Goal: Task Accomplishment & Management: Complete application form

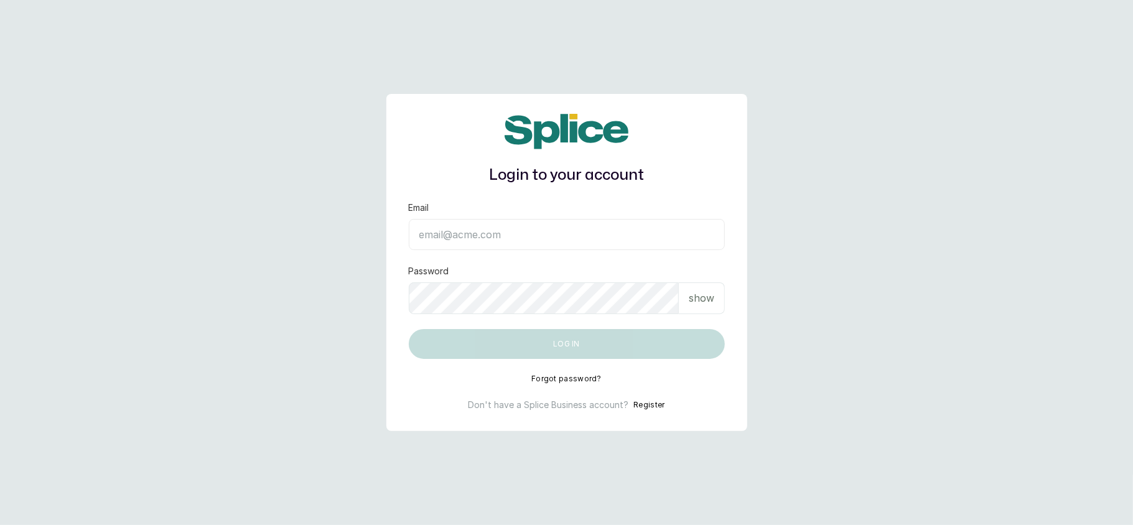
click at [639, 243] on input "Email" at bounding box center [567, 234] width 316 height 31
type input "layo@withsplice.com"
click at [705, 305] on p "show" at bounding box center [702, 298] width 26 height 15
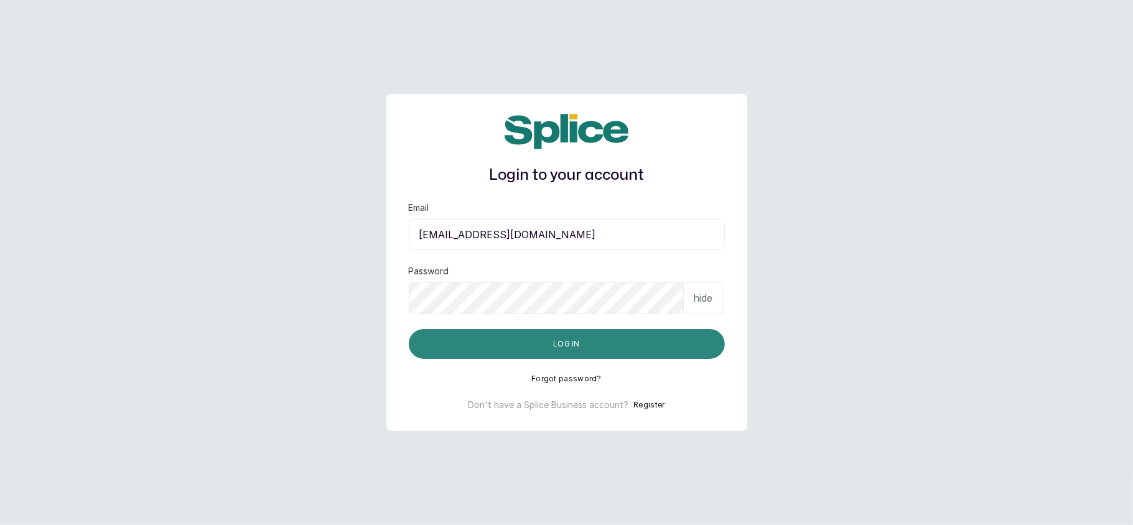
click at [623, 332] on button "Log in" at bounding box center [567, 344] width 316 height 30
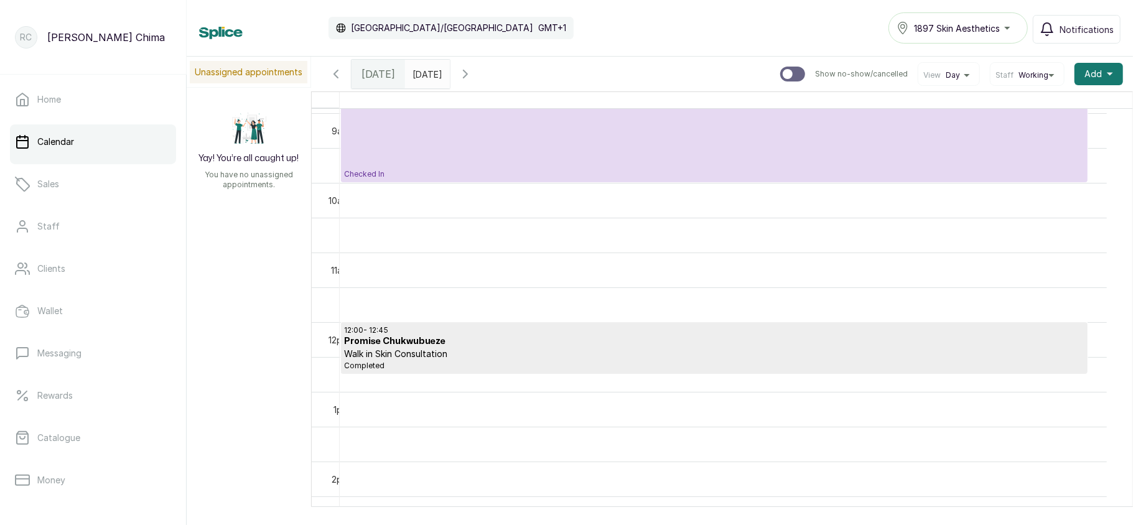
scroll to position [180, 0]
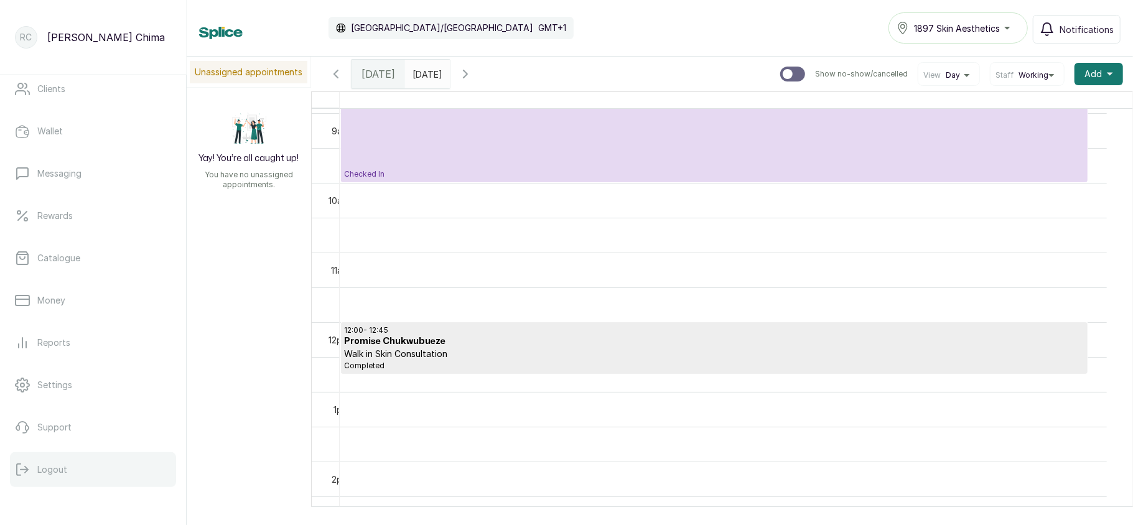
click at [49, 464] on p "Logout" at bounding box center [52, 470] width 30 height 12
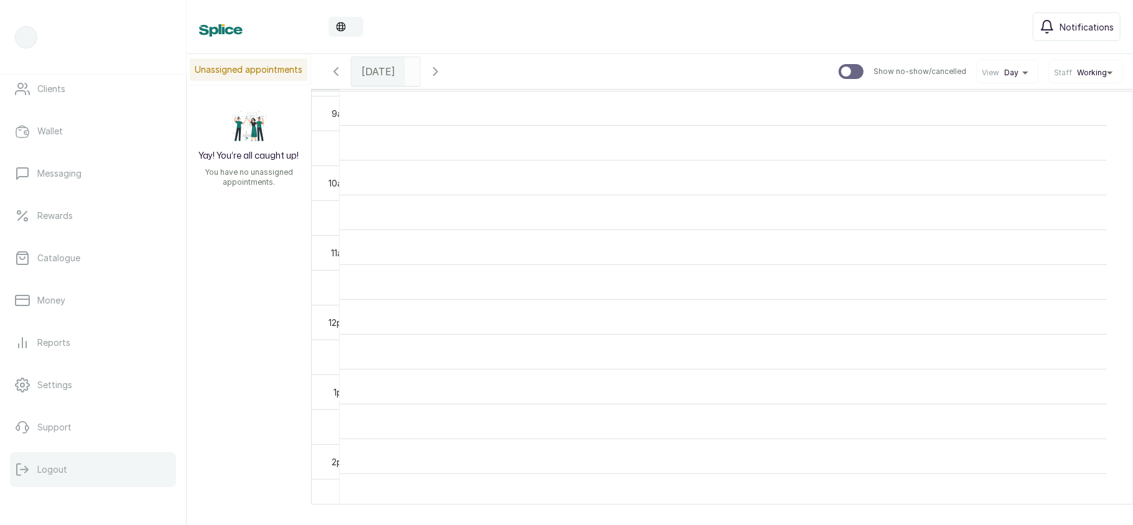
scroll to position [419, 0]
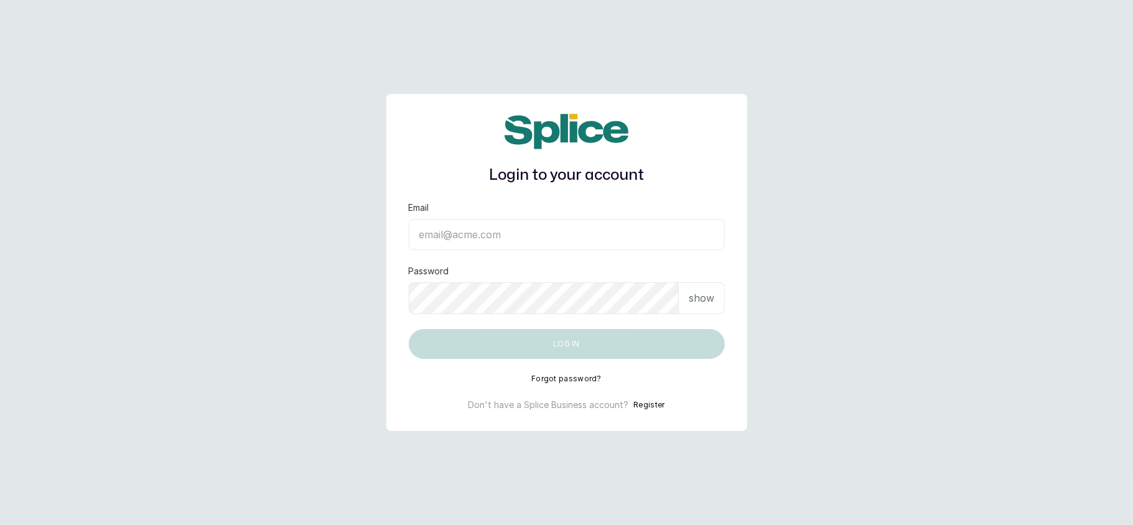
click at [654, 235] on input "Email" at bounding box center [567, 234] width 316 height 31
type input "layo@withsplice.com"
click at [705, 305] on p "show" at bounding box center [702, 298] width 26 height 15
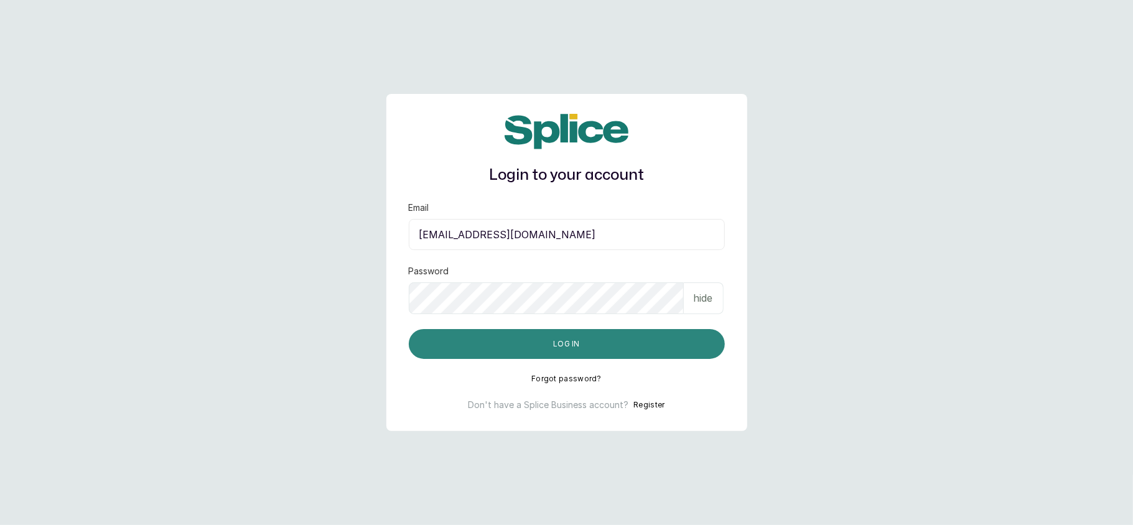
click at [621, 340] on button "Log in" at bounding box center [567, 344] width 316 height 30
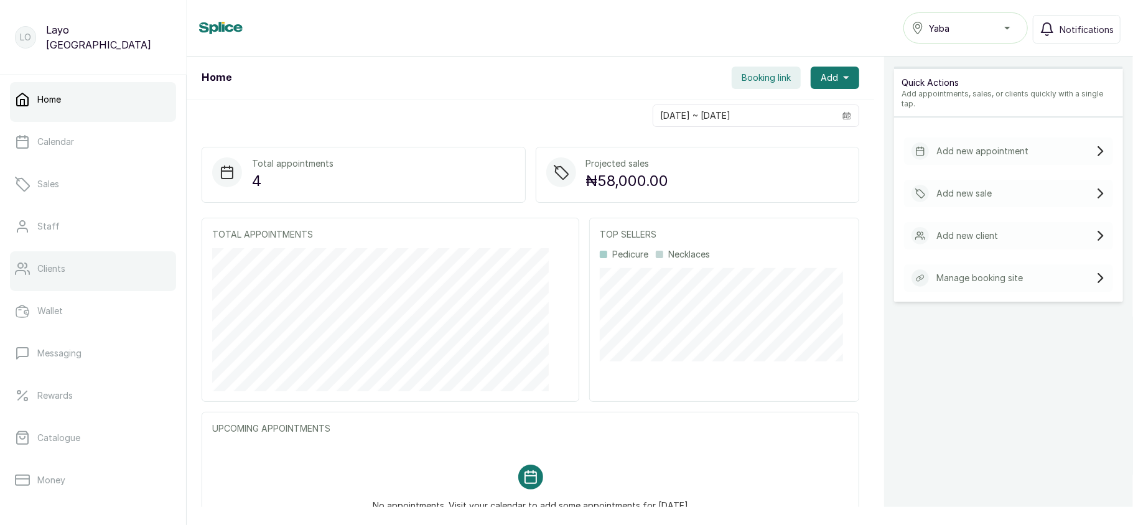
click at [88, 264] on link "Clients" at bounding box center [93, 268] width 166 height 35
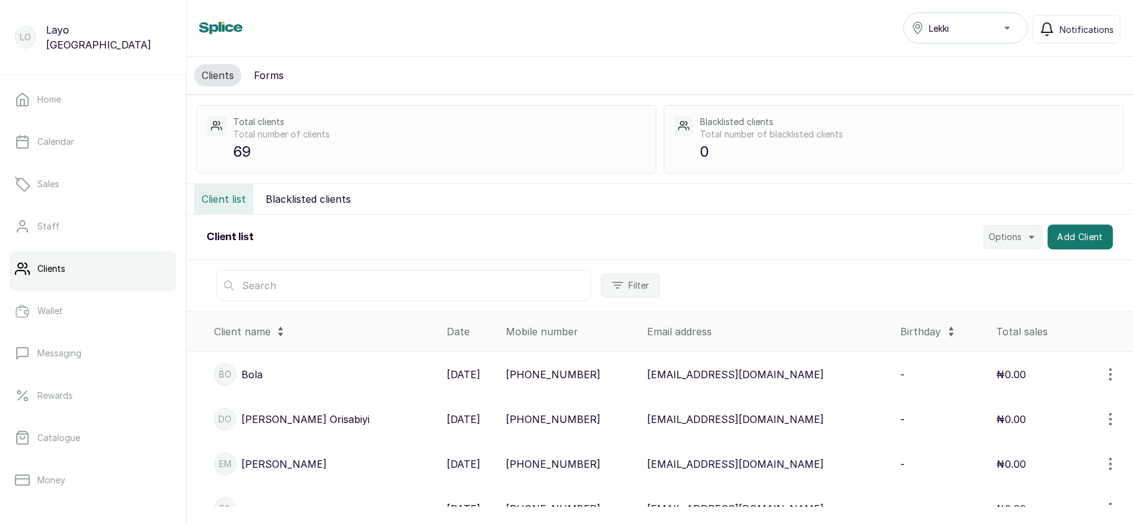
click at [493, 289] on input "text" at bounding box center [404, 285] width 375 height 31
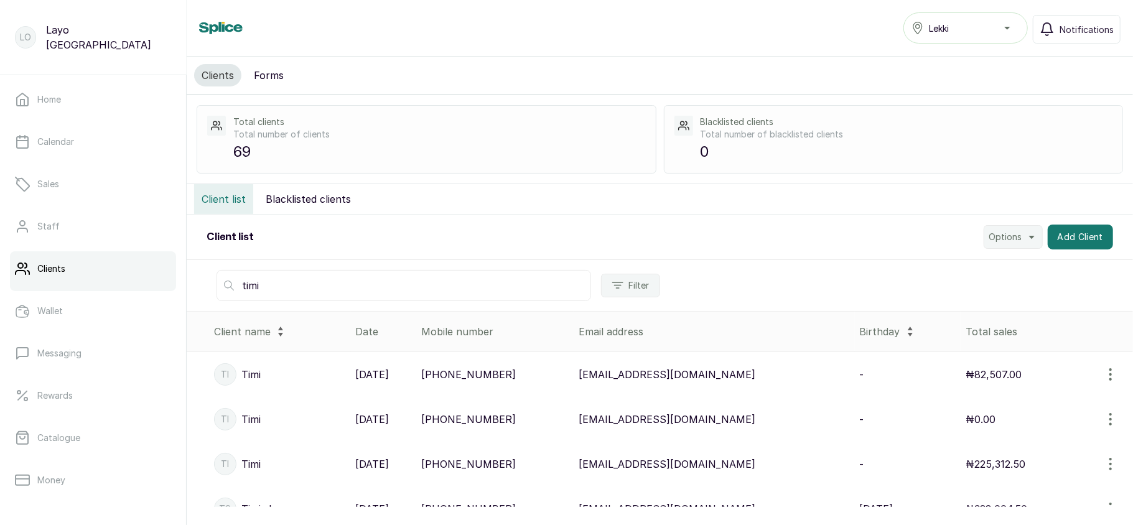
scroll to position [91, 0]
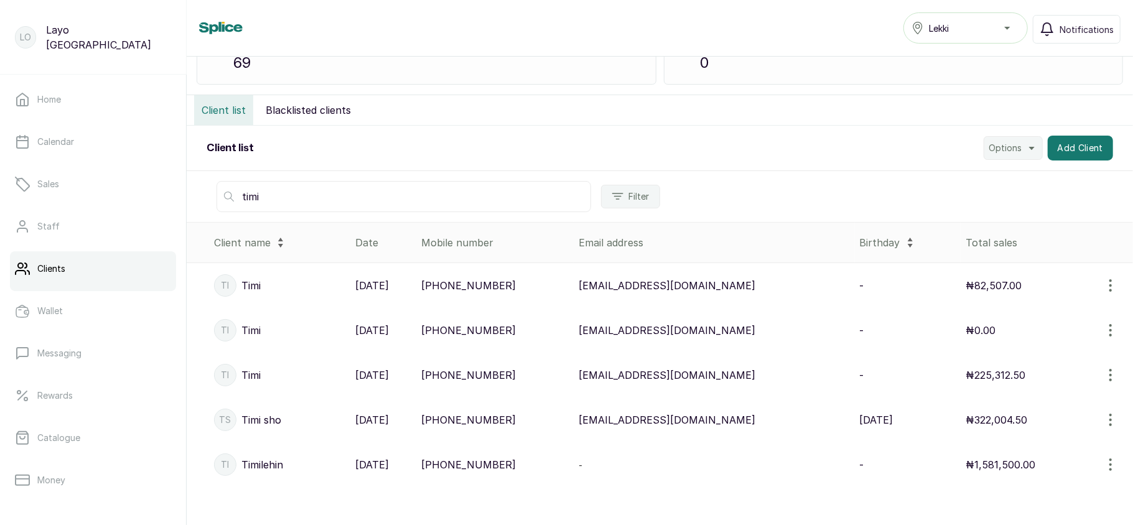
type input "timi"
click at [516, 416] on p "+2347017036881" at bounding box center [468, 420] width 95 height 15
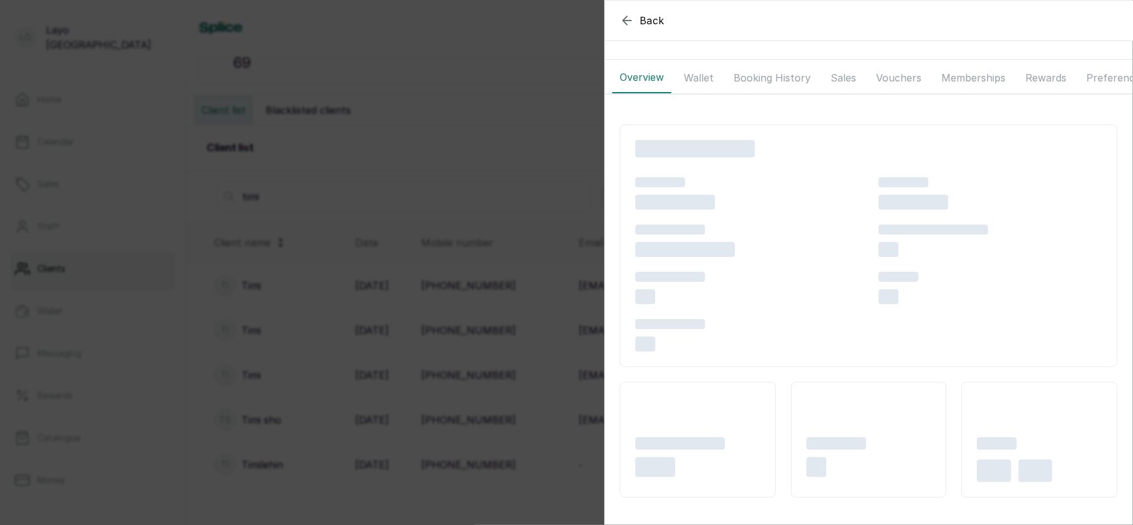
click at [973, 83] on button "Memberships" at bounding box center [973, 77] width 79 height 31
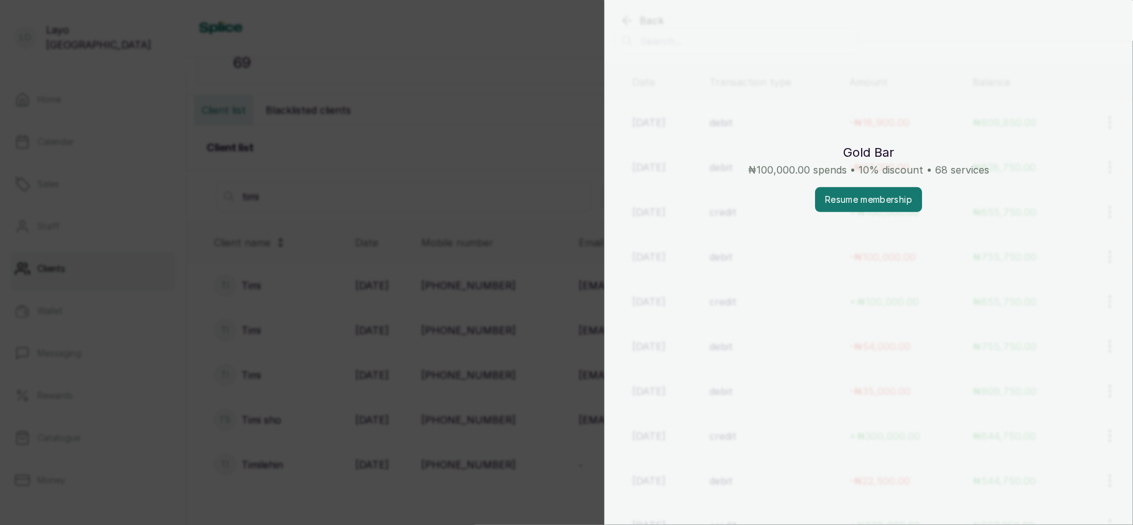
scroll to position [535, 0]
click at [867, 219] on button "Resume membership" at bounding box center [868, 207] width 107 height 25
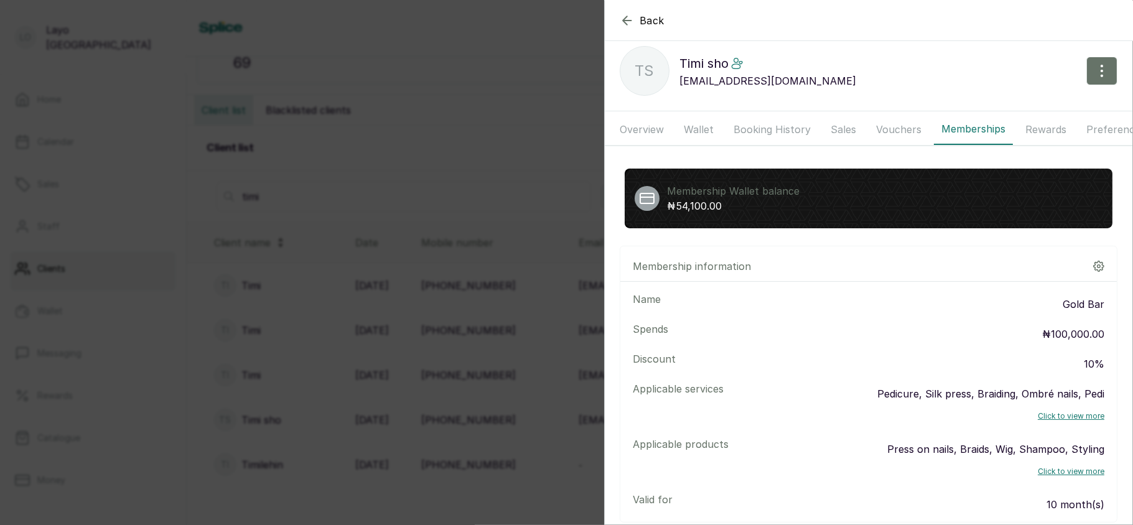
scroll to position [0, 0]
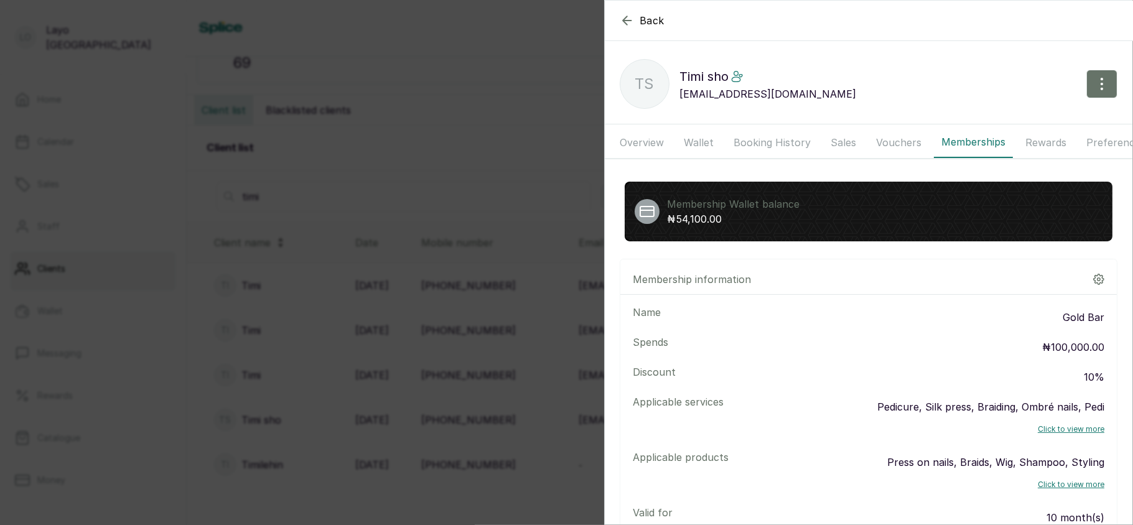
click at [379, 217] on div "Back Timi sho Ts Timi sho timilehinshoberu5@gmail.com Overview Wallet Booking H…" at bounding box center [566, 262] width 1133 height 525
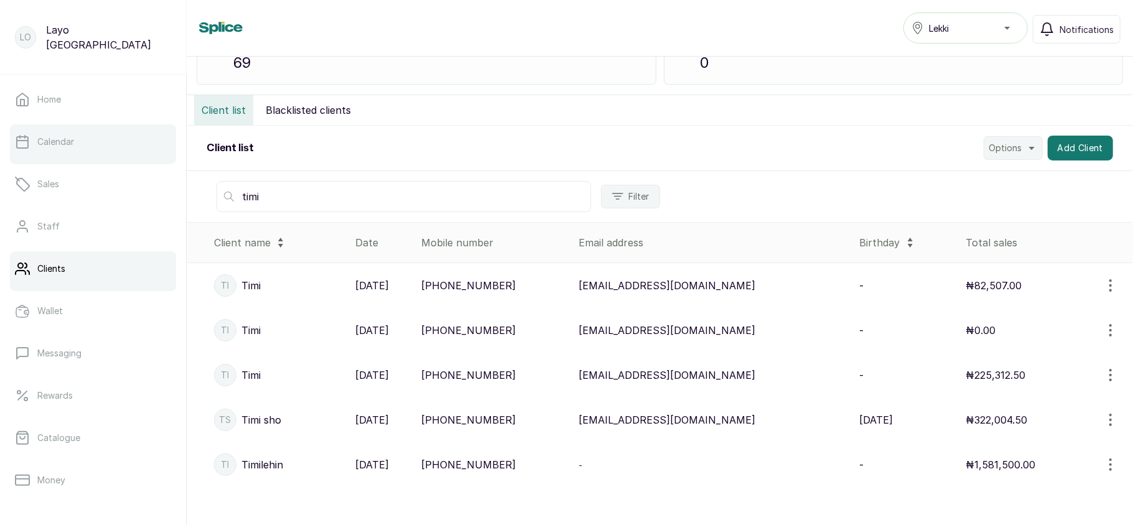
click at [75, 144] on link "Calendar" at bounding box center [93, 141] width 166 height 35
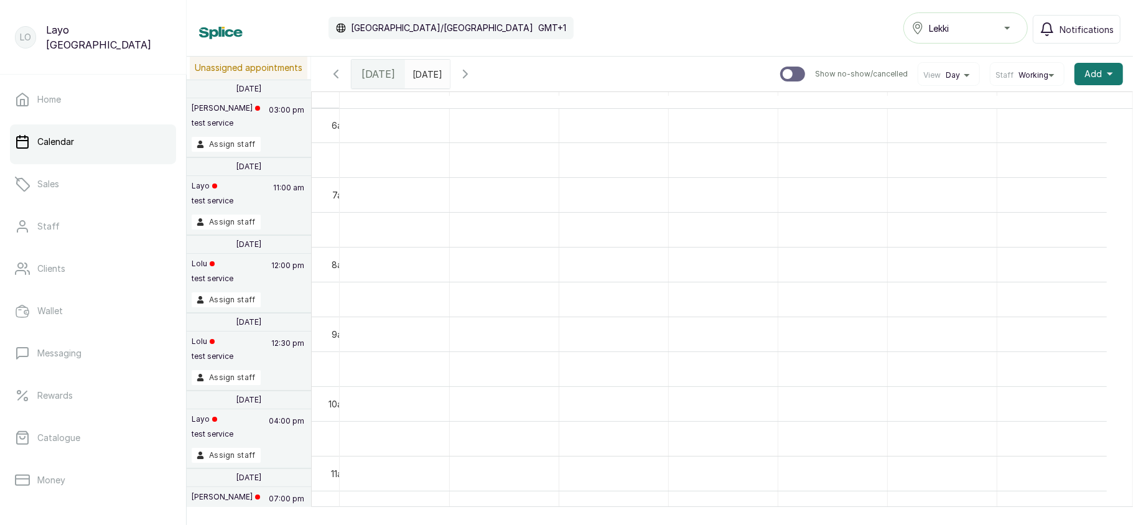
scroll to position [180, 0]
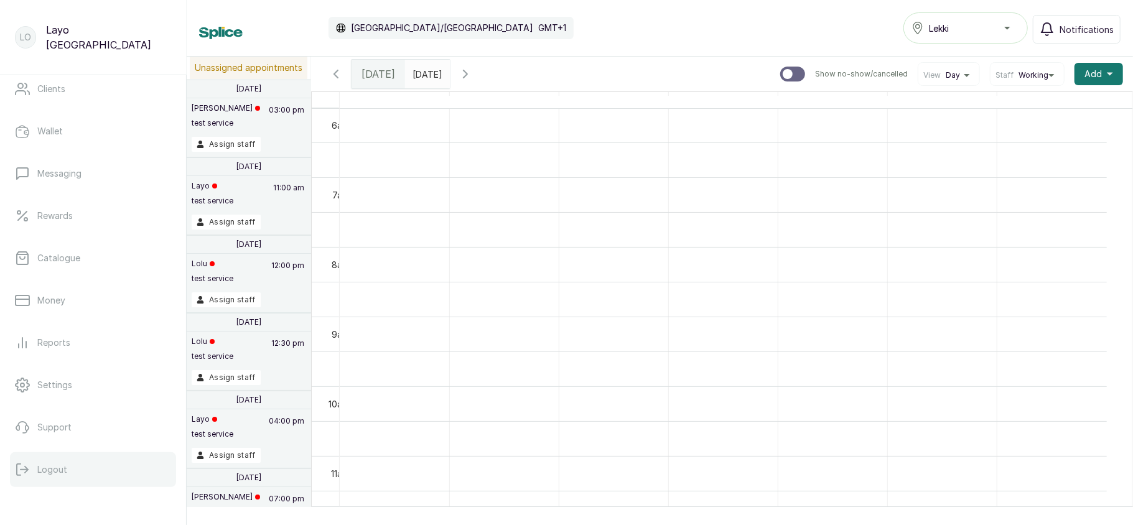
click at [40, 464] on p "Logout" at bounding box center [52, 470] width 30 height 12
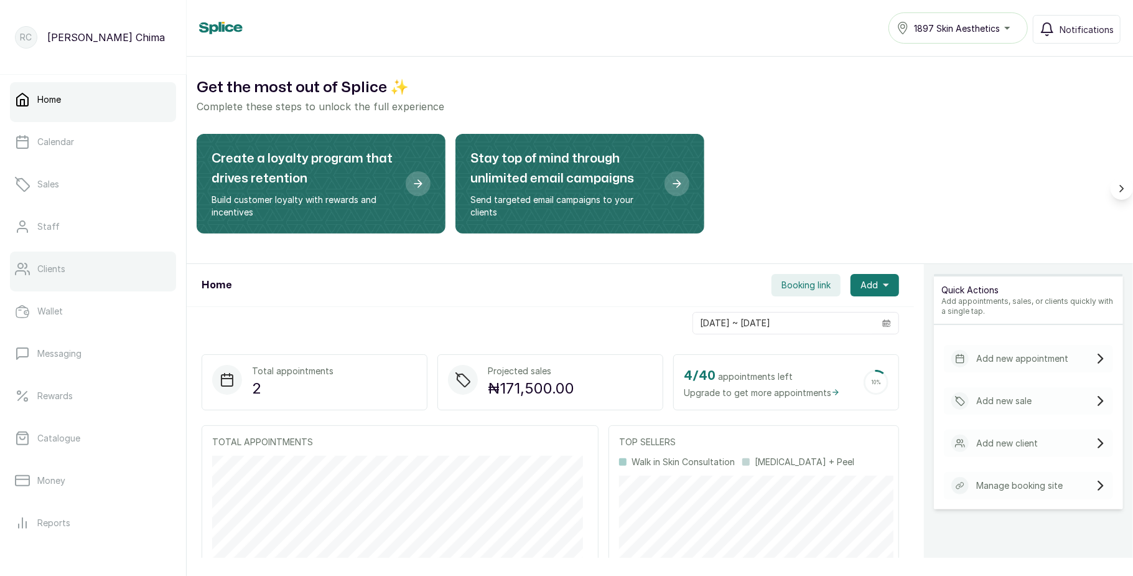
click at [100, 268] on link "Clients" at bounding box center [93, 268] width 166 height 35
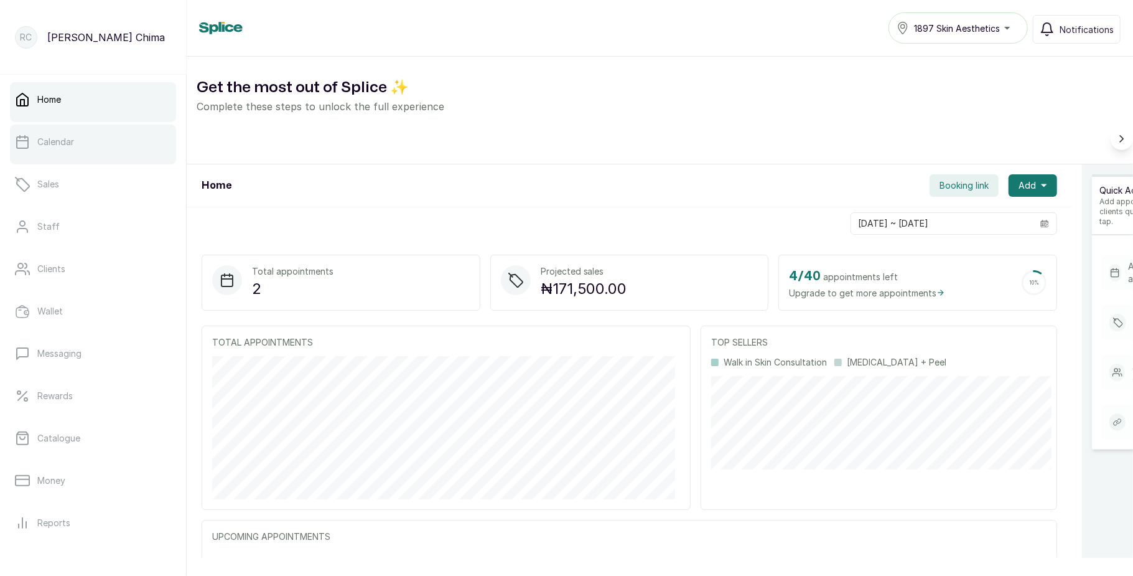
click at [124, 155] on link "Calendar" at bounding box center [93, 141] width 166 height 35
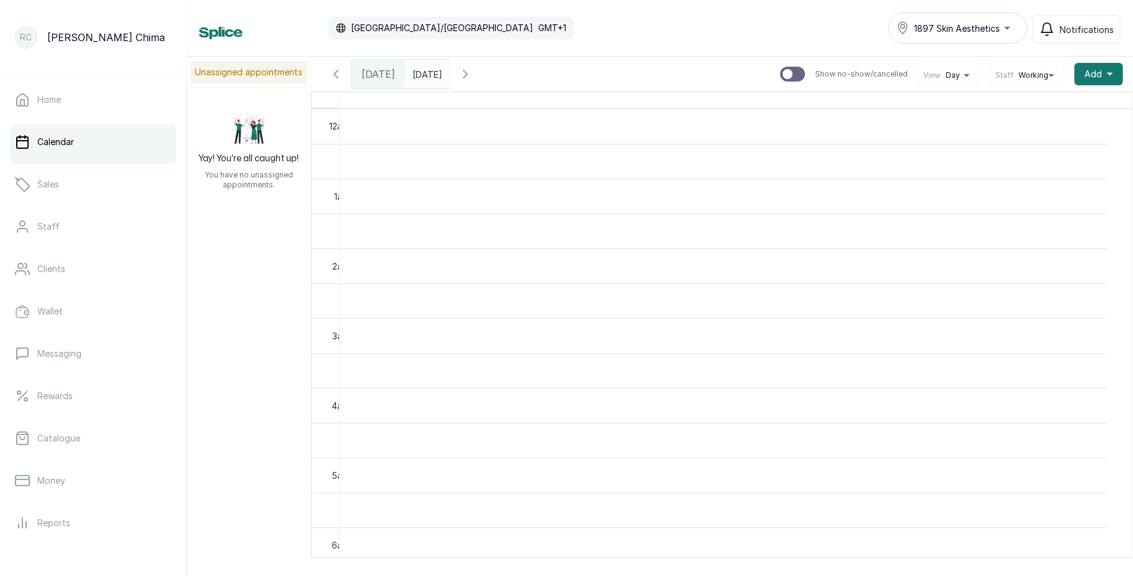
scroll to position [419, 0]
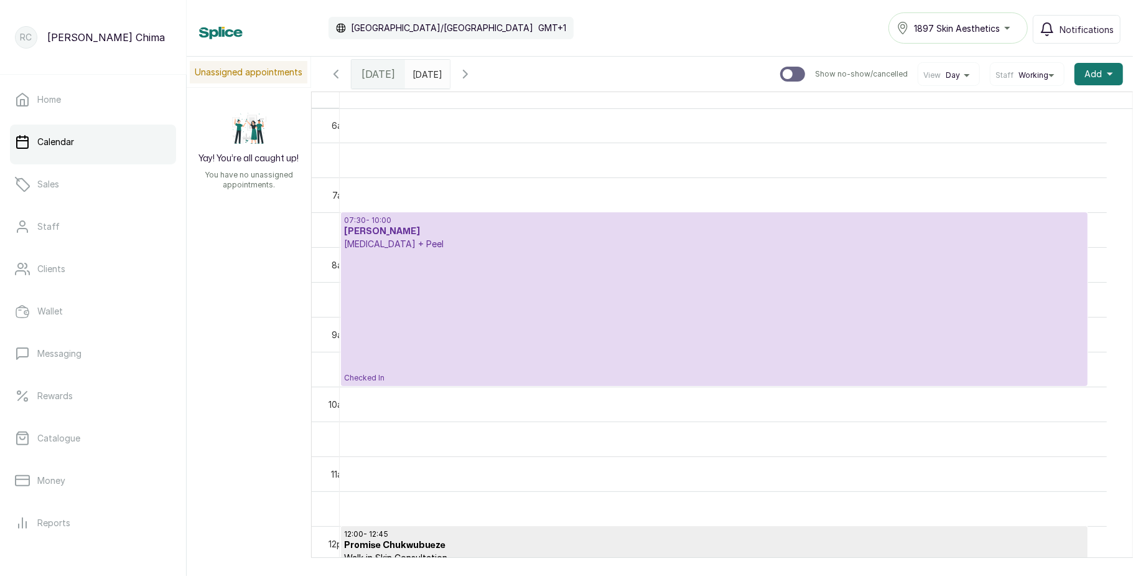
click at [473, 76] on icon "button" at bounding box center [465, 74] width 15 height 15
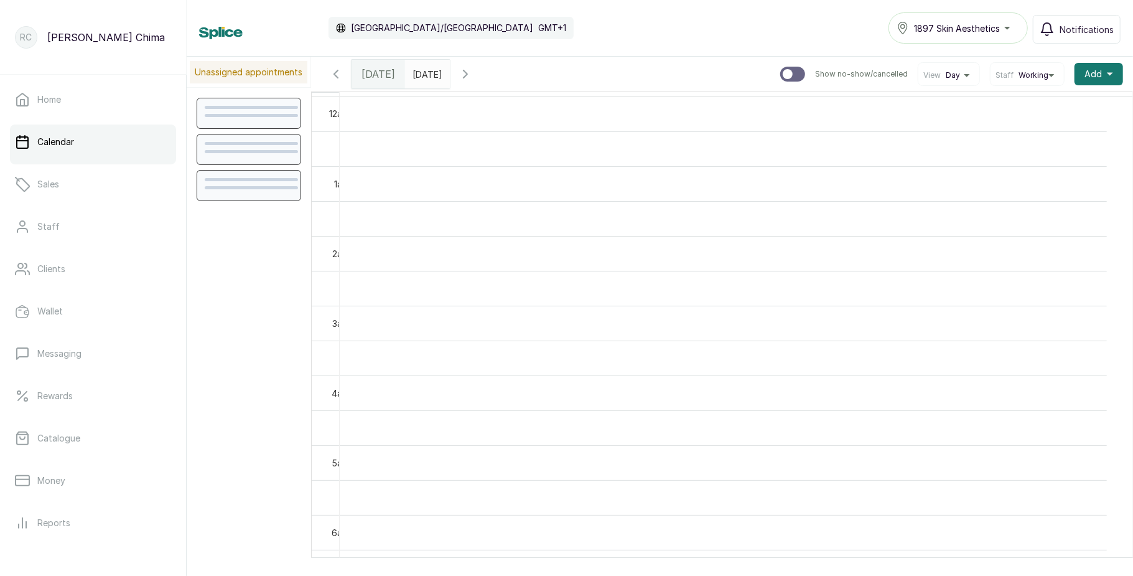
scroll to position [419, 0]
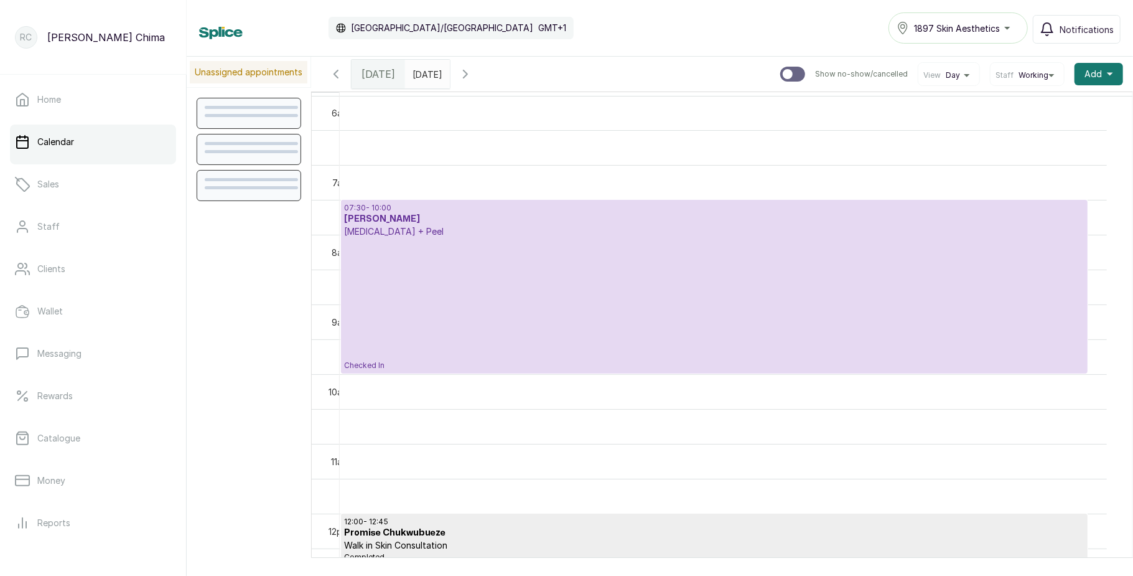
click at [473, 75] on icon "button" at bounding box center [465, 74] width 15 height 15
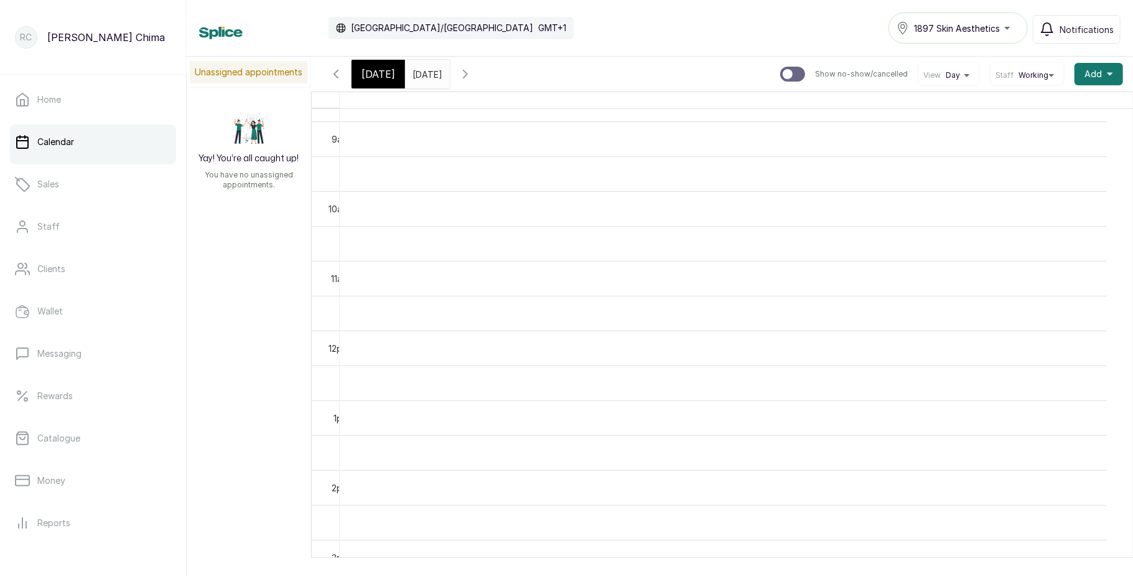
scroll to position [616, 0]
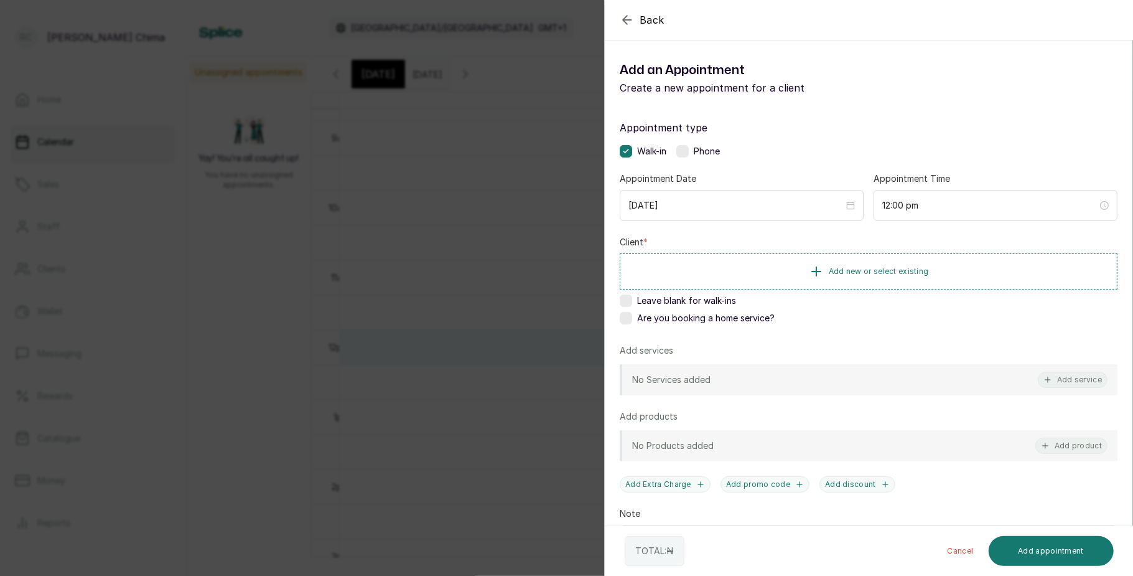
click at [395, 324] on div "Back Add Appointment Add an Appointment Create a new appointment for a client A…" at bounding box center [566, 288] width 1133 height 576
click at [909, 197] on div "10:00 am" at bounding box center [996, 205] width 244 height 31
type input "10:00 pm"
click at [954, 252] on div "PM" at bounding box center [955, 253] width 30 height 17
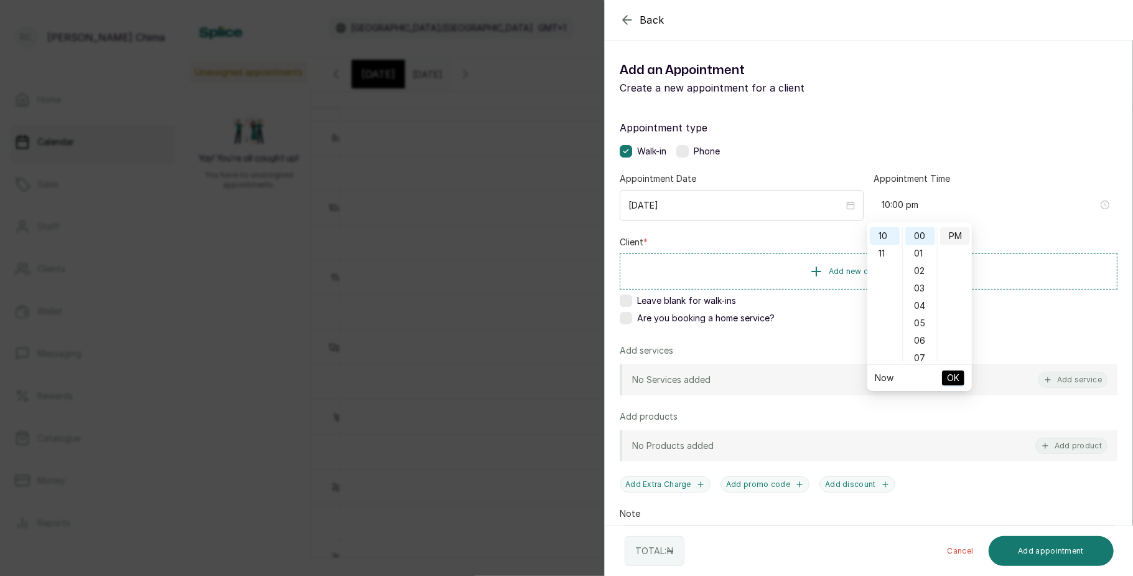
scroll to position [17, 0]
click at [951, 382] on span "OK" at bounding box center [953, 378] width 12 height 24
click at [883, 274] on span "Add new or select existing" at bounding box center [879, 271] width 100 height 10
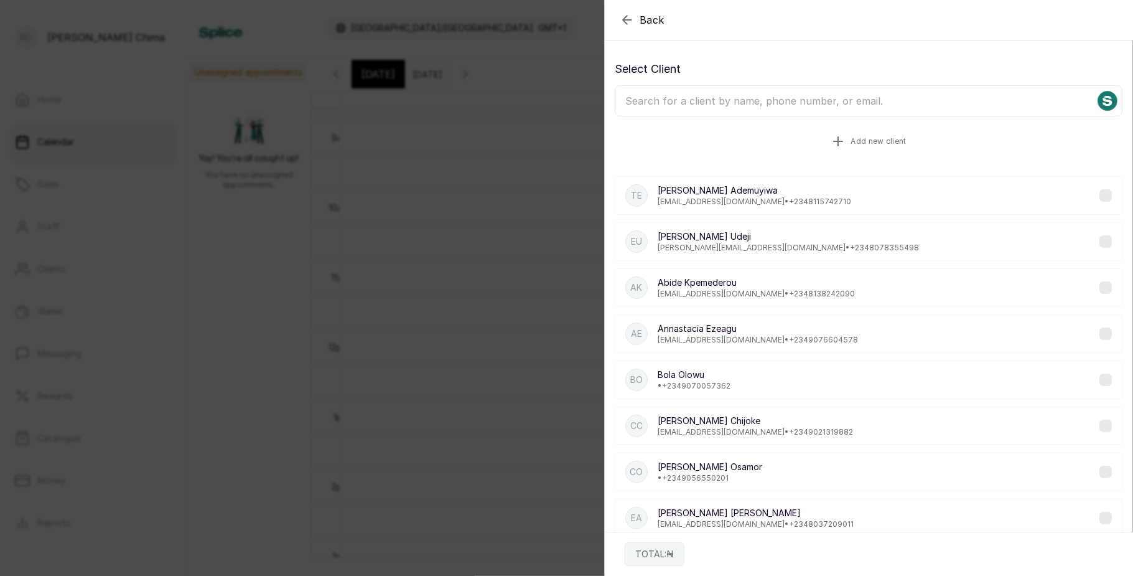
click at [860, 145] on span "Add new client" at bounding box center [878, 141] width 55 height 10
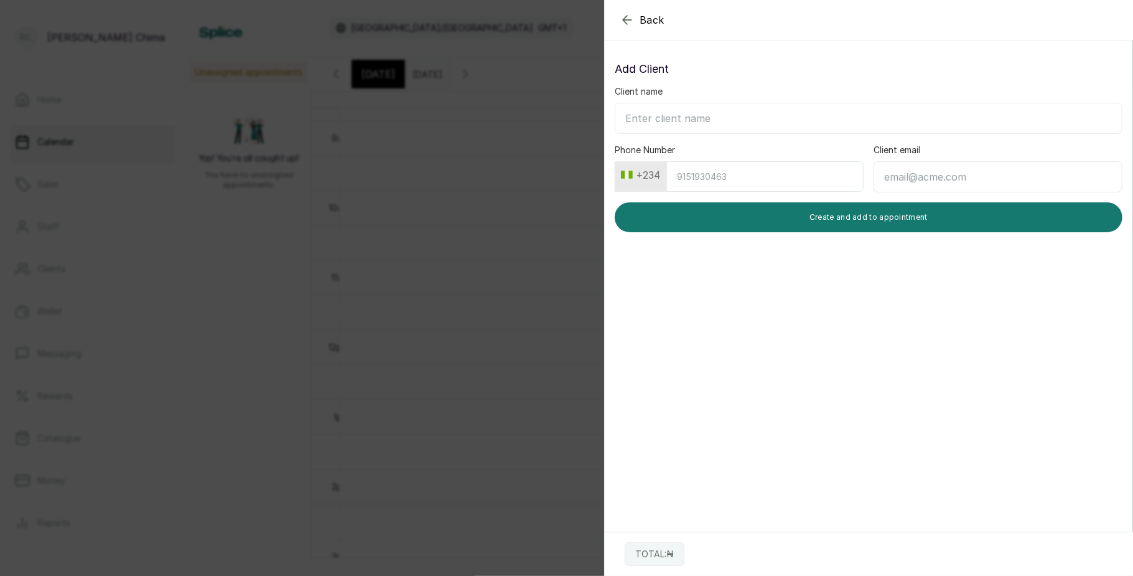
click at [775, 112] on input "Client name" at bounding box center [869, 118] width 508 height 31
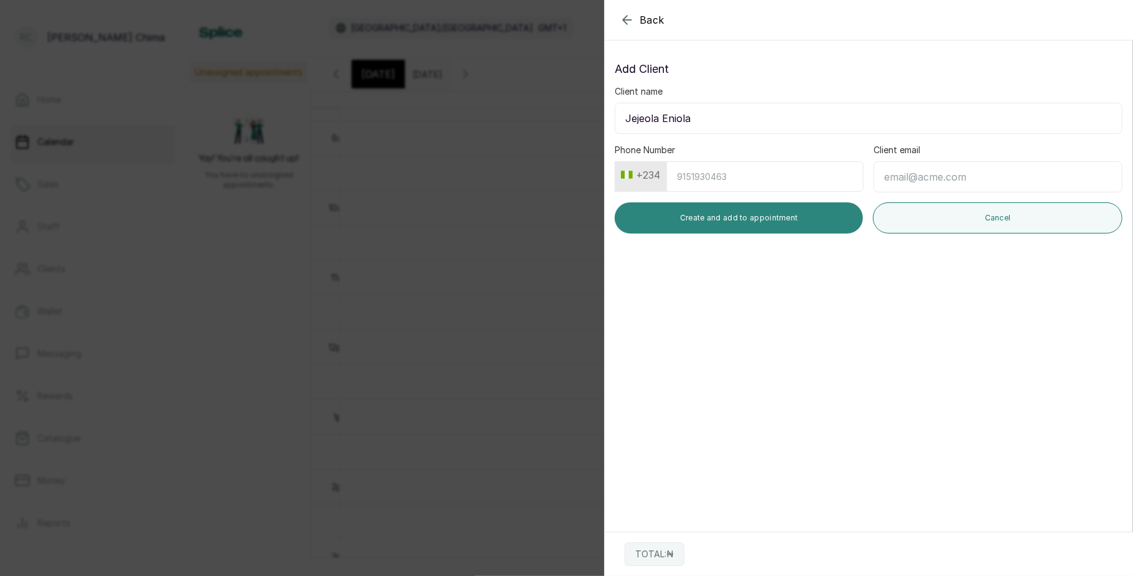
type input "Jejeola Eniola"
click at [810, 219] on button "Create and add to appointment" at bounding box center [739, 217] width 248 height 31
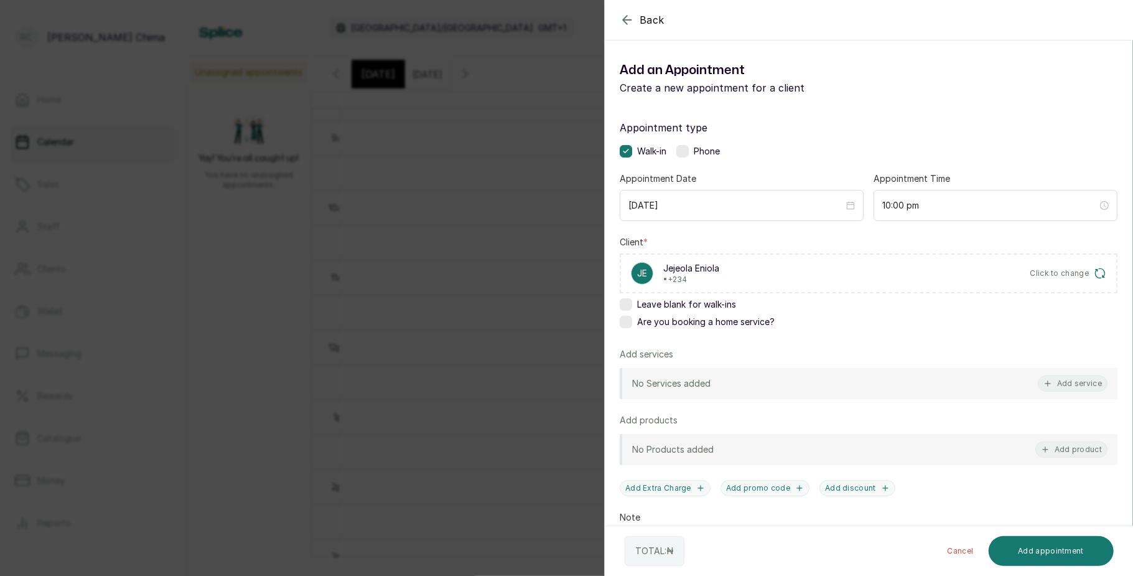
scroll to position [106, 0]
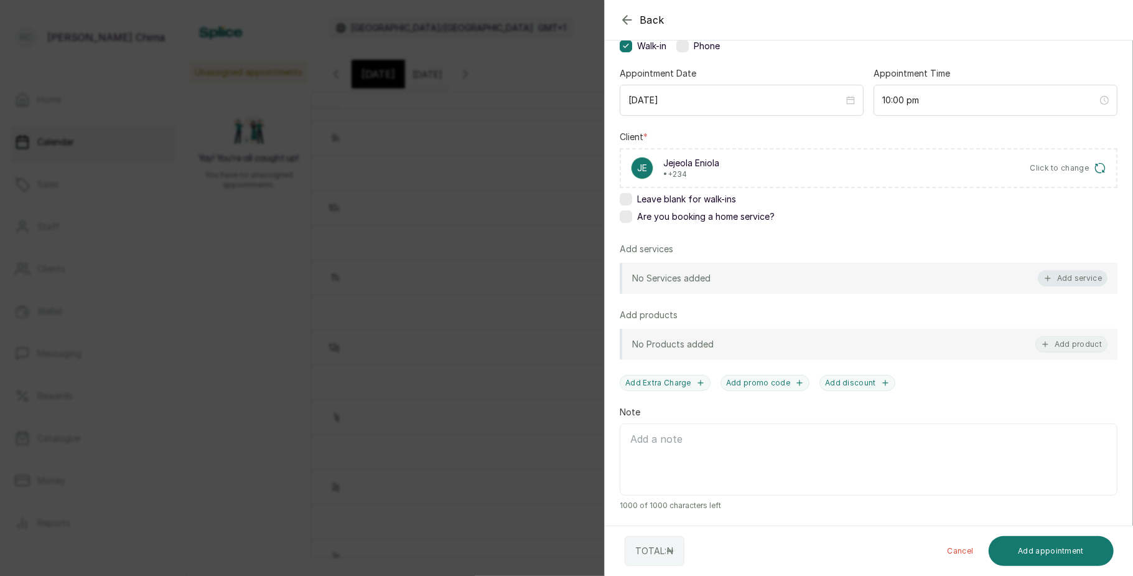
click at [1061, 279] on button "Add service" at bounding box center [1073, 278] width 70 height 16
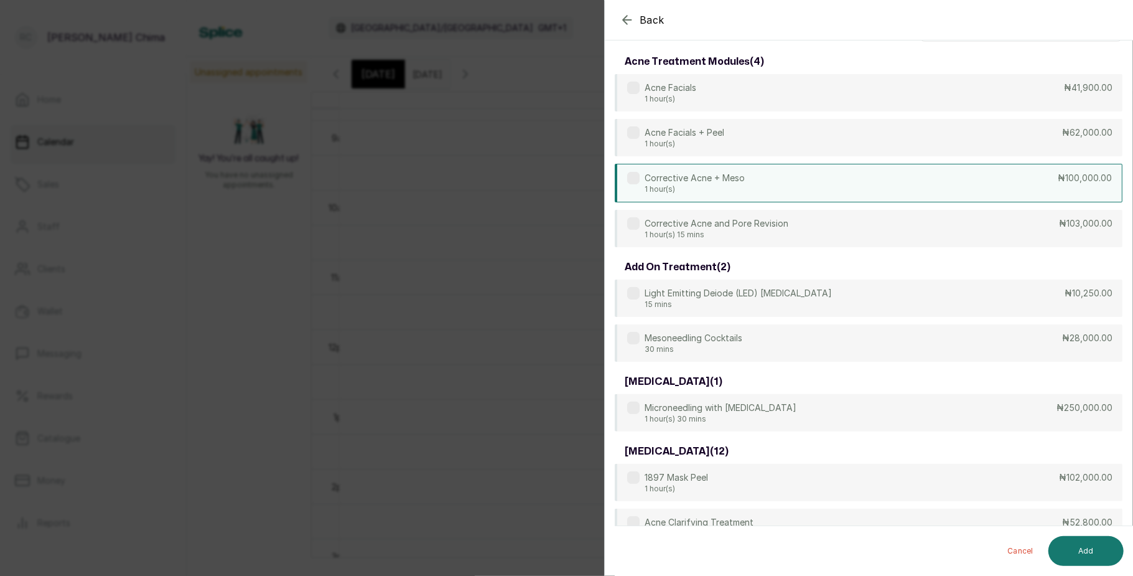
scroll to position [0, 0]
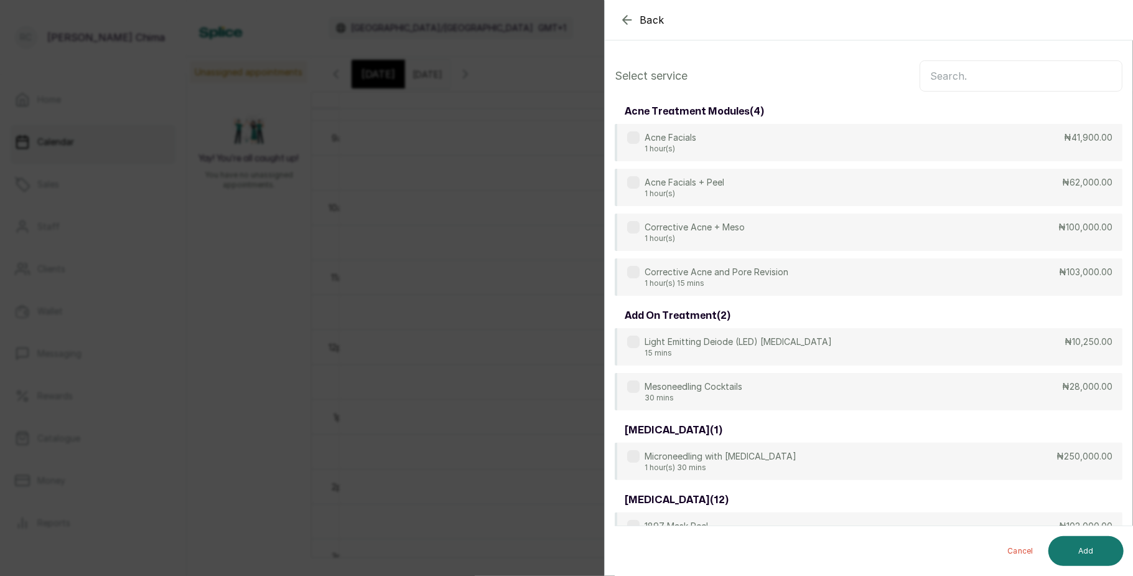
click at [957, 83] on input "text" at bounding box center [1021, 75] width 203 height 31
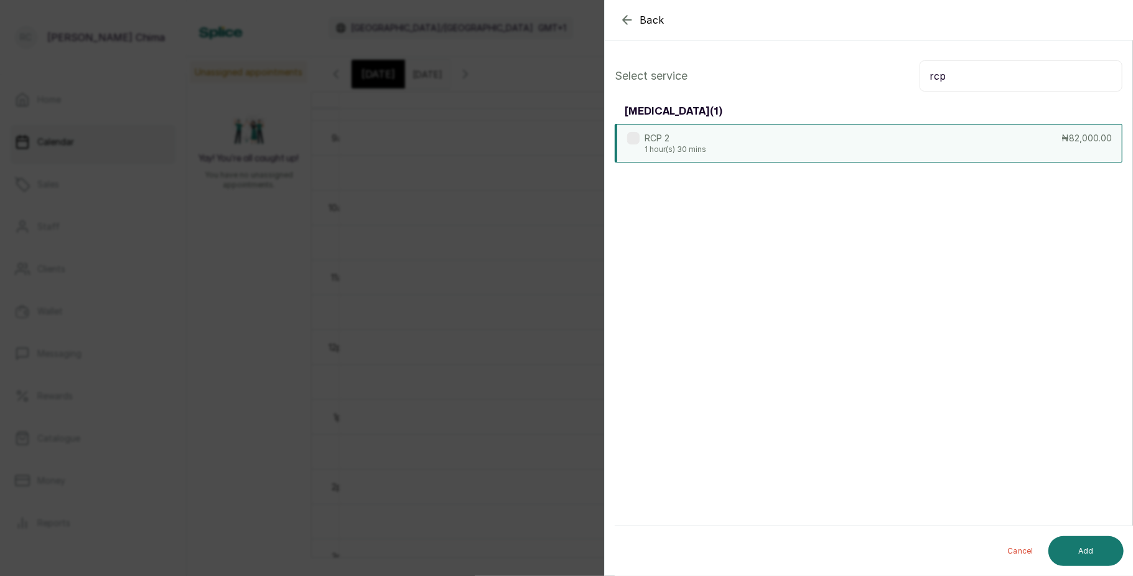
type input "rcp"
click at [869, 135] on div "RCP 2 1 hour(s) 30 mins ₦82,000.00" at bounding box center [869, 143] width 508 height 39
click at [1080, 546] on button "Add" at bounding box center [1086, 551] width 75 height 30
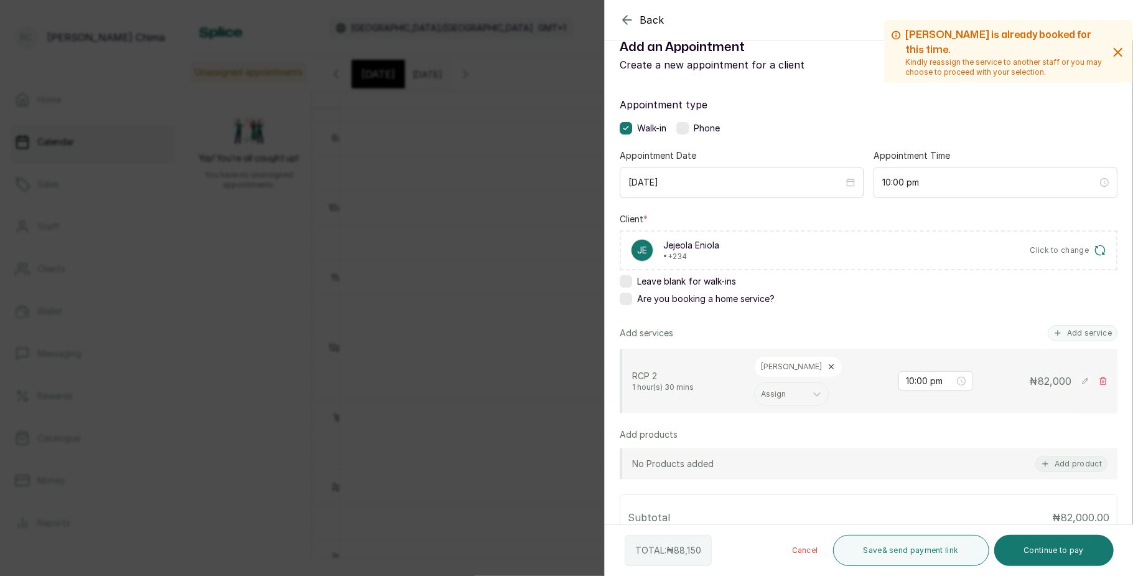
scroll to position [20, 0]
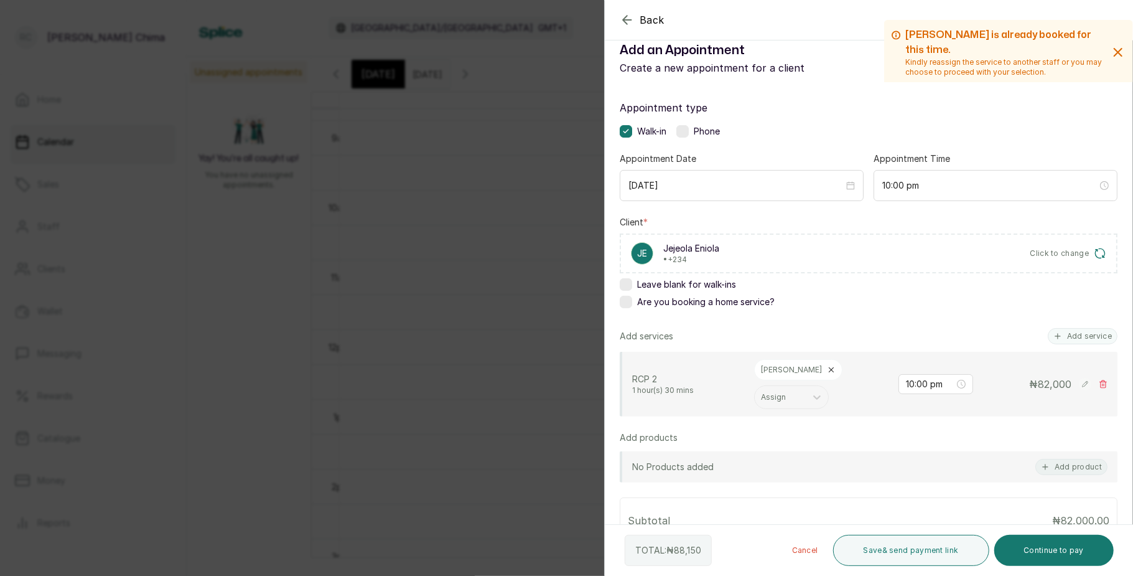
click at [399, 283] on div "Back Add Appointment Add an Appointment Create a new appointment for a client […" at bounding box center [566, 288] width 1133 height 576
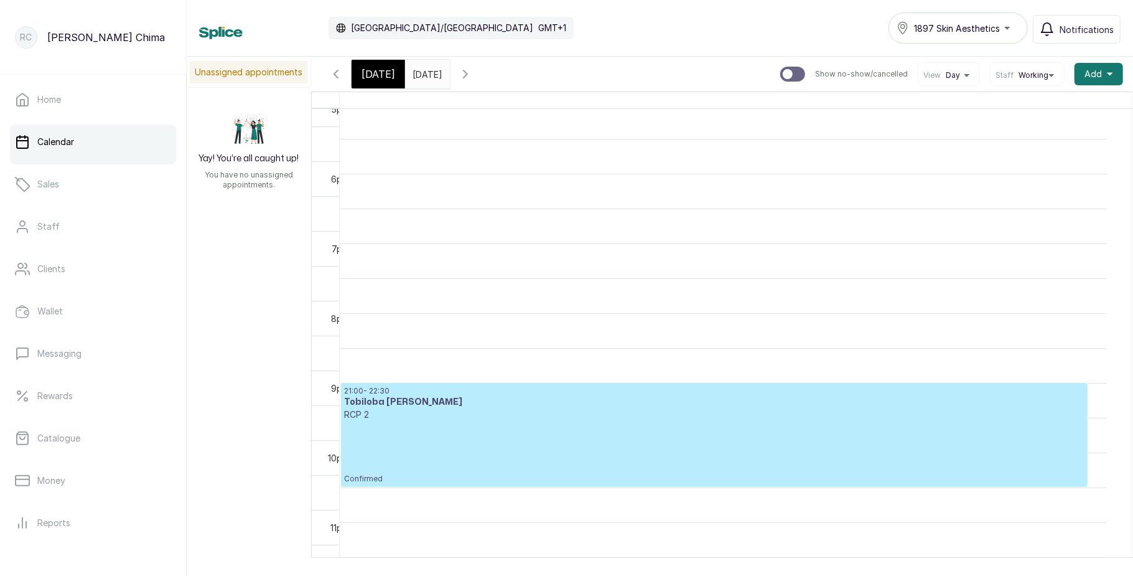
scroll to position [23, 0]
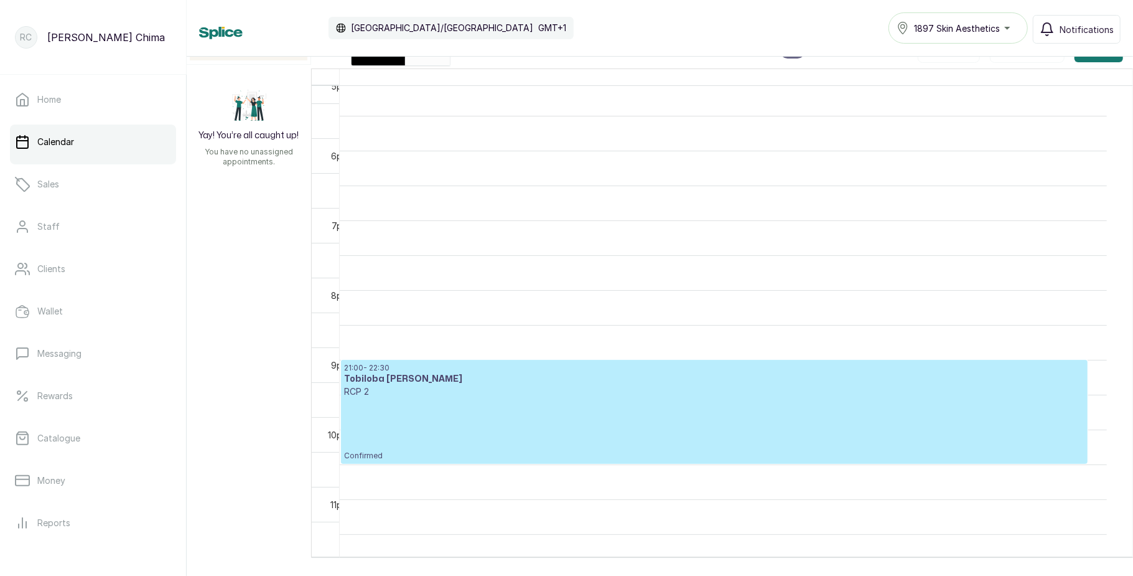
click at [424, 398] on p "Confirmed" at bounding box center [714, 429] width 741 height 63
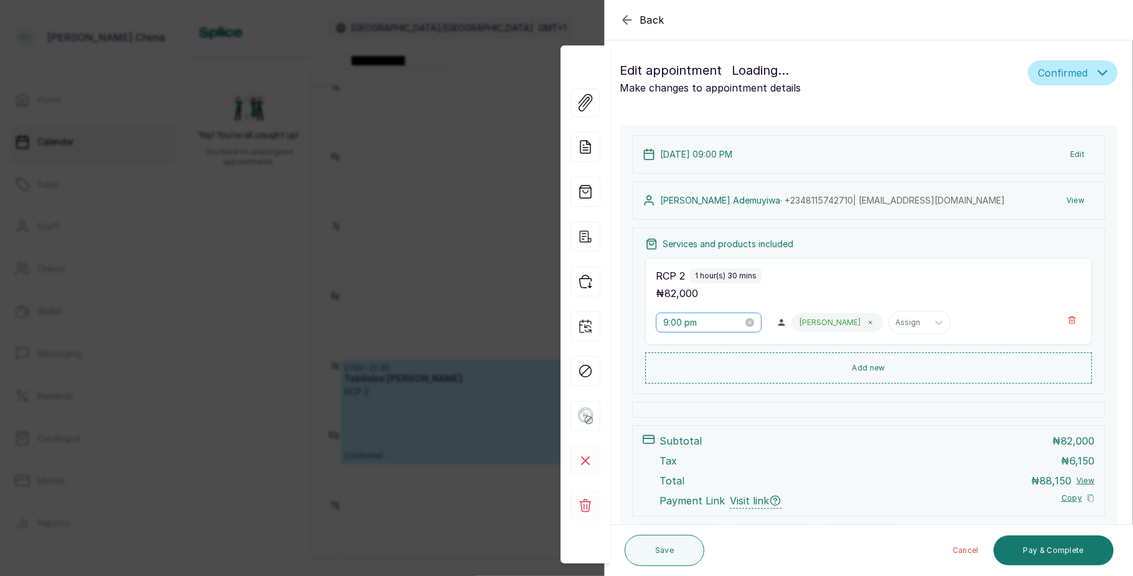
click at [723, 314] on div "9:00 pm" at bounding box center [709, 322] width 106 height 20
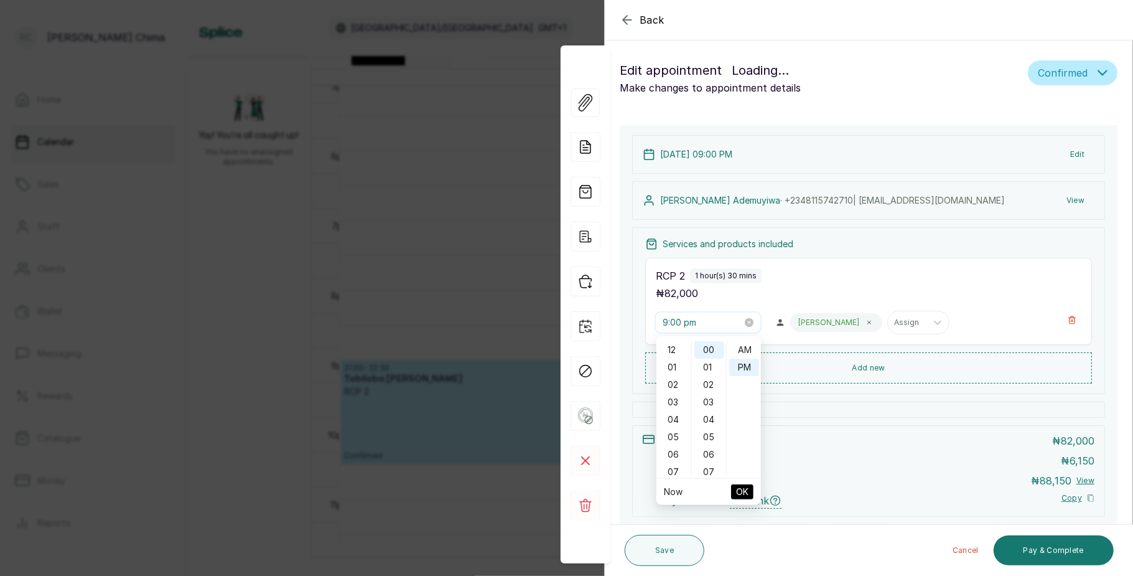
scroll to position [17, 0]
click at [666, 368] on div "10" at bounding box center [674, 366] width 30 height 17
type input "10:00 pm"
click at [741, 494] on span "OK" at bounding box center [742, 492] width 12 height 24
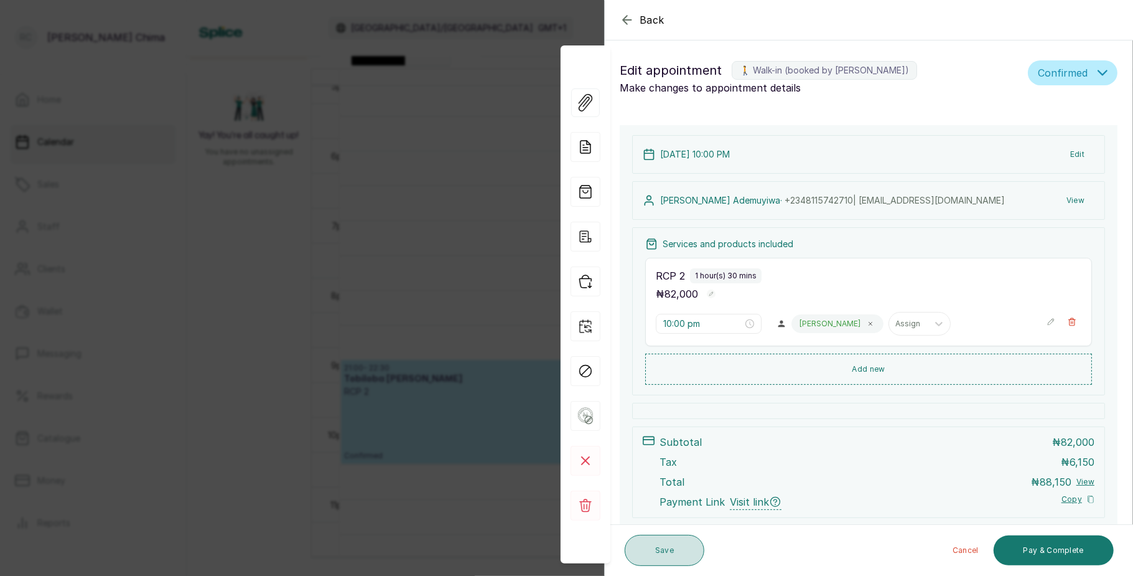
click at [691, 550] on button "Save" at bounding box center [665, 550] width 80 height 31
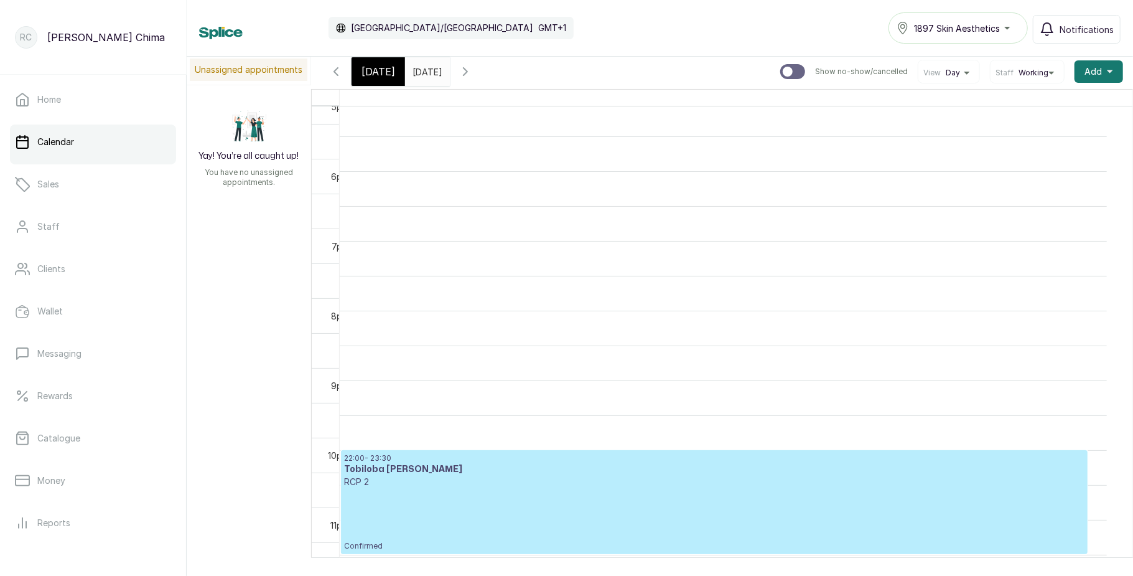
scroll to position [23, 0]
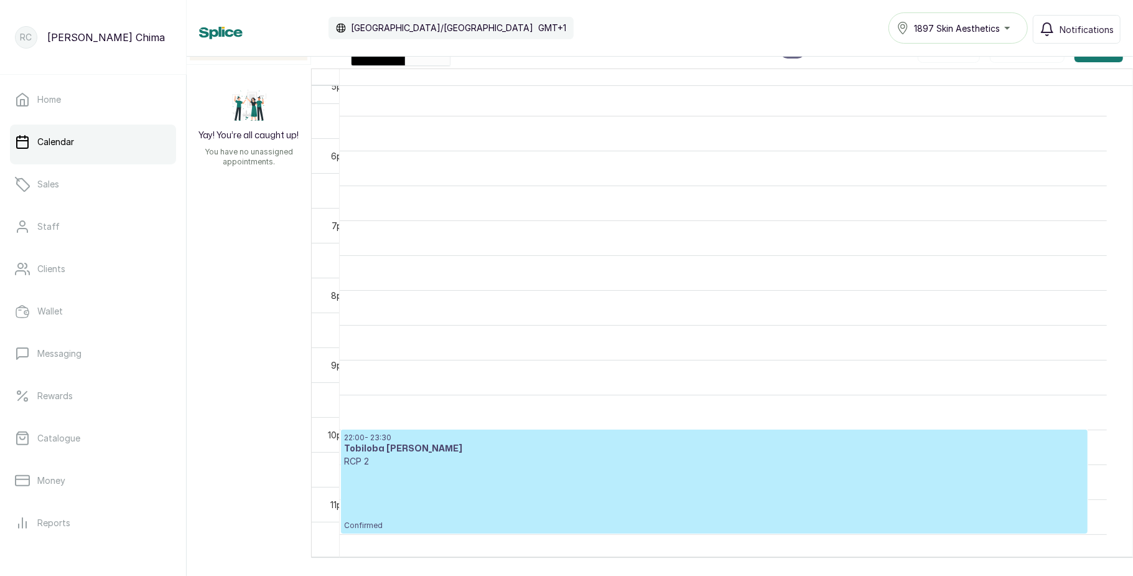
click at [499, 467] on p "Confirmed" at bounding box center [714, 498] width 741 height 63
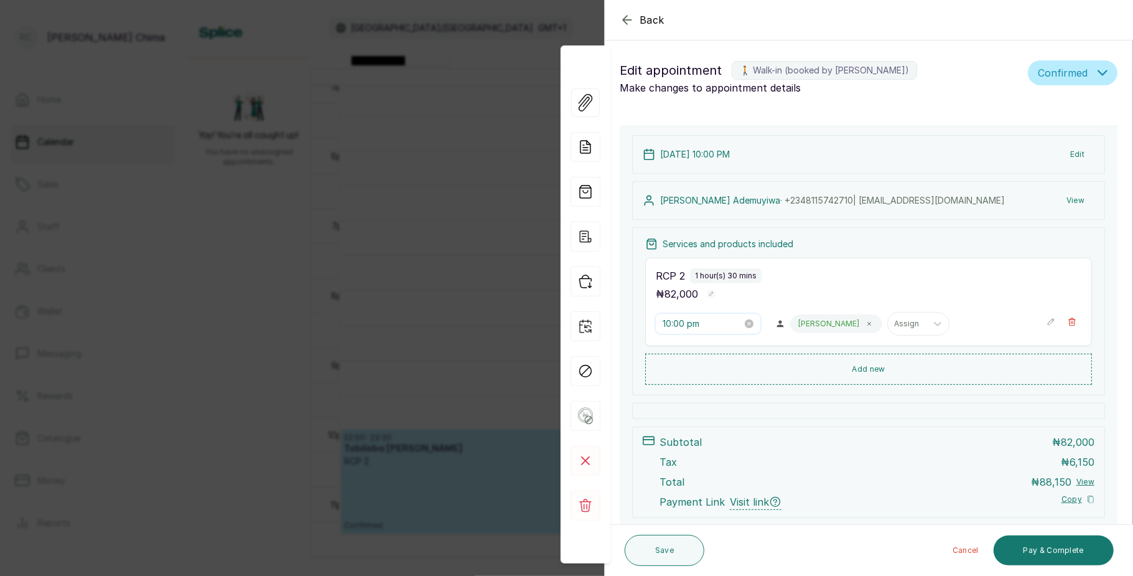
click at [718, 327] on input "10:00 pm" at bounding box center [703, 324] width 80 height 14
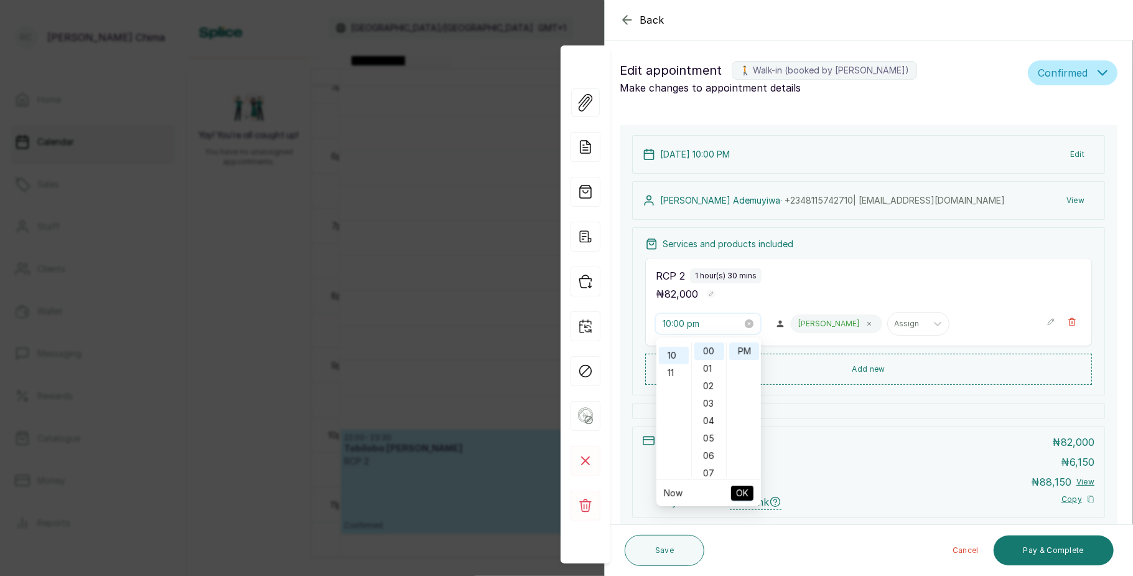
scroll to position [174, 0]
click at [670, 371] on div "09" at bounding box center [674, 371] width 30 height 17
type input "9:00 pm"
click at [736, 489] on span "OK" at bounding box center [742, 493] width 12 height 24
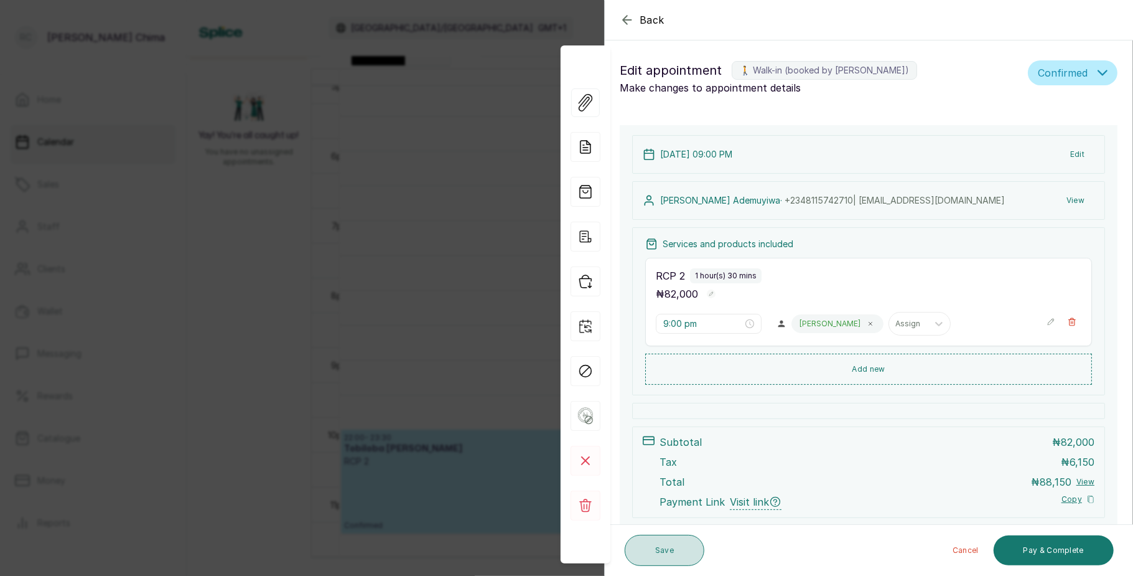
click at [671, 548] on button "Save" at bounding box center [665, 550] width 80 height 31
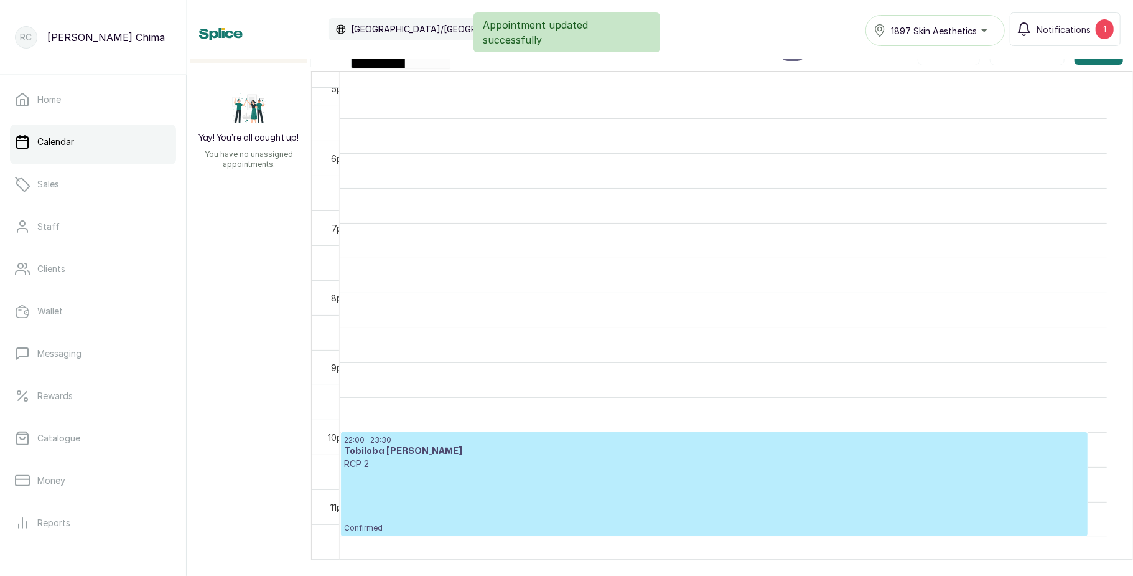
scroll to position [2, 0]
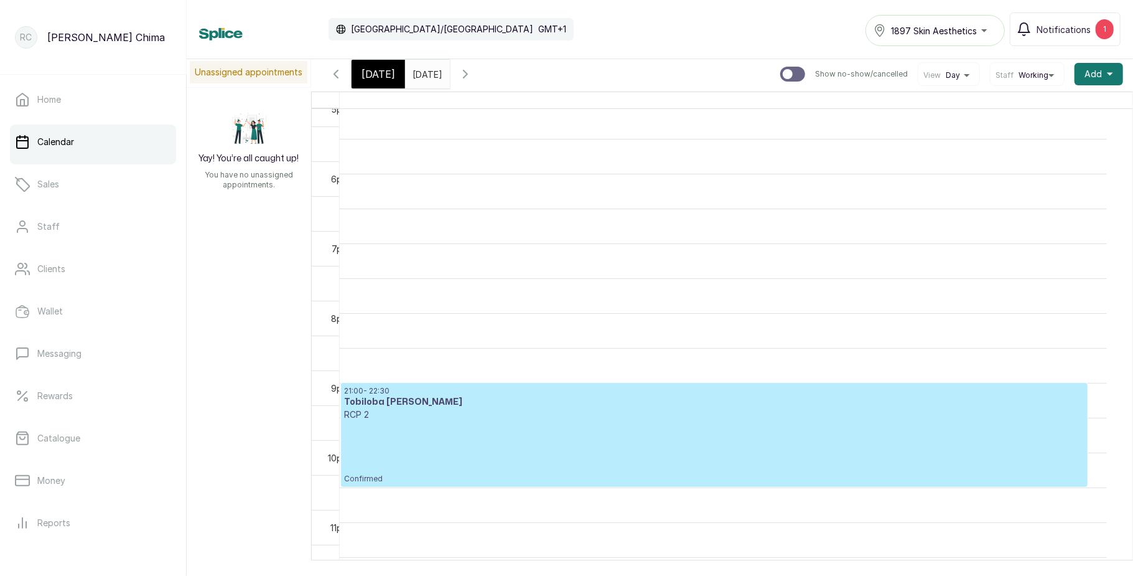
click at [494, 408] on p "RCP 2" at bounding box center [714, 414] width 741 height 12
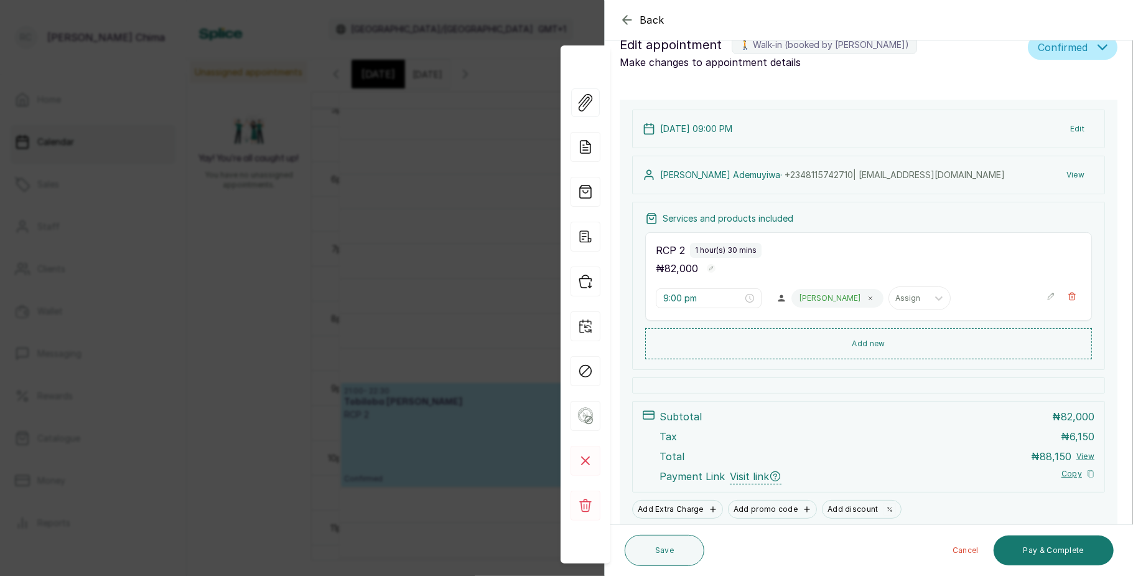
scroll to position [0, 0]
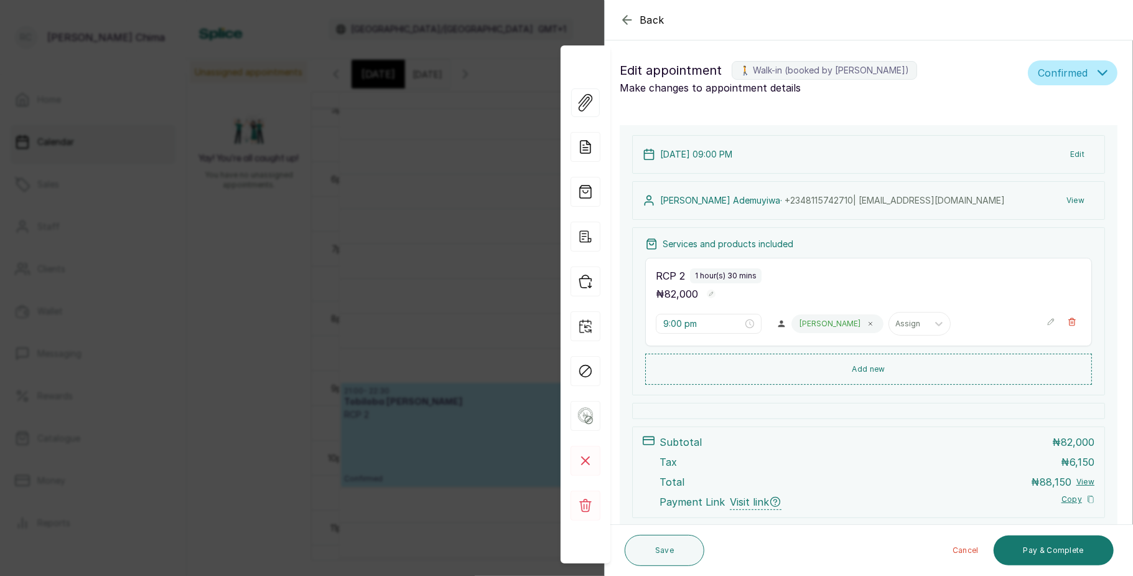
click at [350, 339] on div "Back Appointment Details Edit appointment 🚶 Walk-in (booked by [PERSON_NAME]) M…" at bounding box center [566, 288] width 1133 height 576
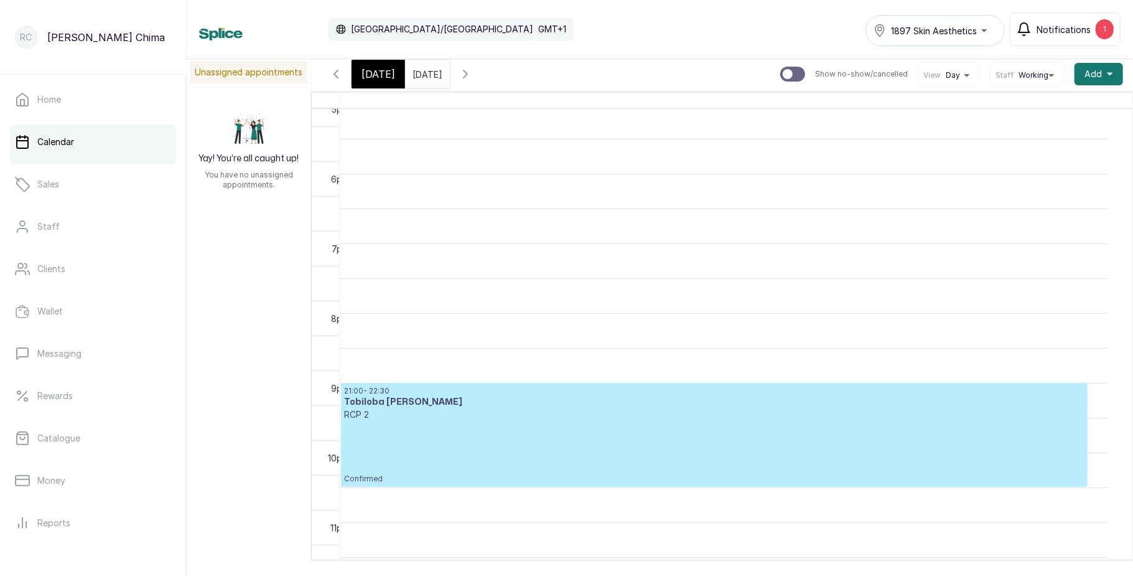
click at [1049, 33] on span "Notifications" at bounding box center [1064, 29] width 54 height 13
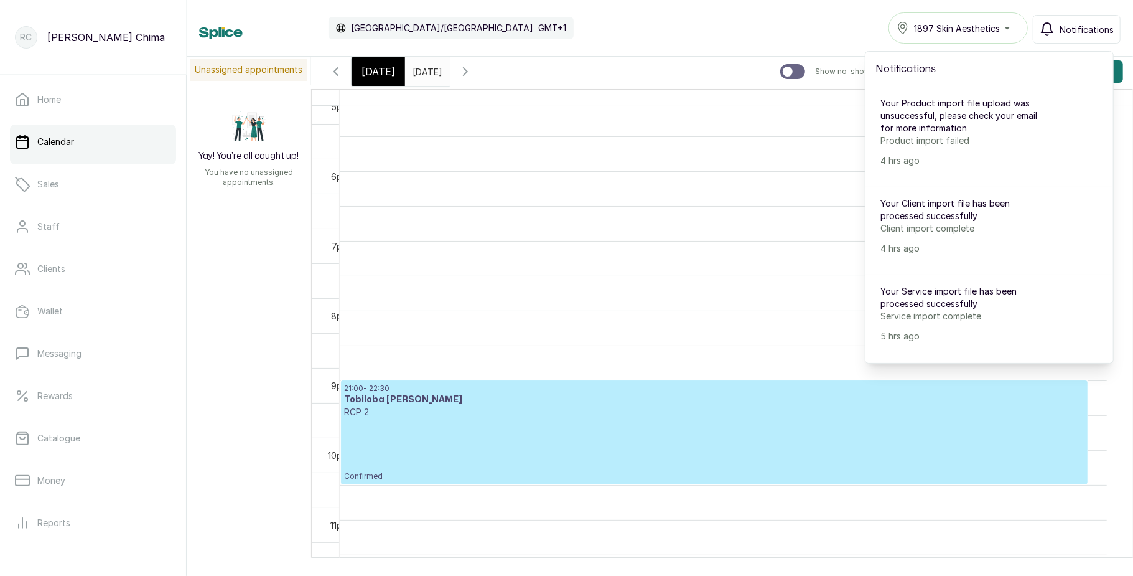
click at [1084, 28] on span "Notifications" at bounding box center [1087, 29] width 54 height 13
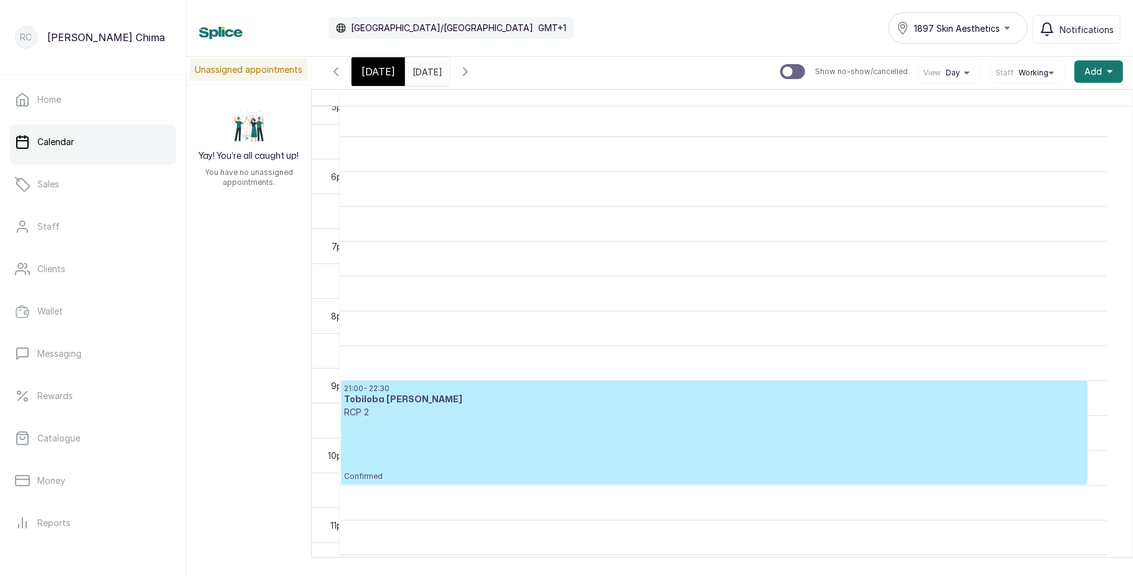
click at [499, 418] on p "Confirmed" at bounding box center [714, 449] width 741 height 63
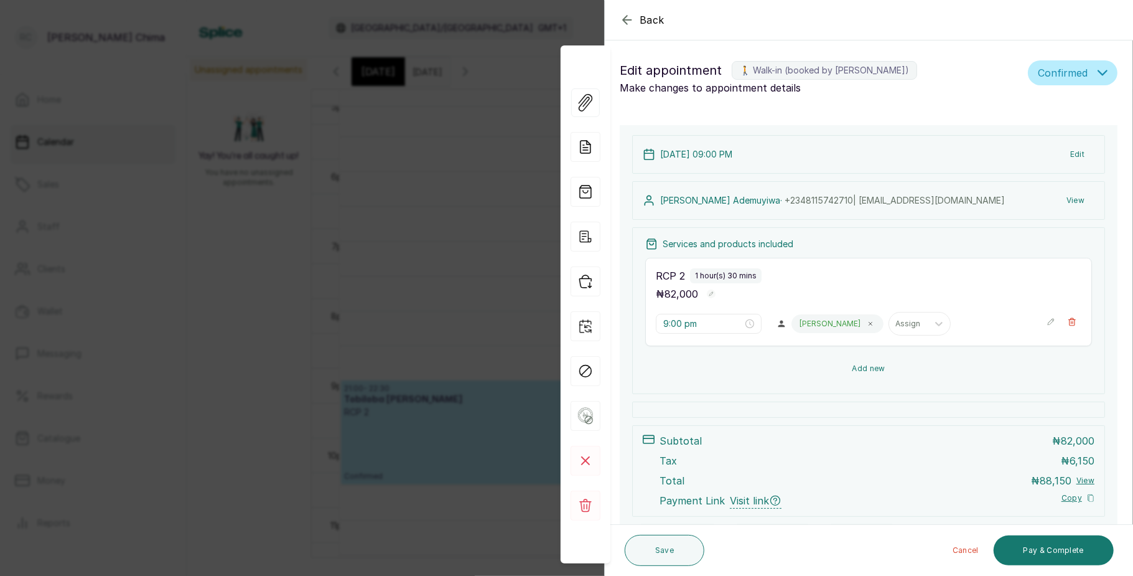
click at [874, 368] on button "Add new" at bounding box center [868, 369] width 447 height 30
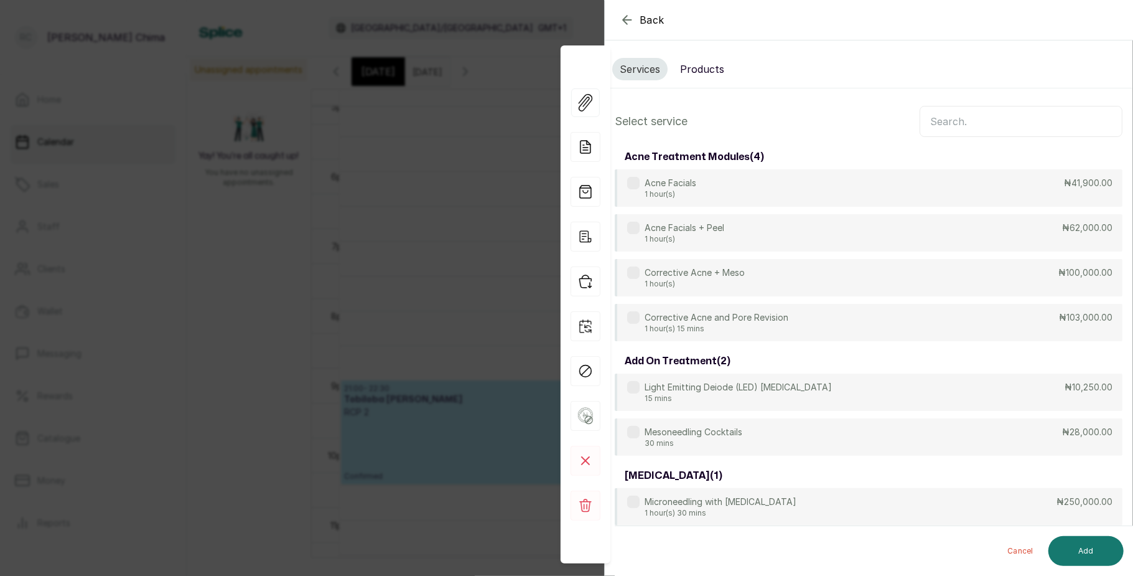
click at [949, 128] on input "text" at bounding box center [1021, 121] width 203 height 31
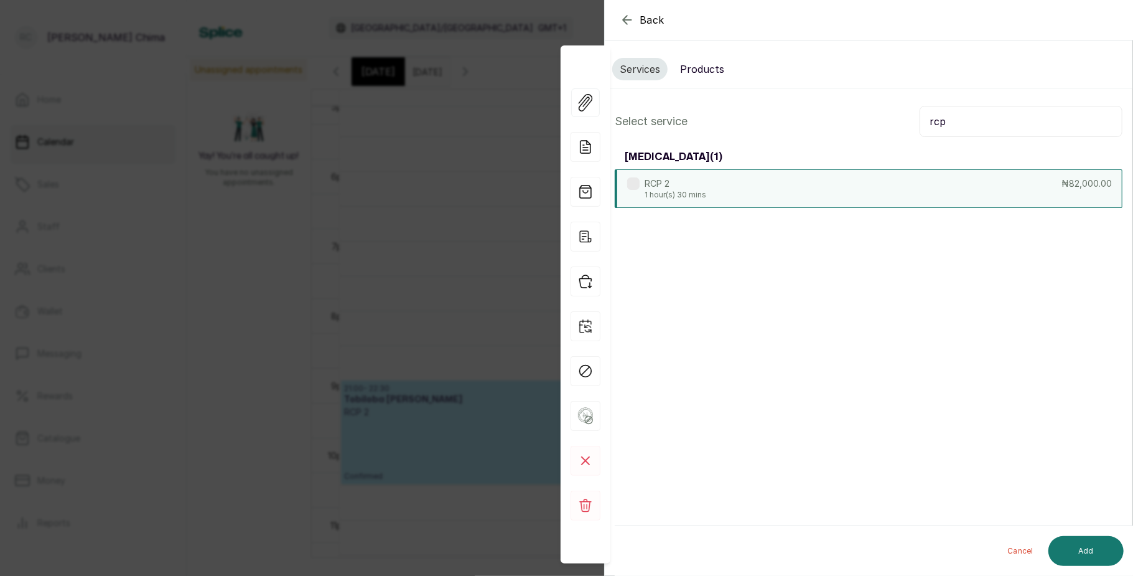
type input "rcp"
click at [902, 205] on div "RCP 2 1 hour(s) 30 mins ₦82,000.00" at bounding box center [869, 188] width 508 height 39
click at [1081, 538] on button "Add" at bounding box center [1086, 551] width 75 height 30
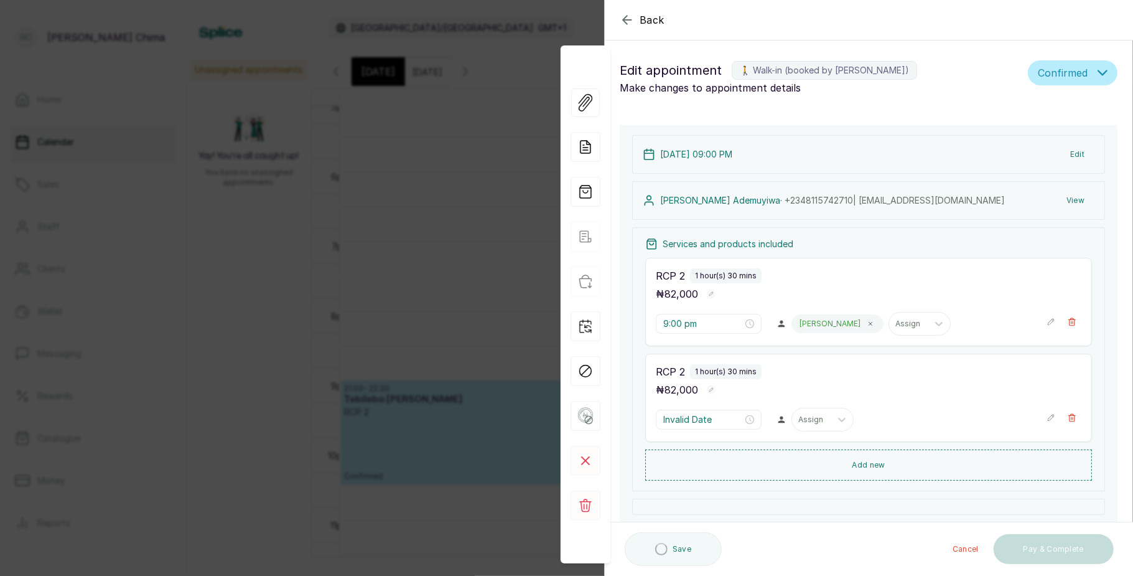
type input "10:30 pm"
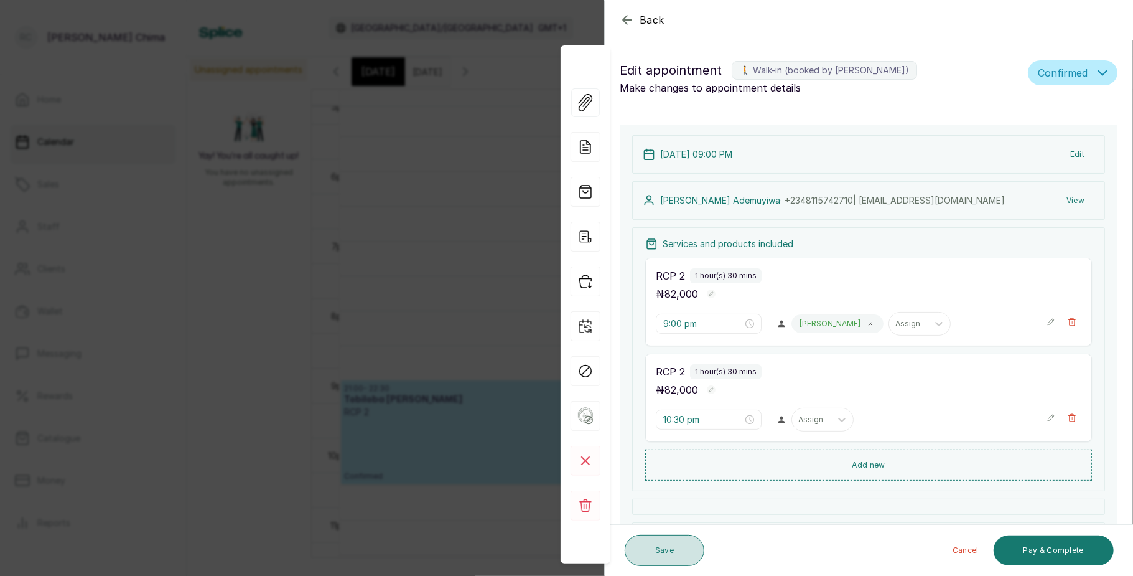
click at [656, 545] on button "Save" at bounding box center [665, 550] width 80 height 31
click at [660, 553] on button "Save" at bounding box center [665, 550] width 80 height 31
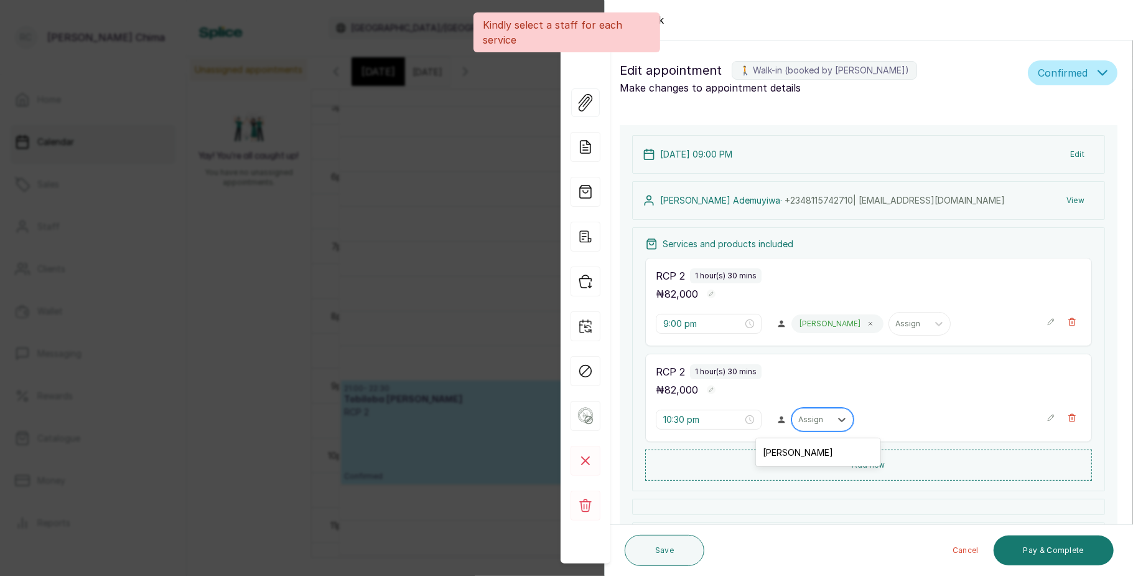
click at [825, 419] on div "Assign" at bounding box center [811, 419] width 39 height 16
click at [820, 442] on div "[PERSON_NAME]" at bounding box center [818, 452] width 124 height 23
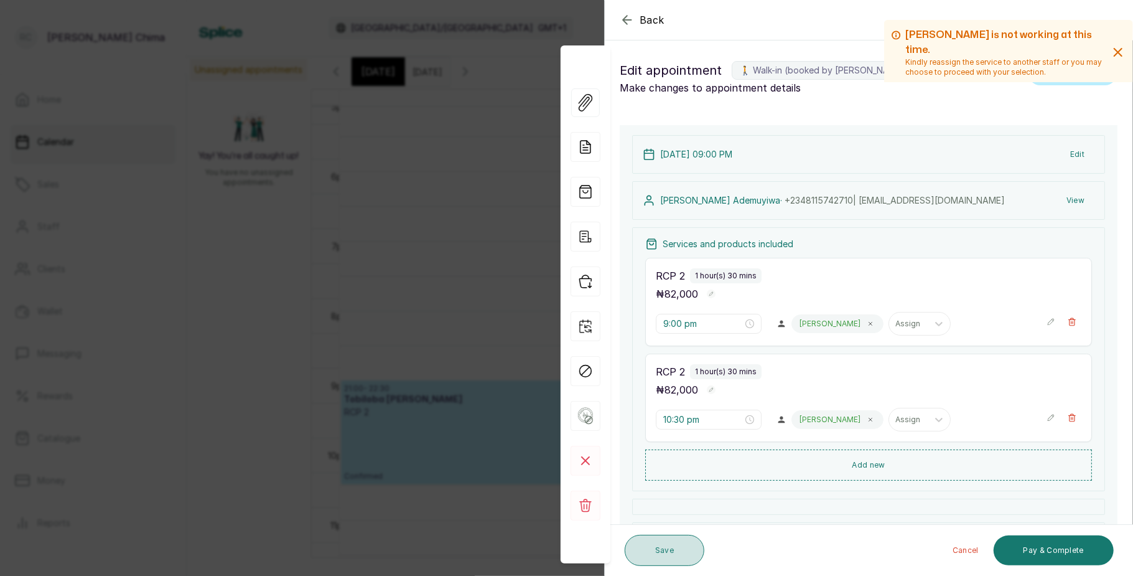
click at [685, 548] on button "Save" at bounding box center [665, 550] width 80 height 31
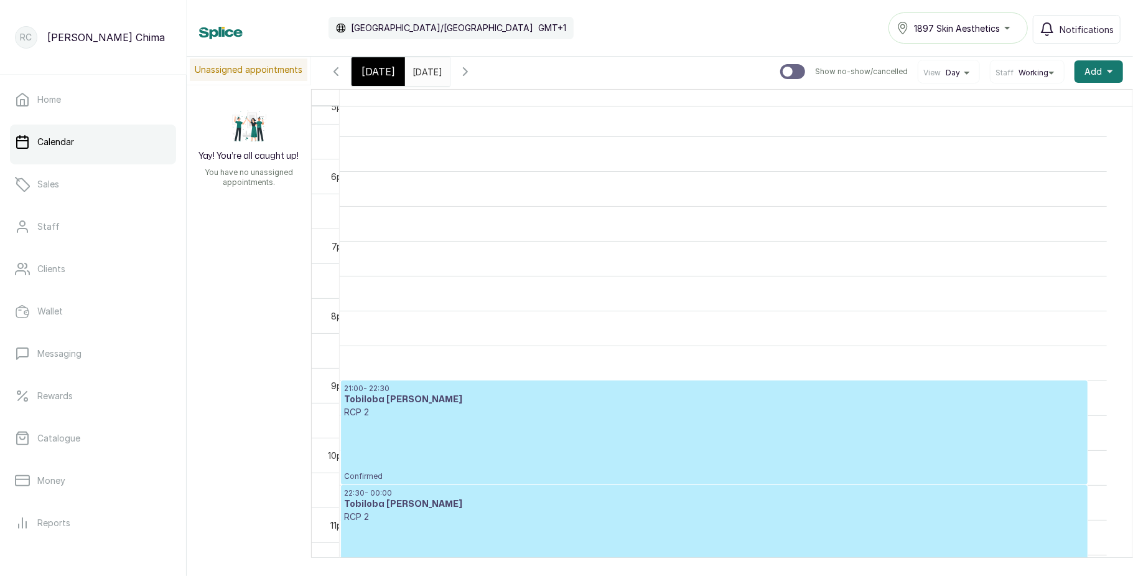
click at [546, 423] on p "Confirmed" at bounding box center [714, 449] width 741 height 63
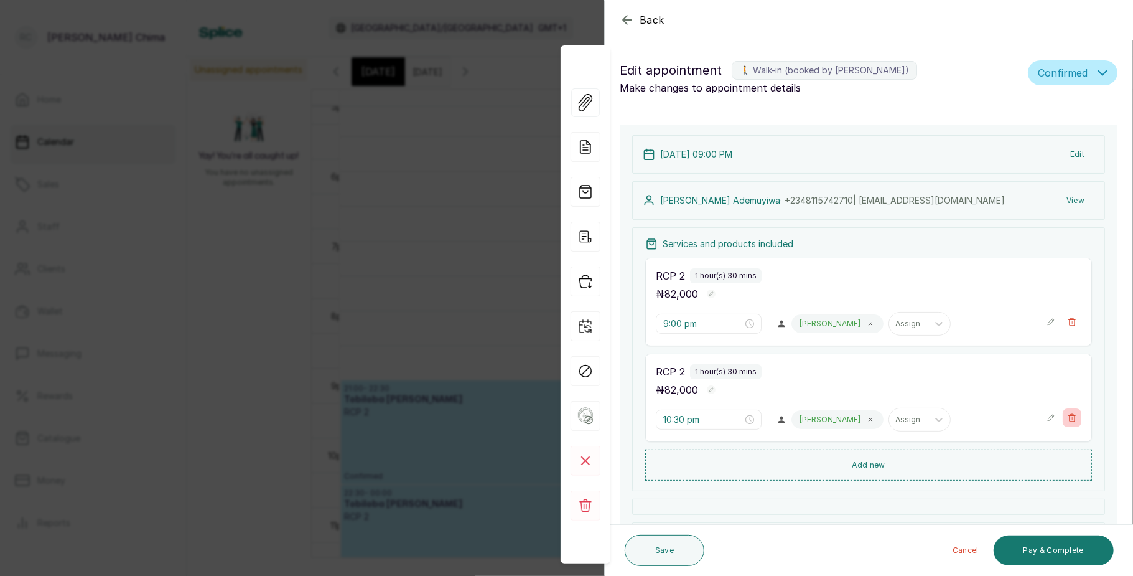
click at [1068, 422] on icon "button" at bounding box center [1072, 417] width 9 height 9
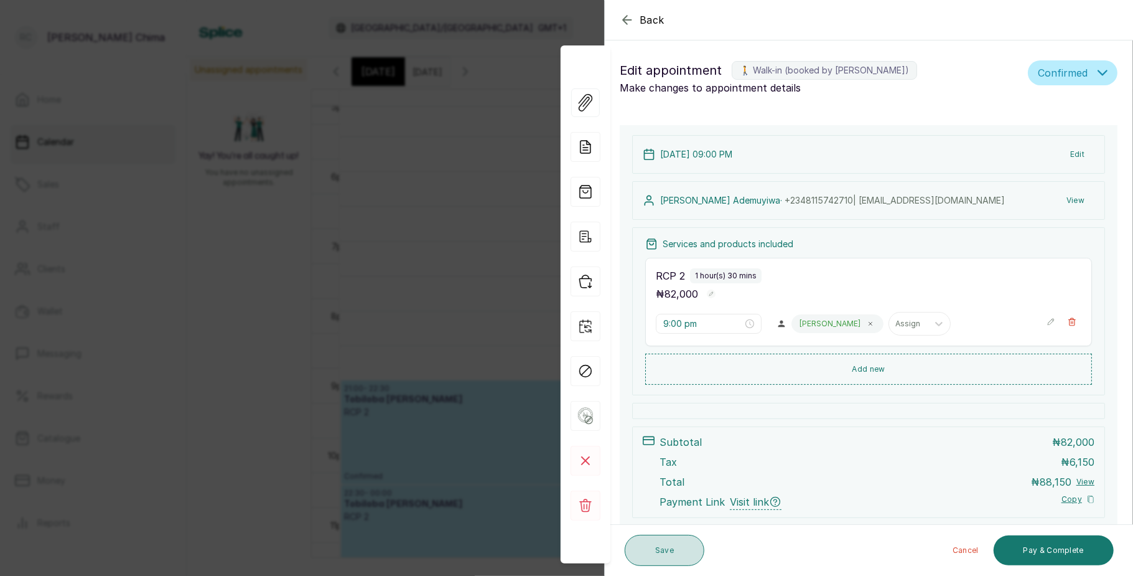
click at [680, 551] on button "Save" at bounding box center [665, 550] width 80 height 31
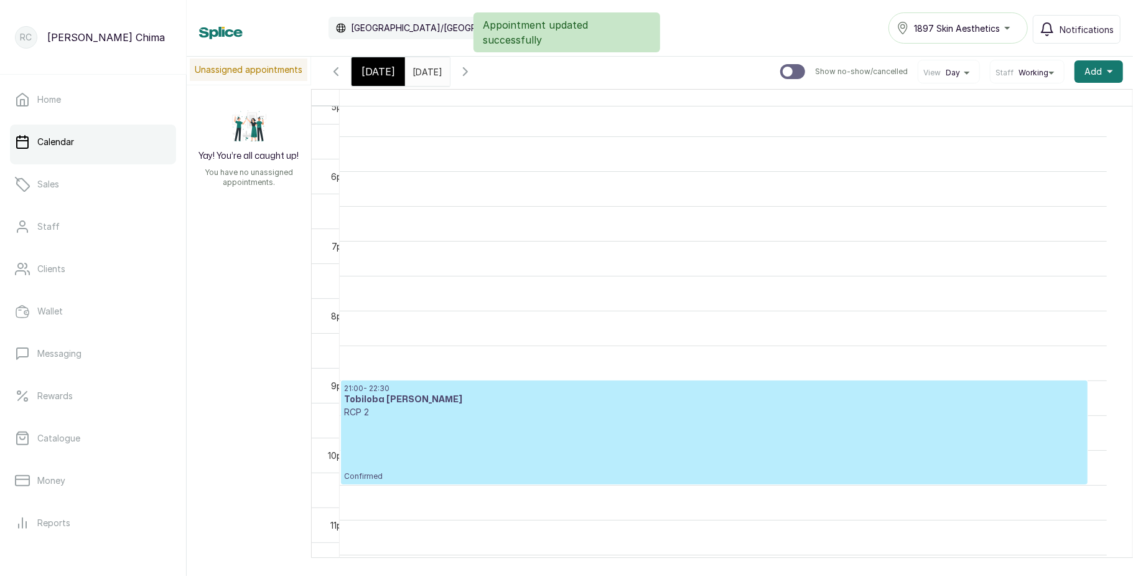
scroll to position [23, 0]
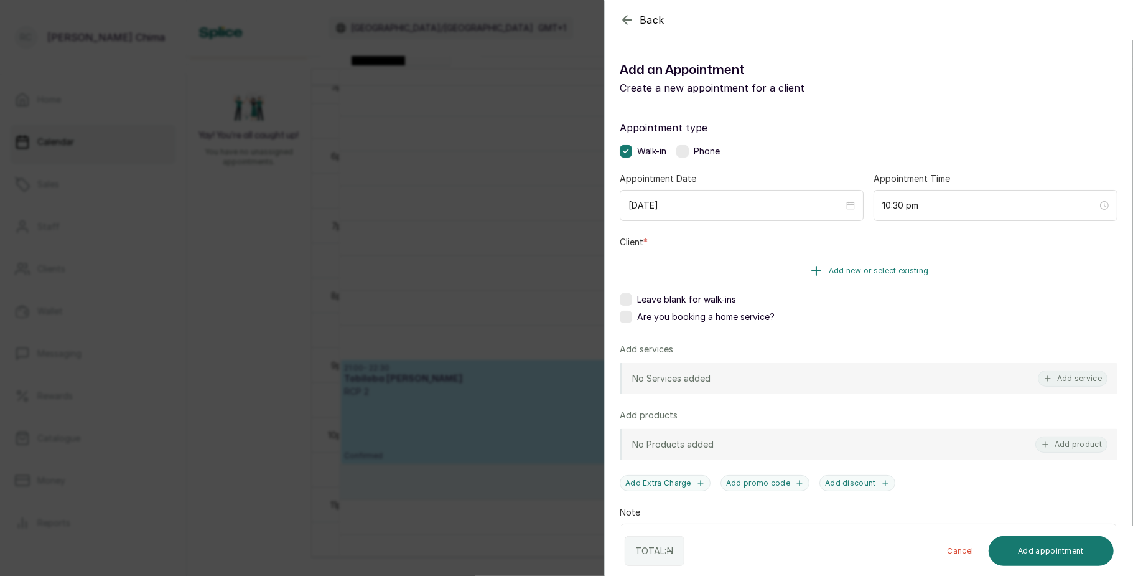
click at [868, 267] on span "Add new or select existing" at bounding box center [879, 271] width 100 height 10
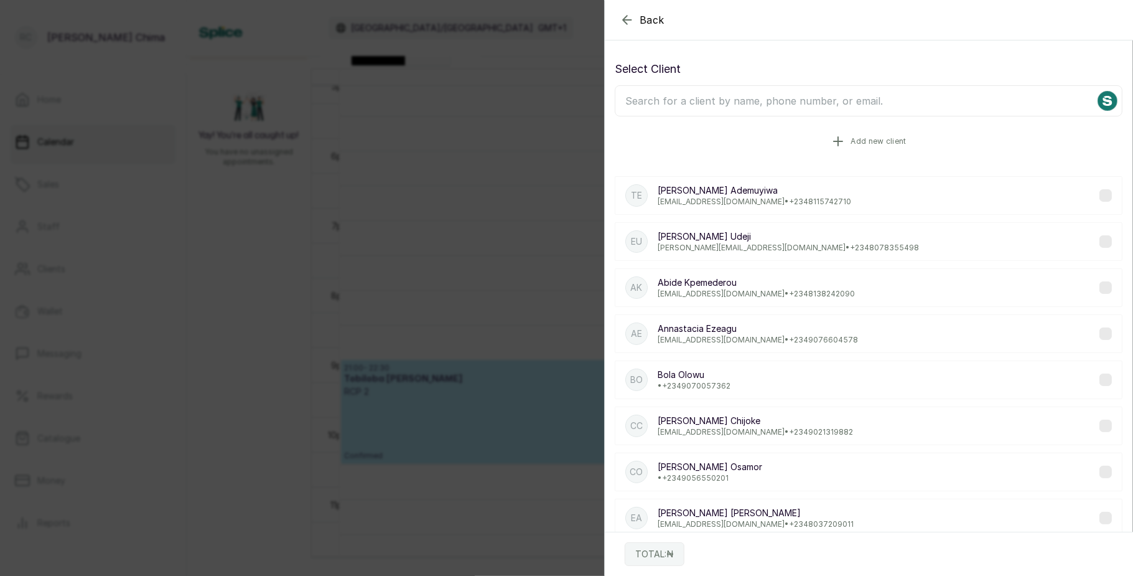
click at [835, 141] on icon "button" at bounding box center [838, 141] width 15 height 15
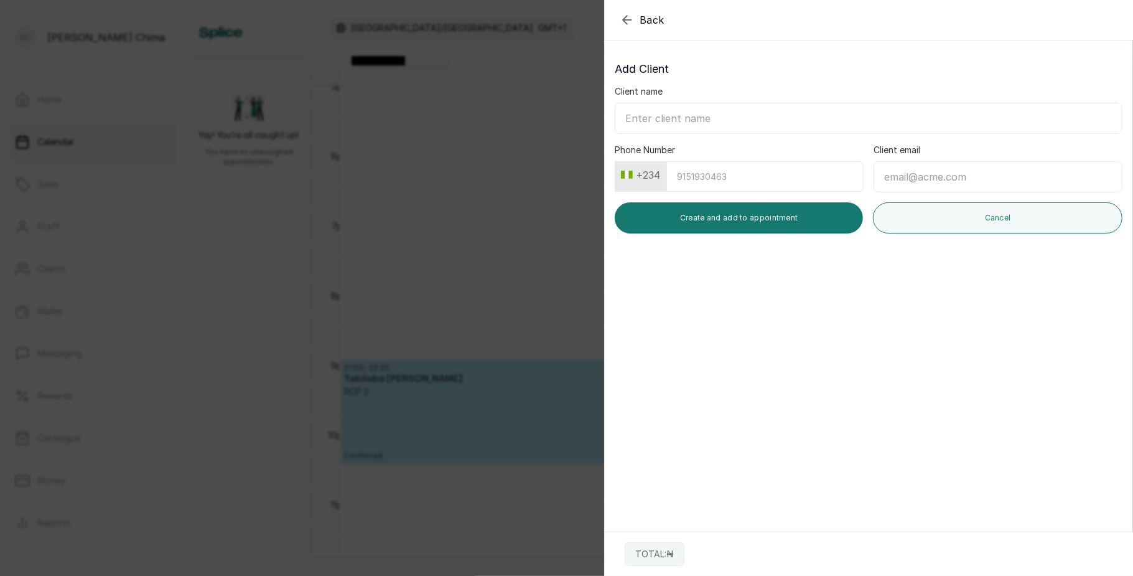
click at [719, 115] on input "Client name" at bounding box center [869, 118] width 508 height 31
type input "H"
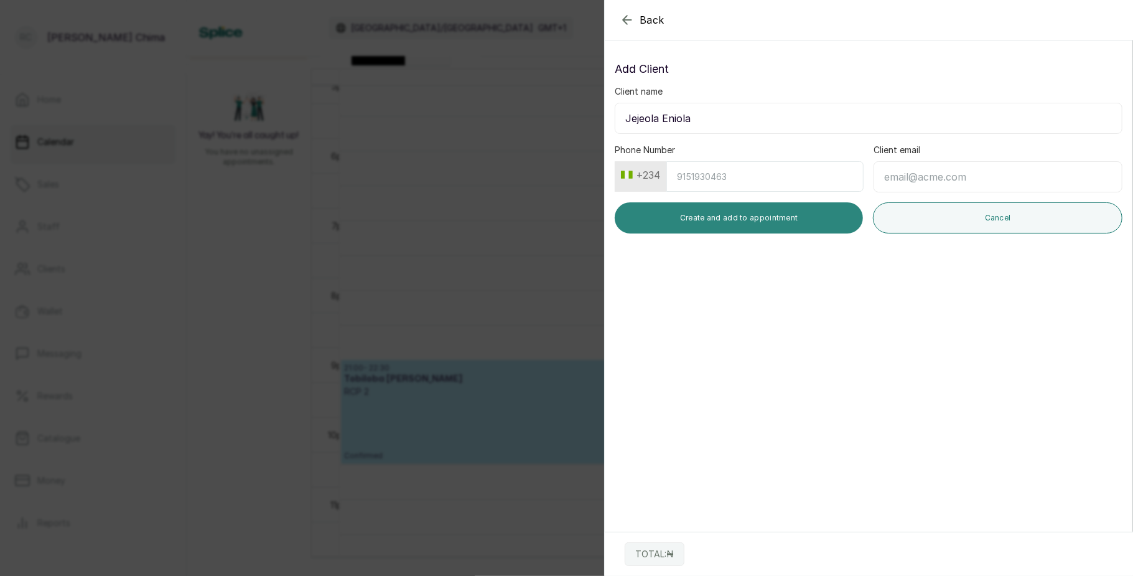
type input "Jejeola Eniola"
click at [746, 220] on button "Create and add to appointment" at bounding box center [739, 217] width 248 height 31
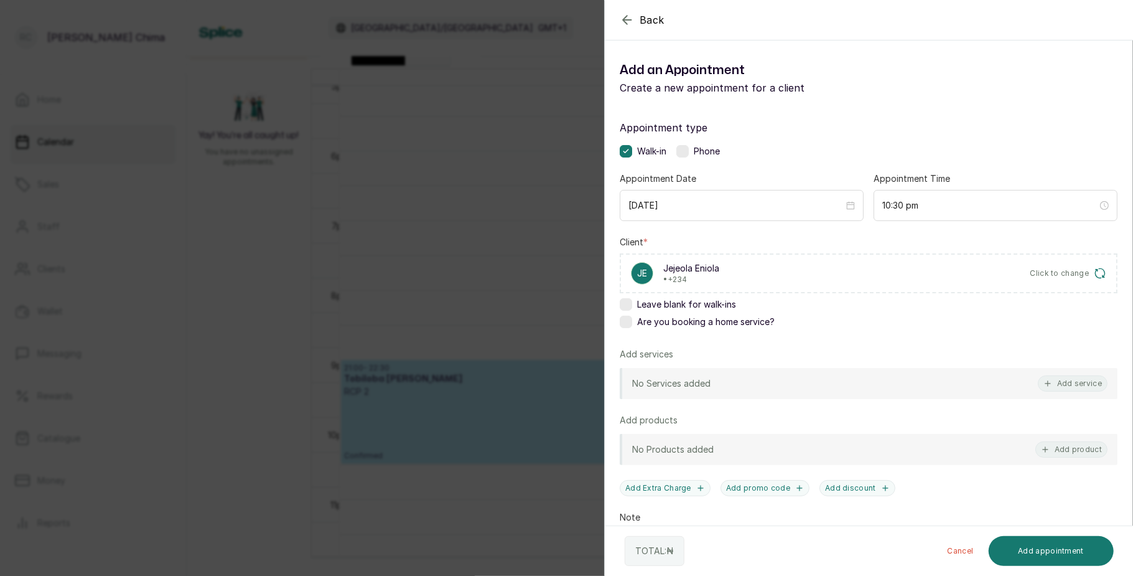
scroll to position [78, 0]
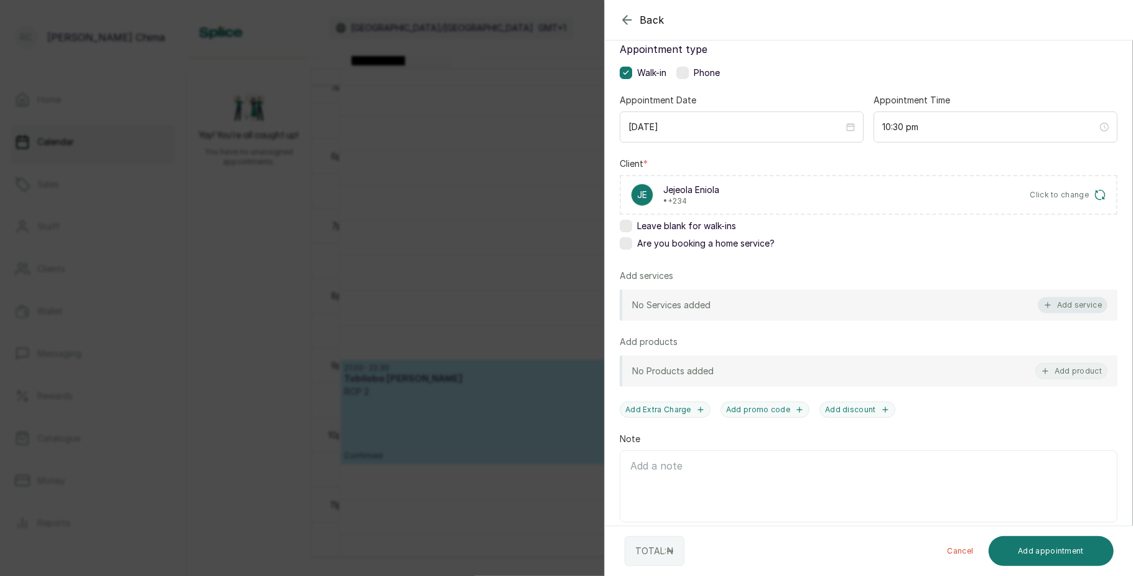
click at [1041, 299] on button "Add service" at bounding box center [1073, 305] width 70 height 16
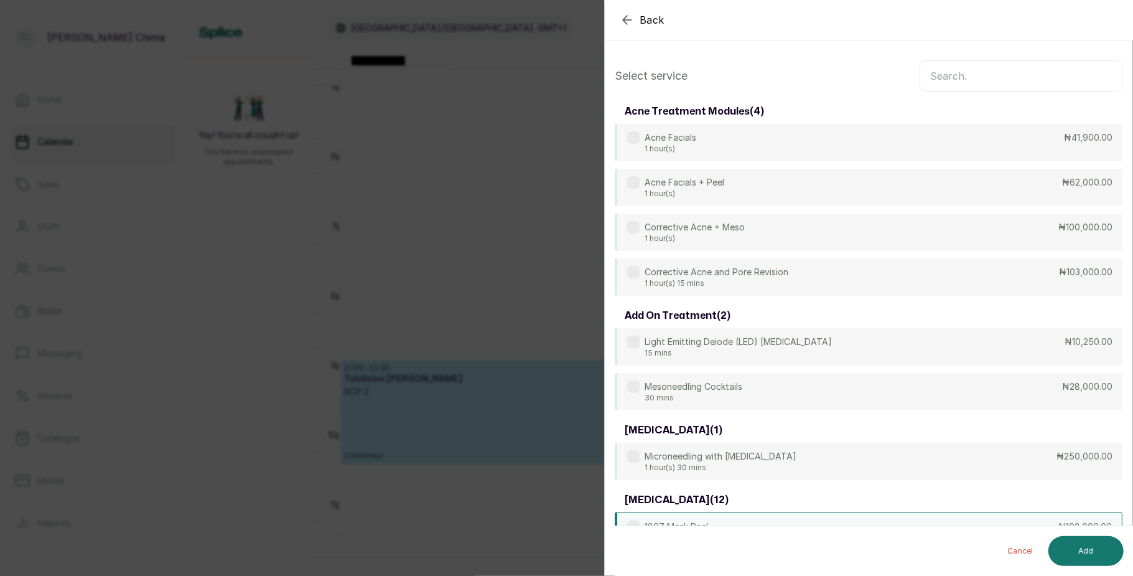
click at [845, 152] on div "Acne Facials 1 hour(s) ₦41,900.00" at bounding box center [869, 142] width 508 height 37
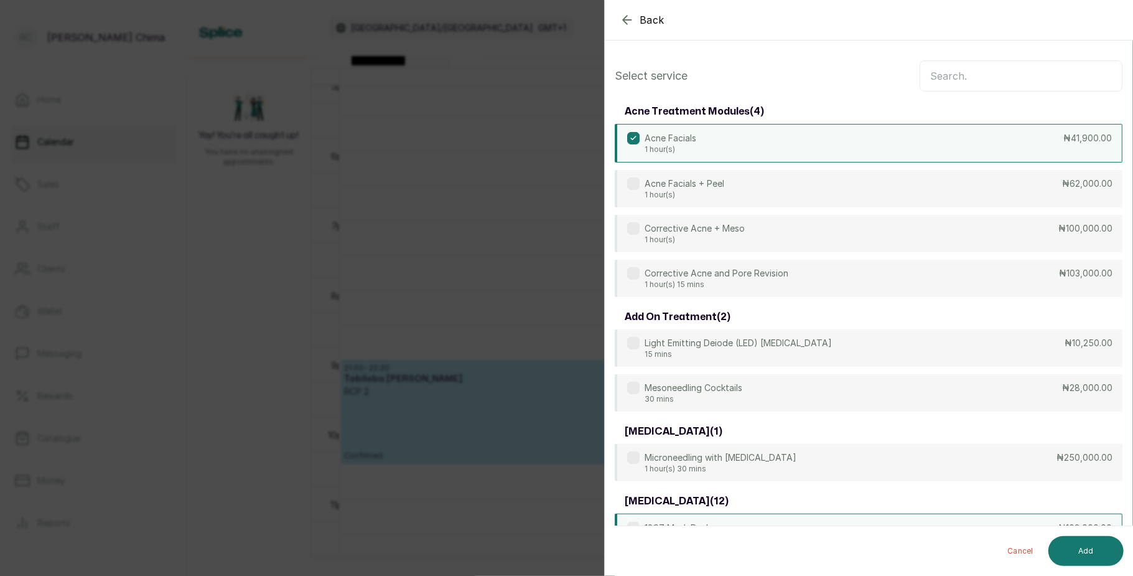
click at [845, 152] on div "Acne Facials 1 hour(s) ₦41,900.00" at bounding box center [869, 143] width 508 height 39
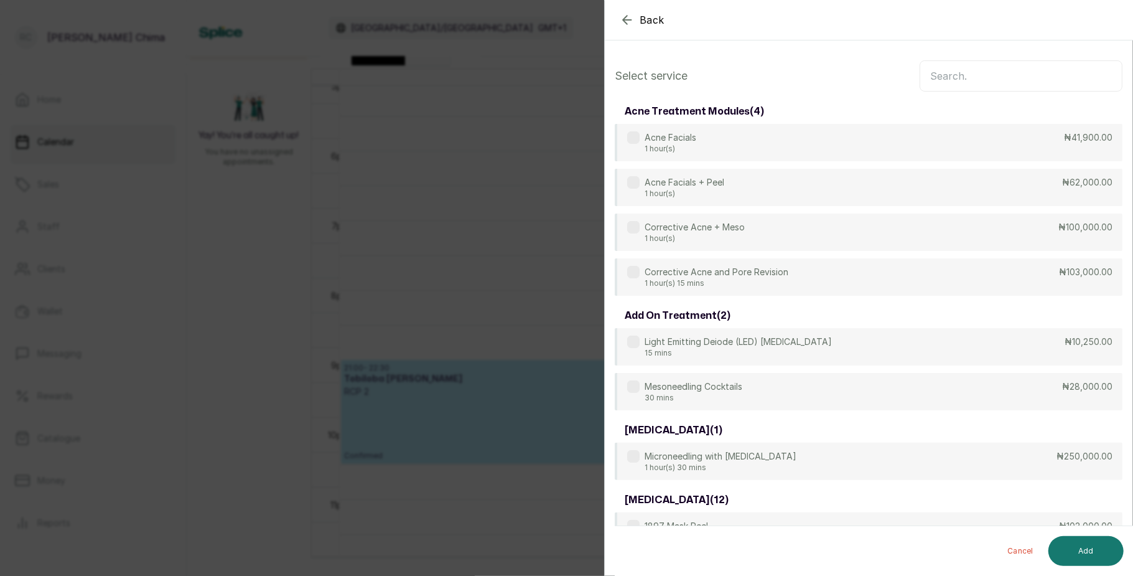
click at [965, 68] on input "text" at bounding box center [1021, 75] width 203 height 31
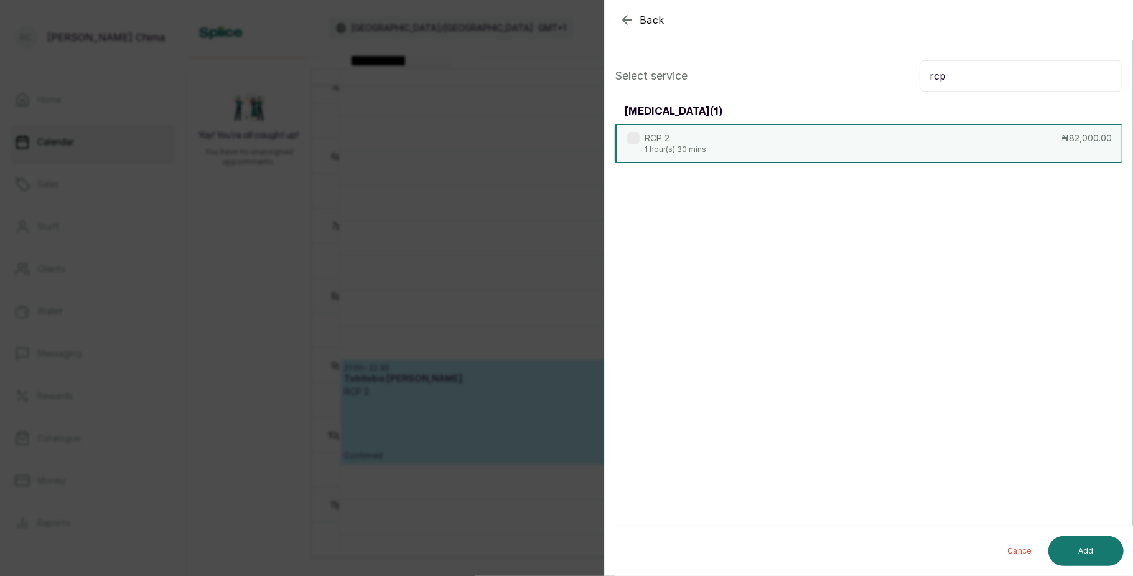
type input "rcp"
click at [855, 140] on div "RCP 2 1 hour(s) 30 mins ₦82,000.00" at bounding box center [869, 143] width 508 height 39
click at [1093, 555] on button "Add" at bounding box center [1086, 551] width 75 height 30
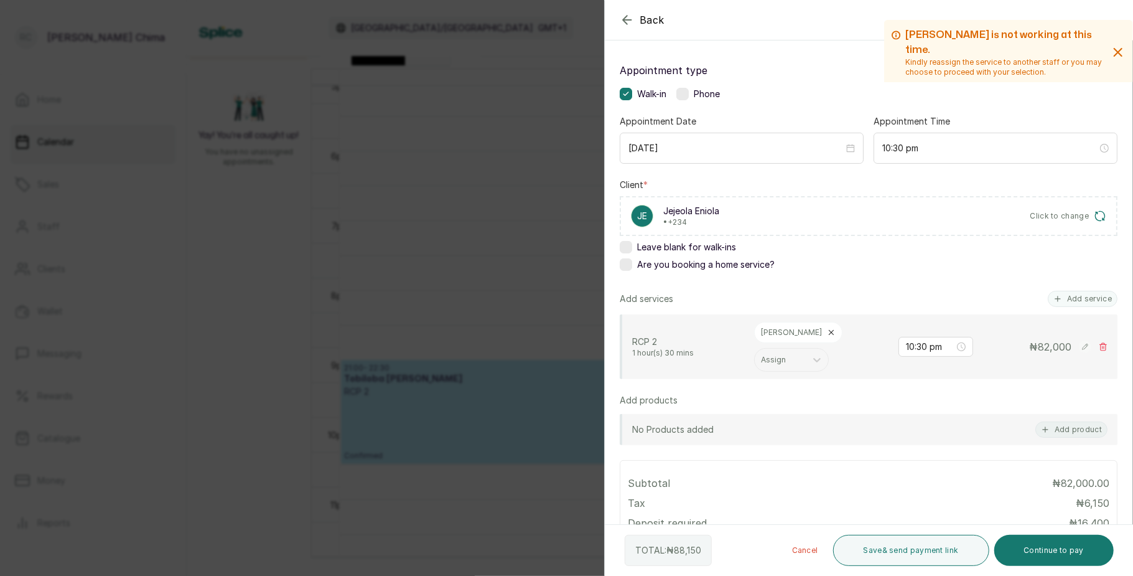
scroll to position [239, 0]
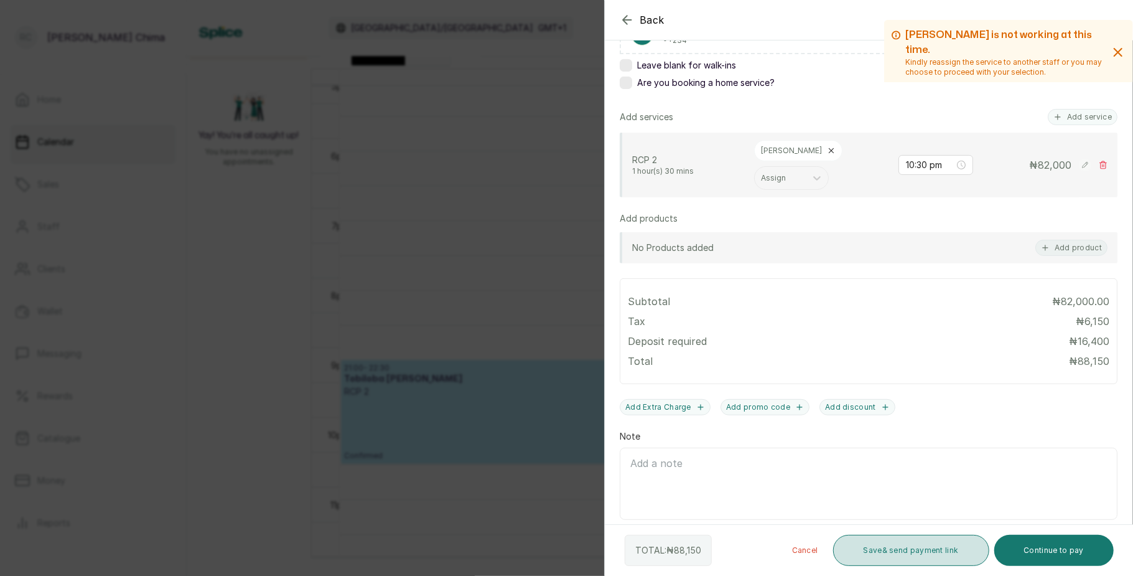
click at [904, 546] on button "Save & send payment link" at bounding box center [911, 550] width 156 height 31
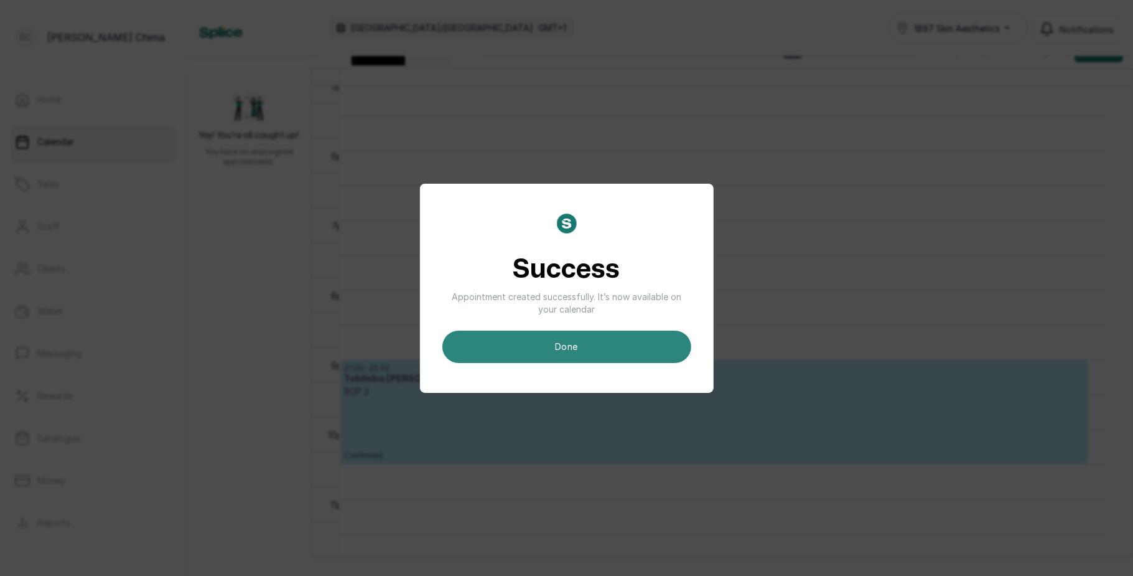
click at [644, 342] on button "done" at bounding box center [567, 346] width 249 height 32
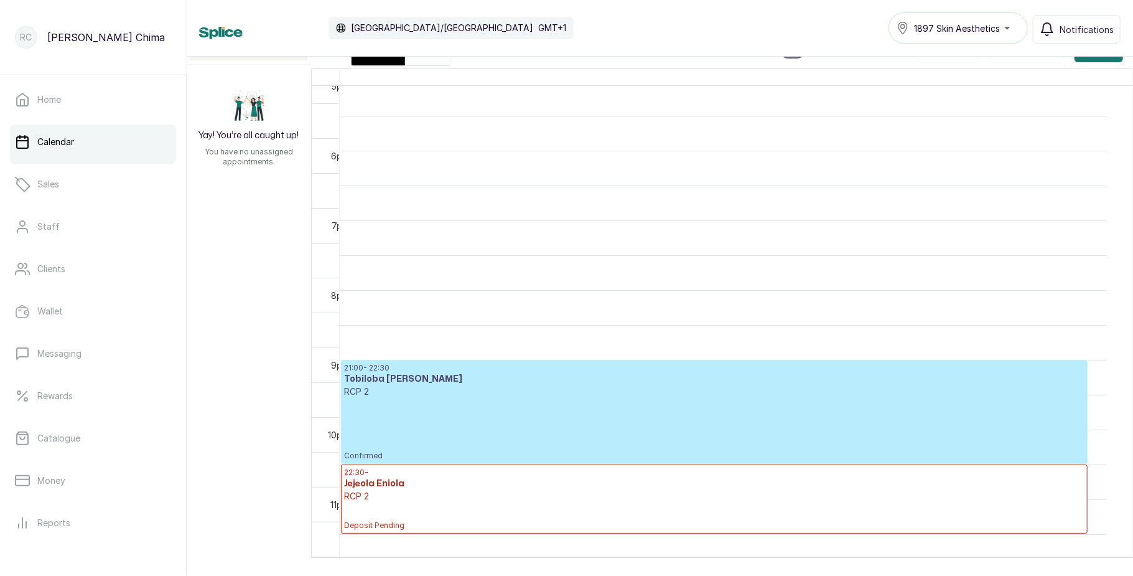
click at [402, 477] on h3 "Jejeola Eniola" at bounding box center [714, 483] width 741 height 12
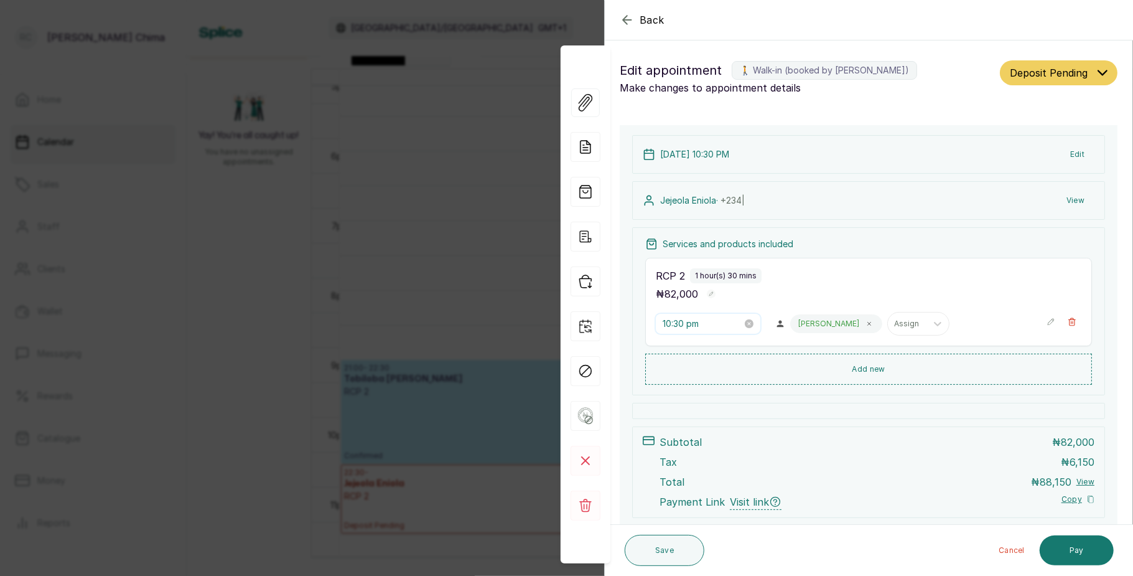
click at [693, 324] on input "10:30 pm" at bounding box center [703, 324] width 80 height 14
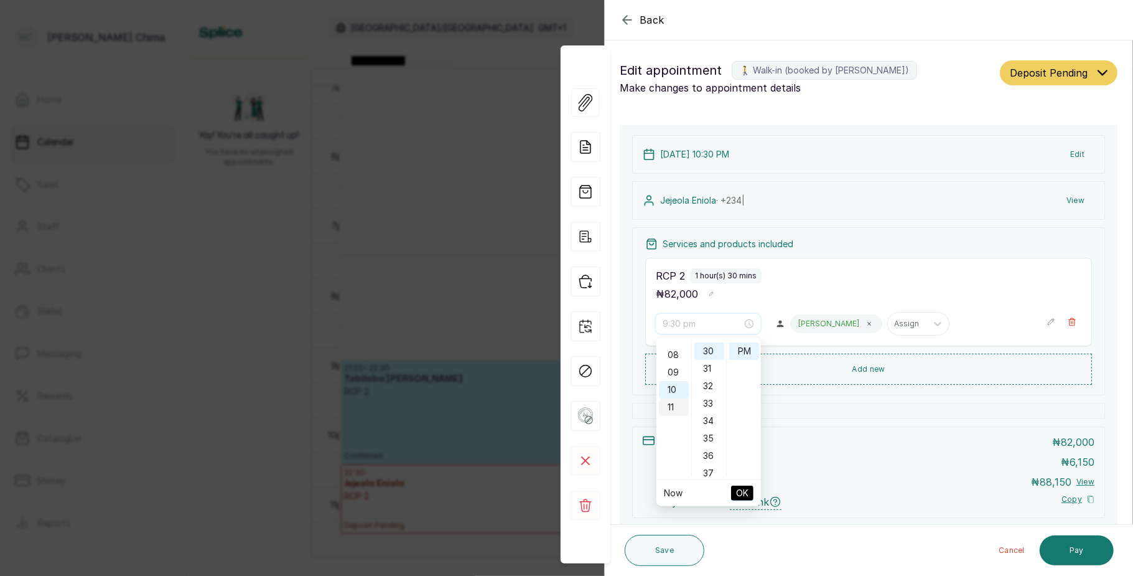
scroll to position [134, 0]
click at [671, 372] on div "09" at bounding box center [674, 373] width 30 height 17
click at [706, 354] on div "00" at bounding box center [710, 350] width 30 height 17
type input "9:00 pm"
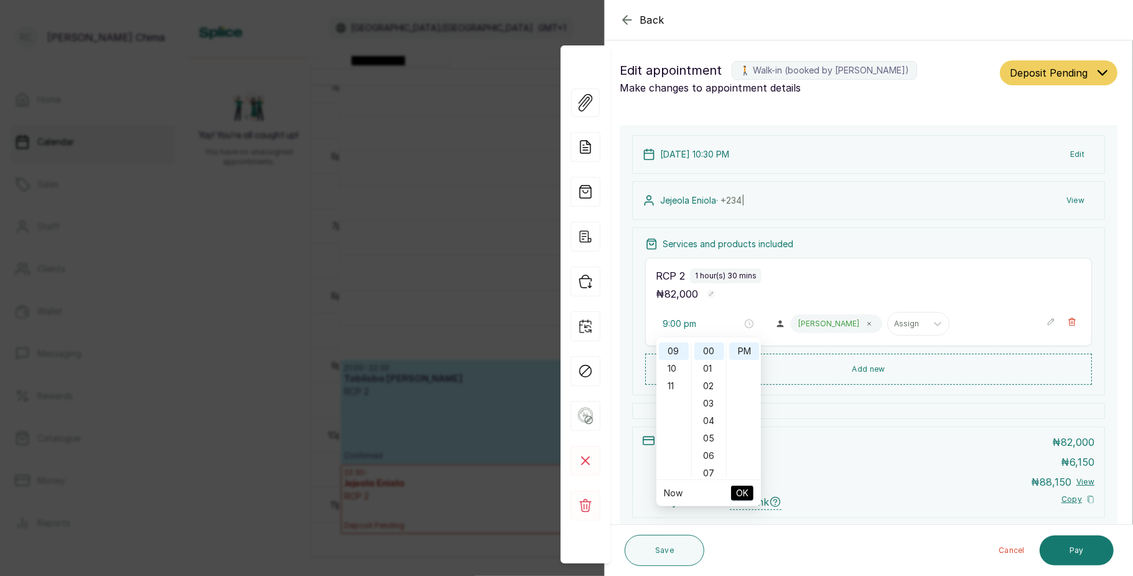
click at [743, 489] on span "OK" at bounding box center [742, 493] width 12 height 24
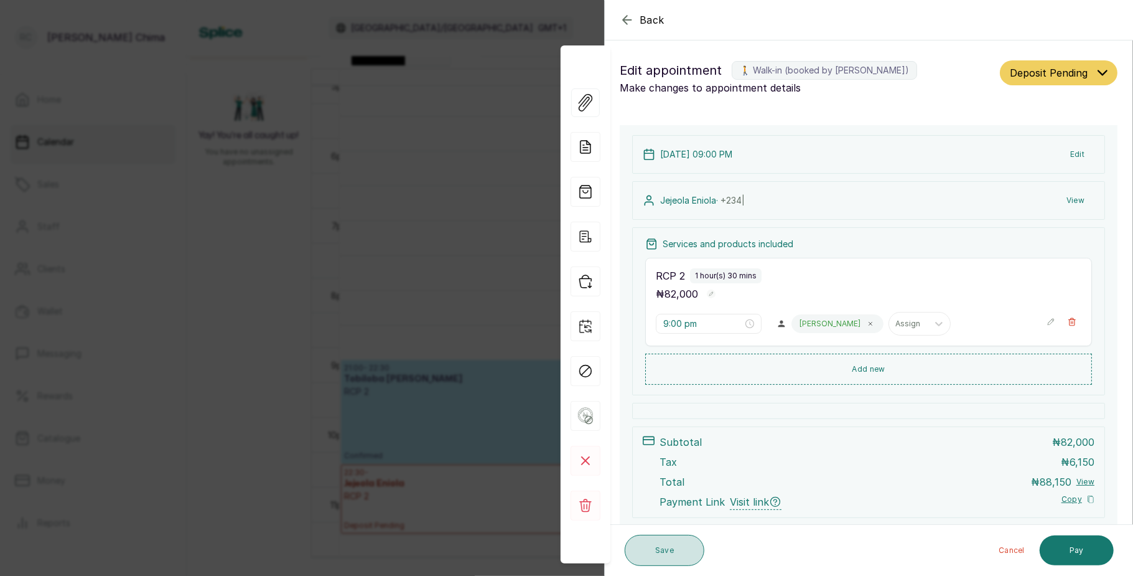
click at [666, 541] on button "Save" at bounding box center [665, 550] width 80 height 31
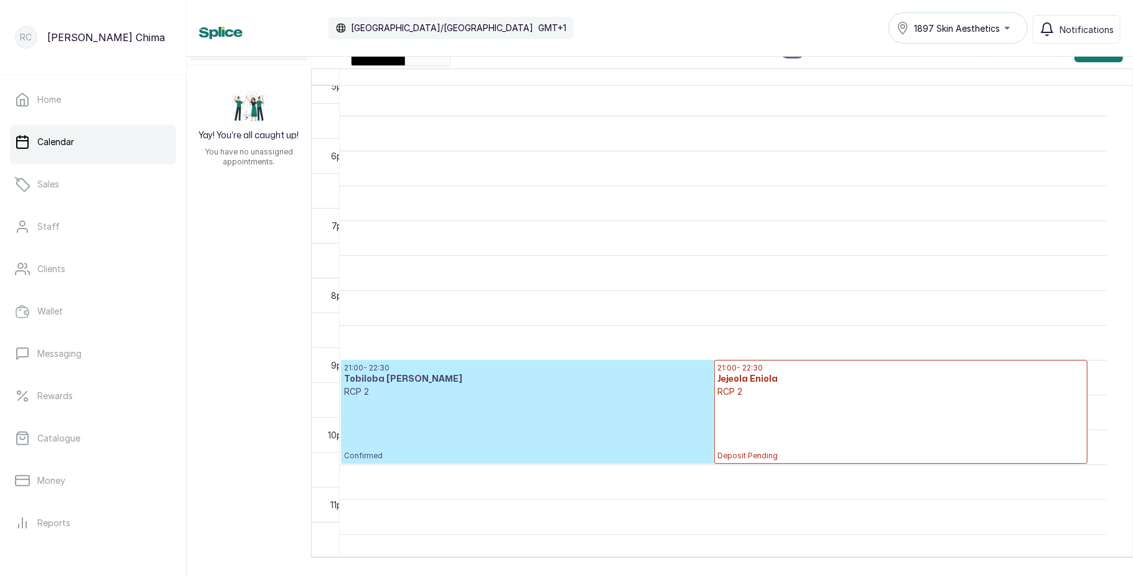
click at [756, 416] on p "Deposit Pending" at bounding box center [901, 429] width 367 height 63
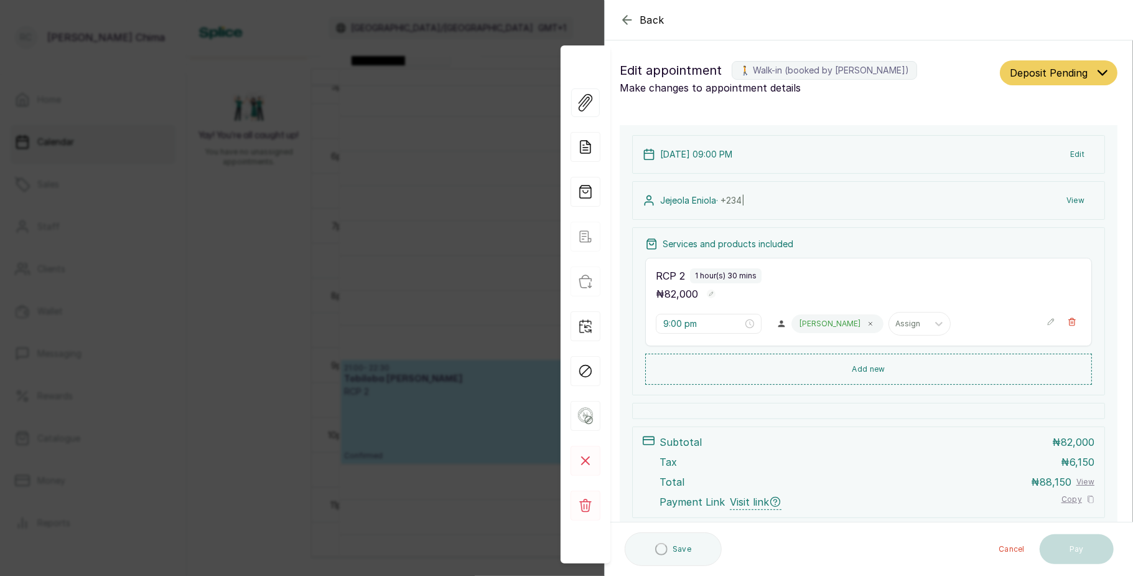
click at [1010, 78] on span "Deposit Pending" at bounding box center [1049, 72] width 78 height 15
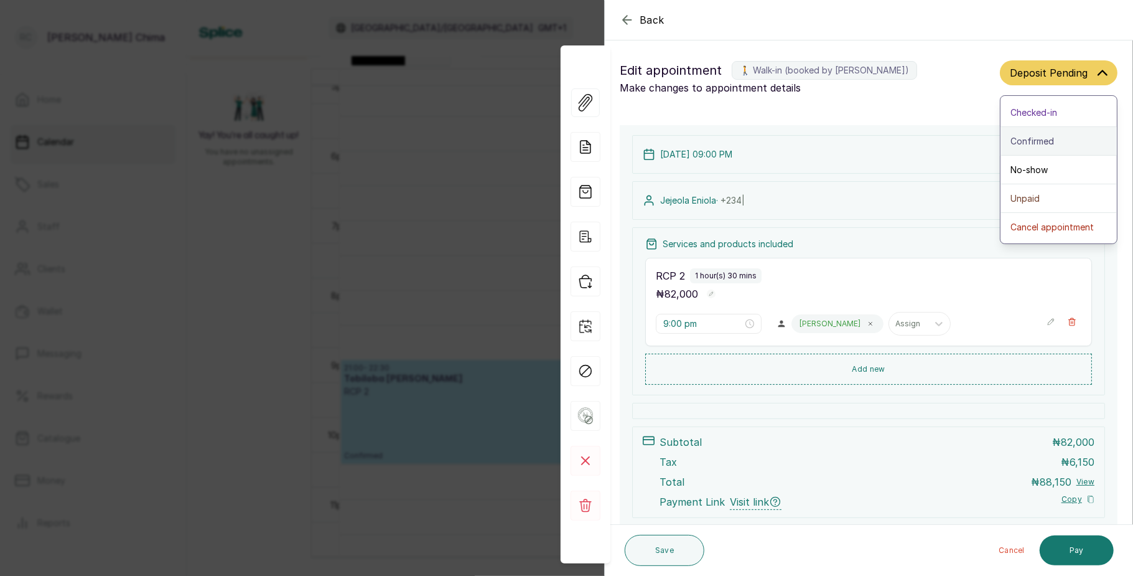
click at [1011, 137] on span "Confirmed" at bounding box center [1033, 140] width 44 height 13
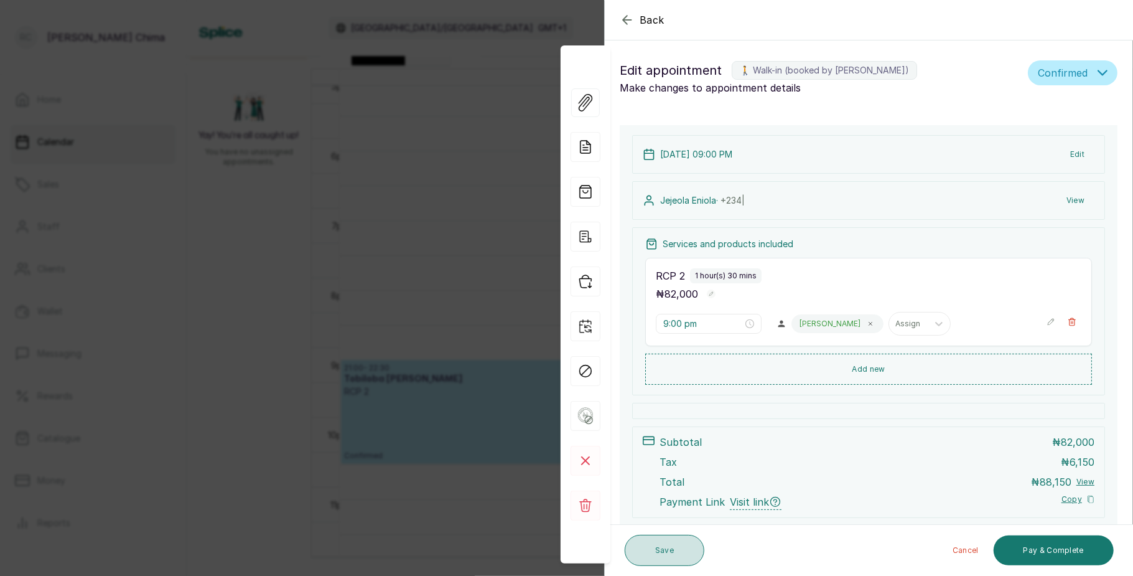
click at [663, 540] on button "Save" at bounding box center [665, 550] width 80 height 31
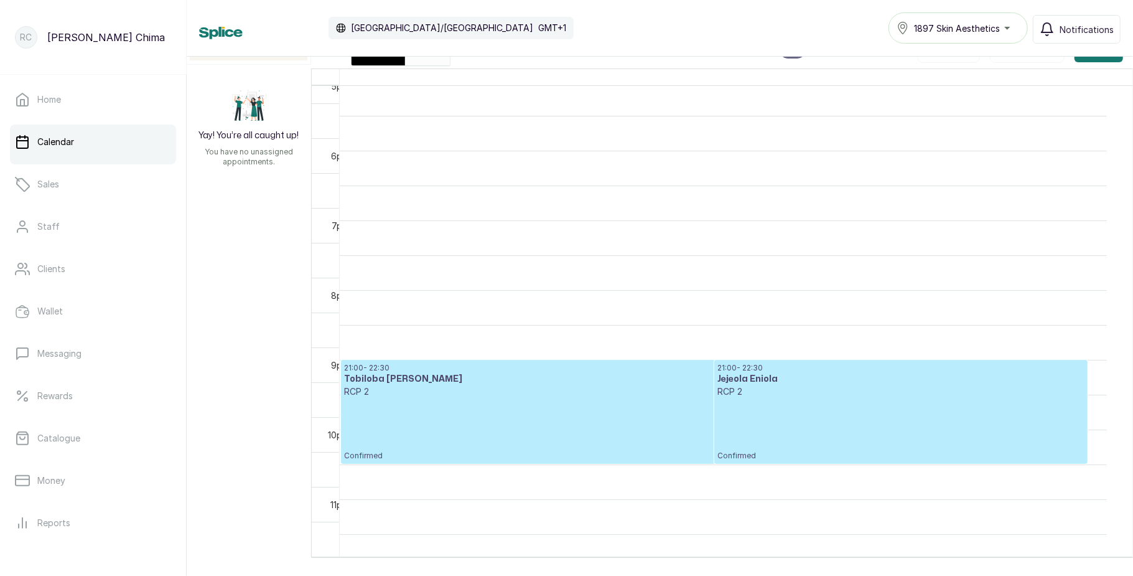
click at [774, 418] on p "Confirmed" at bounding box center [901, 429] width 367 height 63
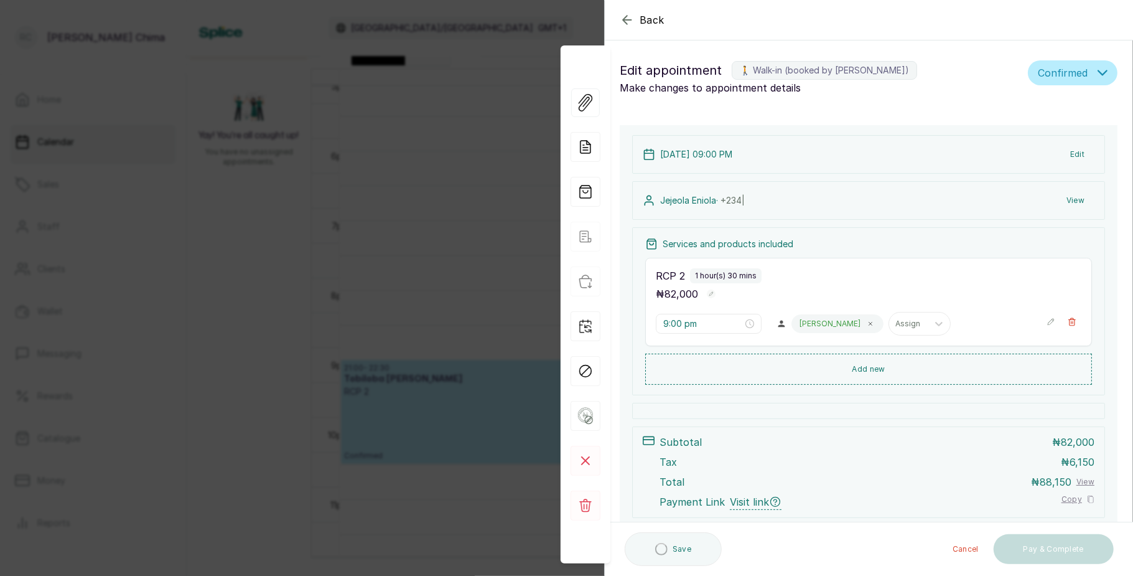
click at [1067, 202] on button "View" at bounding box center [1076, 200] width 38 height 22
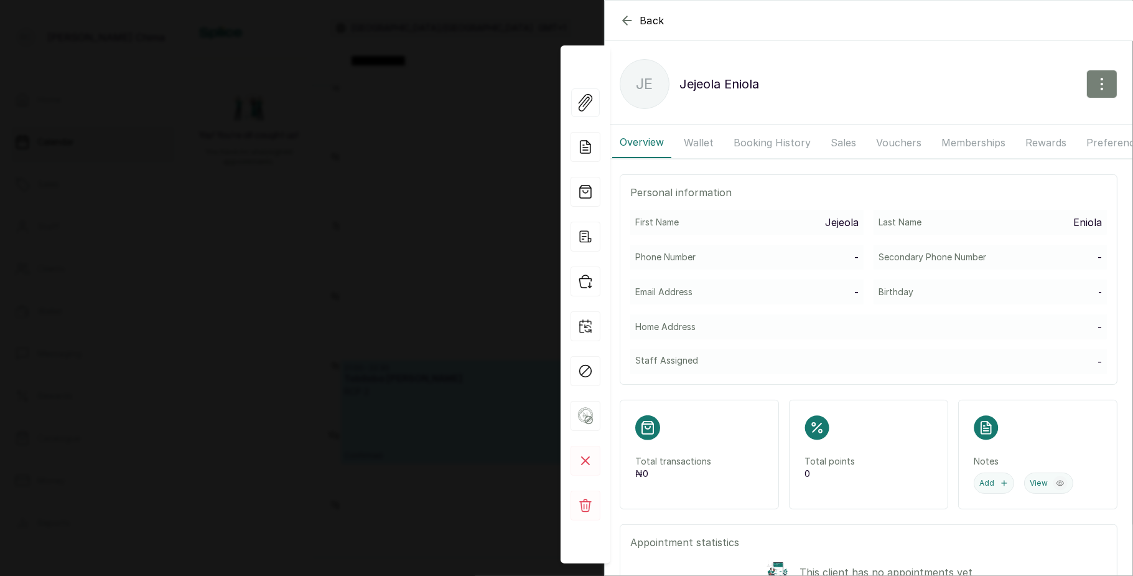
click at [1095, 90] on icon "button" at bounding box center [1102, 84] width 15 height 15
click at [988, 118] on span "Edit" at bounding box center [1047, 120] width 119 height 15
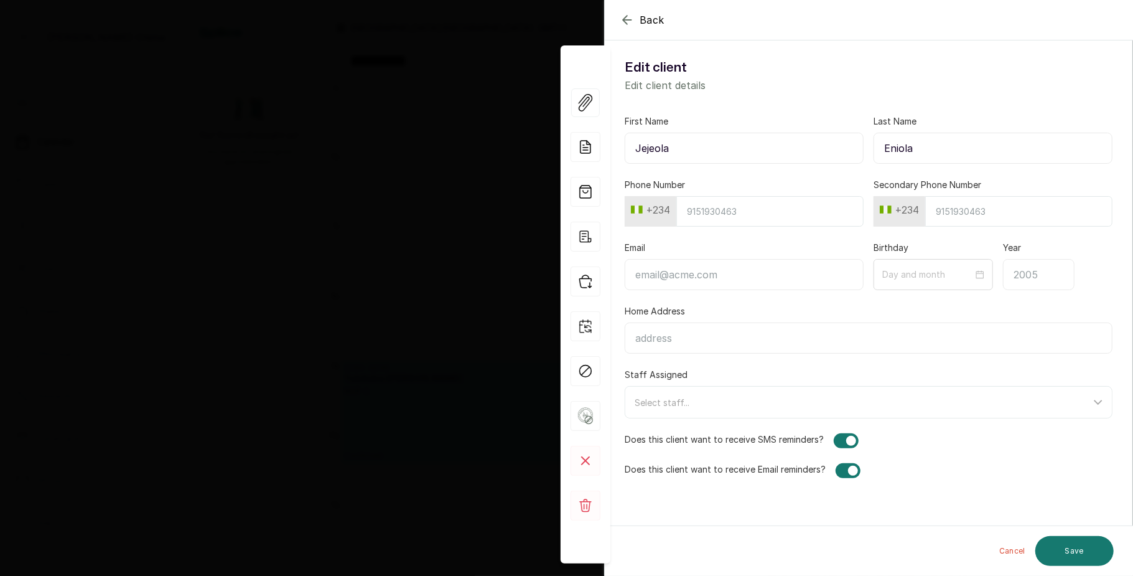
click at [767, 215] on input "Phone Number" at bounding box center [770, 211] width 187 height 30
type input "70"
click at [655, 148] on input "Jejeola" at bounding box center [744, 148] width 239 height 31
type input "Jejelola"
click at [720, 203] on input "70" at bounding box center [770, 211] width 187 height 30
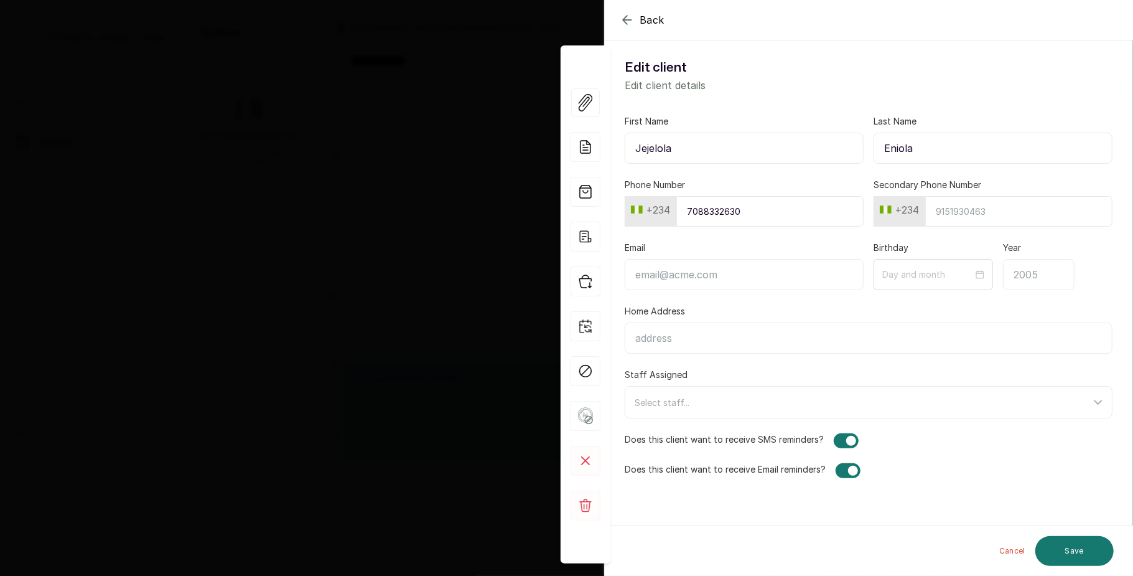
type input "7088332630"
click at [710, 282] on input "Email" at bounding box center [744, 274] width 239 height 31
type input "[EMAIL_ADDRESS][DOMAIN_NAME]"
click at [907, 279] on input at bounding box center [928, 274] width 92 height 14
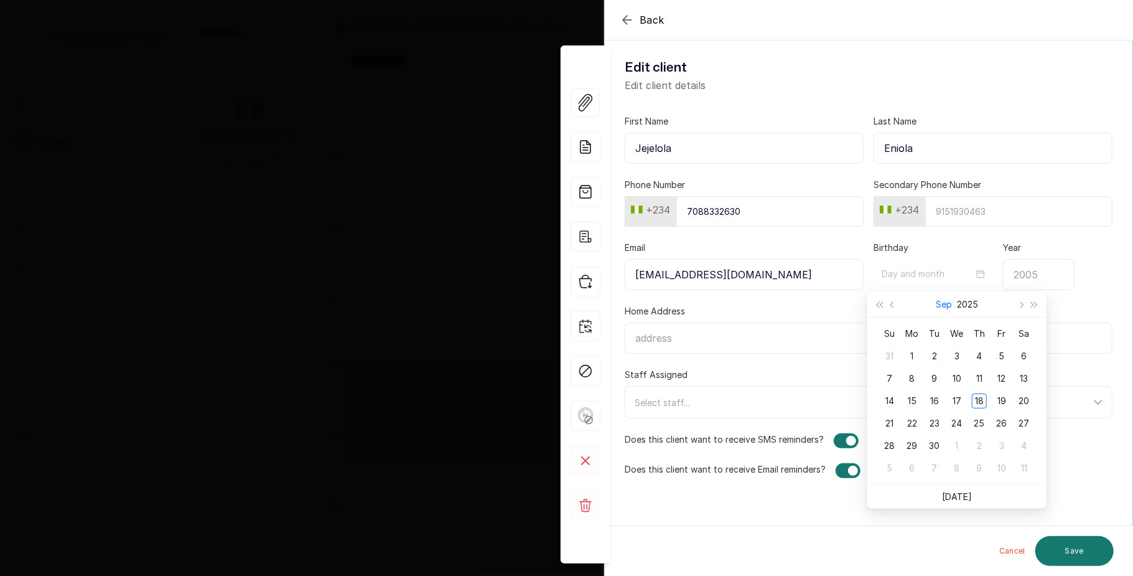
click at [945, 305] on button "Sep" at bounding box center [944, 304] width 16 height 25
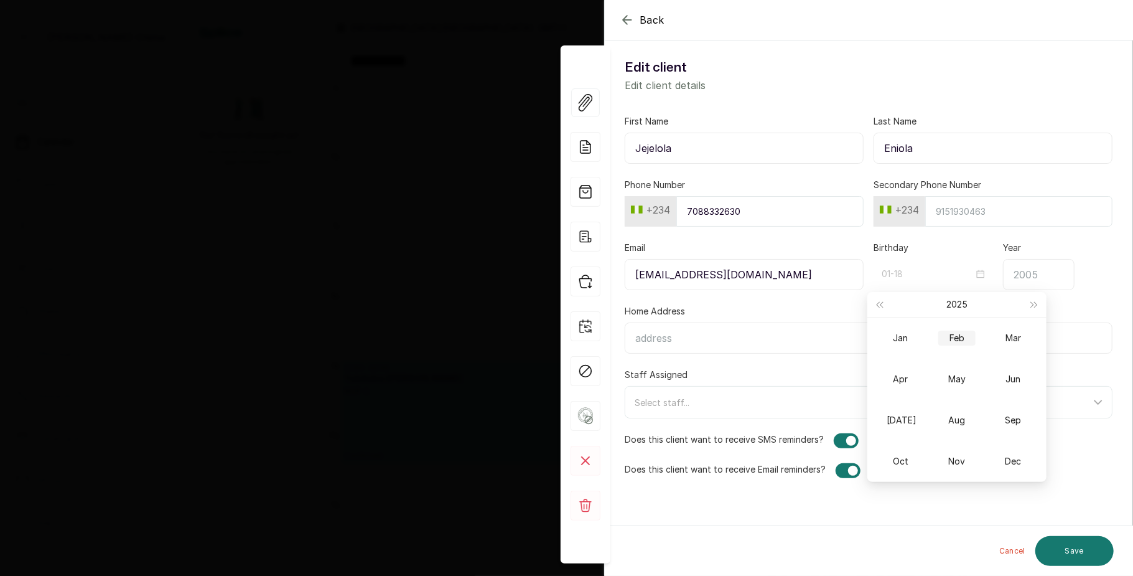
type input "02-18"
click at [960, 307] on button "2025" at bounding box center [957, 304] width 21 height 25
click at [960, 305] on button "[DATE] - [DATE]" at bounding box center [957, 304] width 46 height 25
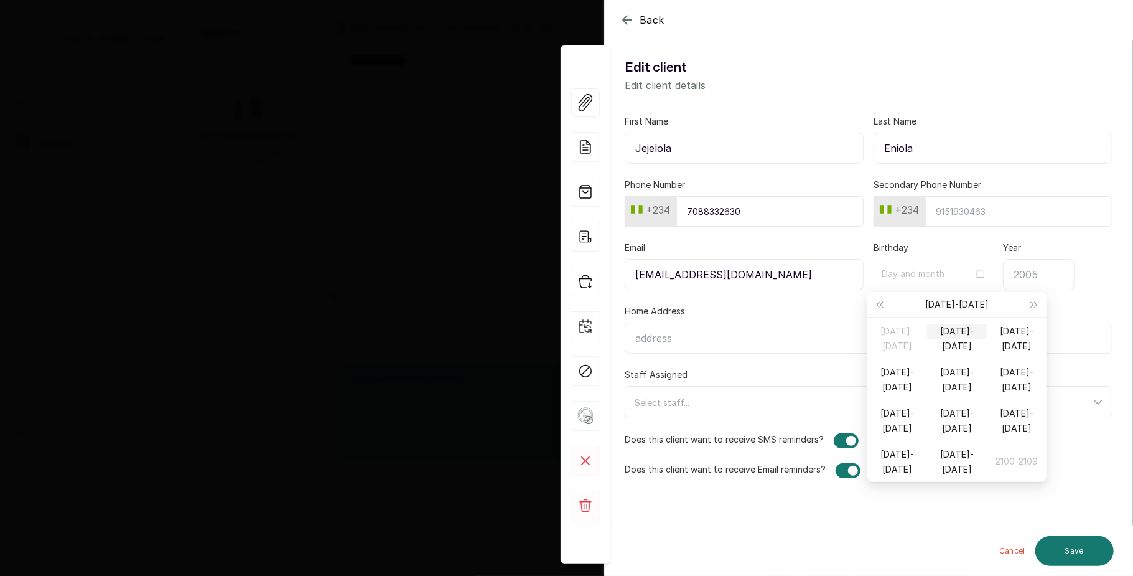
type input "09-18"
click at [885, 334] on div "[DATE]-[DATE]" at bounding box center [898, 331] width 60 height 15
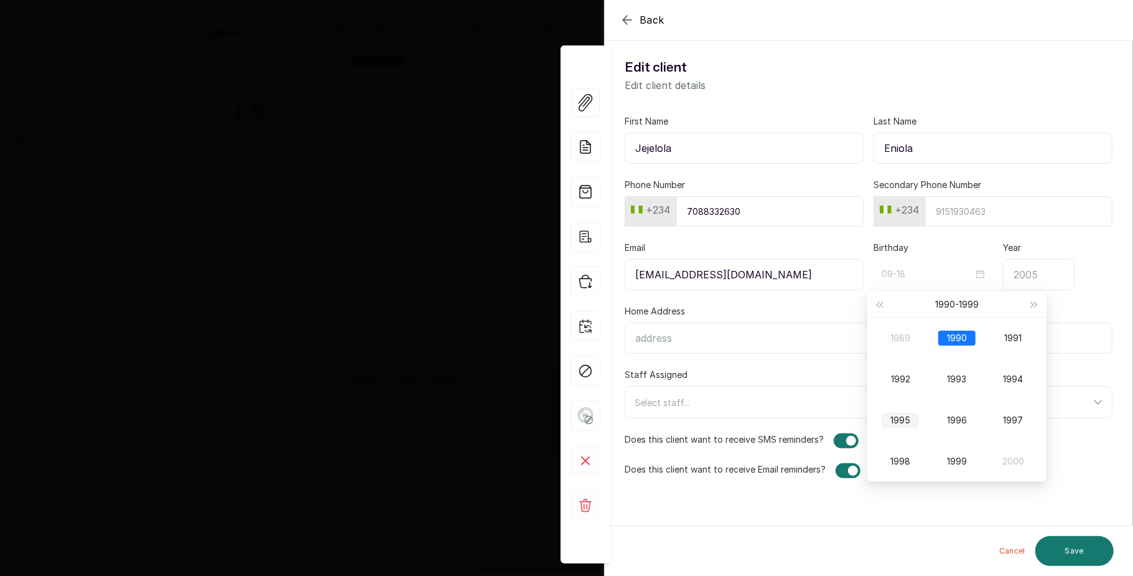
click at [909, 424] on div "1995" at bounding box center [900, 420] width 37 height 15
click at [901, 382] on div "Apr" at bounding box center [900, 379] width 37 height 15
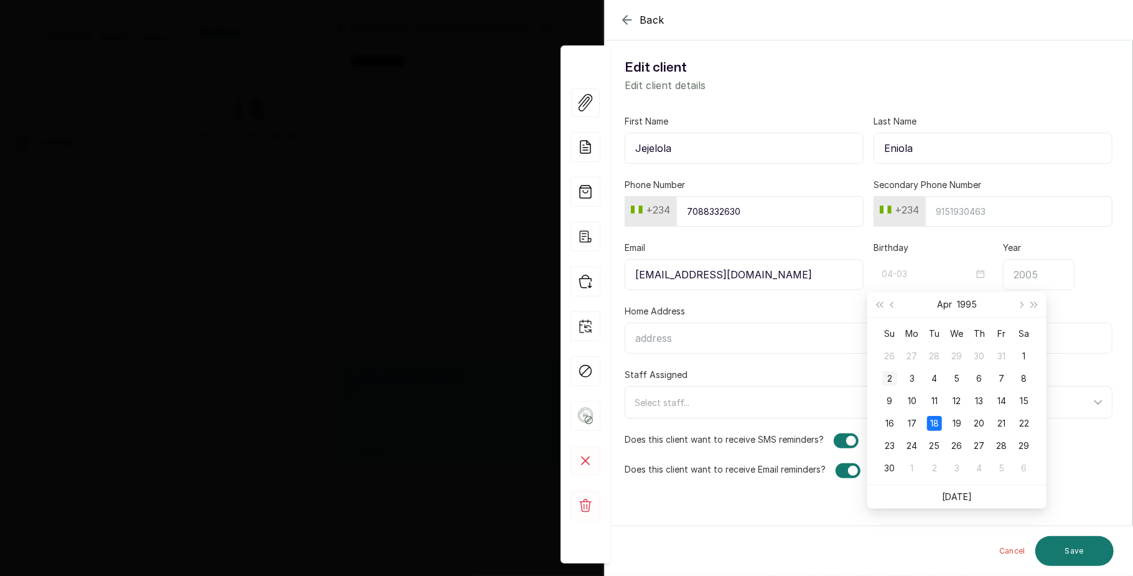
type input "04-02"
click at [890, 376] on div "2" at bounding box center [890, 378] width 15 height 15
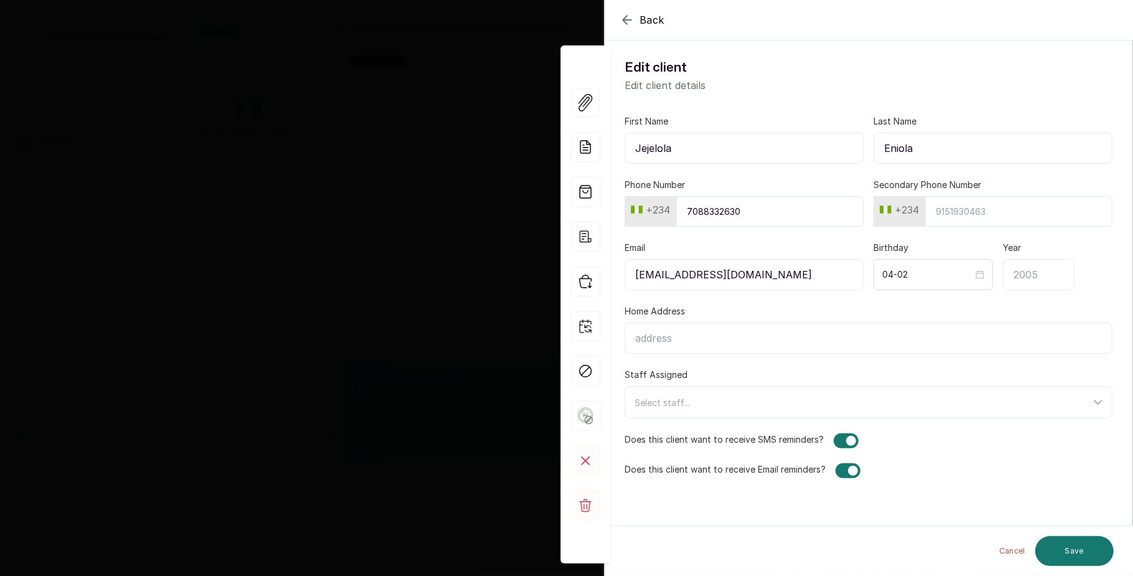
click at [1031, 283] on input "Year" at bounding box center [1039, 274] width 72 height 31
type input "1995"
click at [721, 349] on input "Home Address" at bounding box center [869, 337] width 488 height 31
type input "Bisoye liasu close, [PERSON_NAME] estate zone 2 [GEOGRAPHIC_DATA]"
click at [742, 404] on div "Select staff..." at bounding box center [863, 402] width 456 height 13
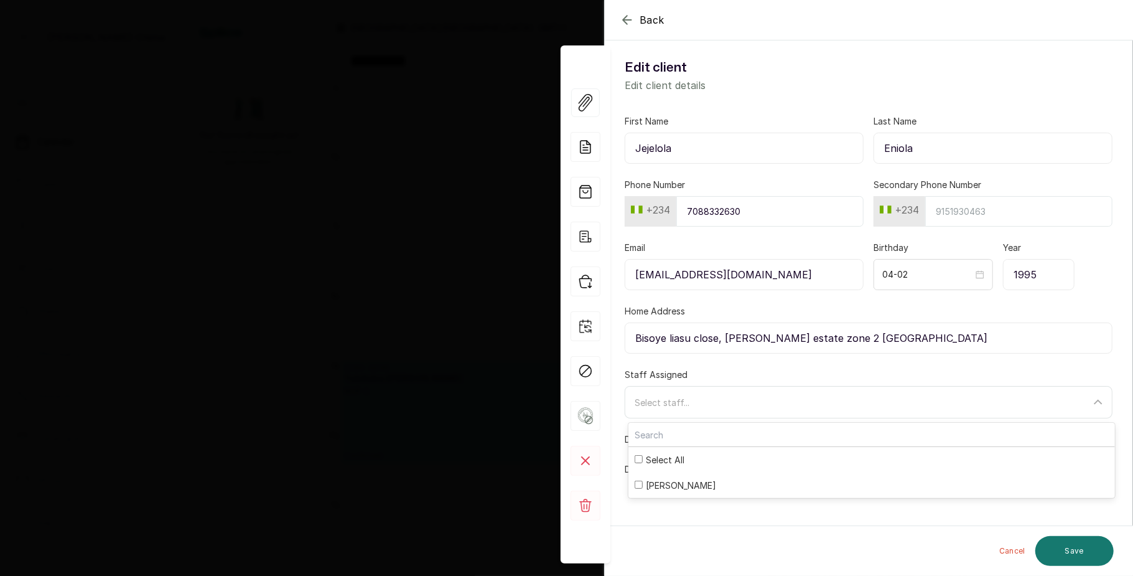
click at [742, 404] on div "Select staff..." at bounding box center [863, 402] width 456 height 13
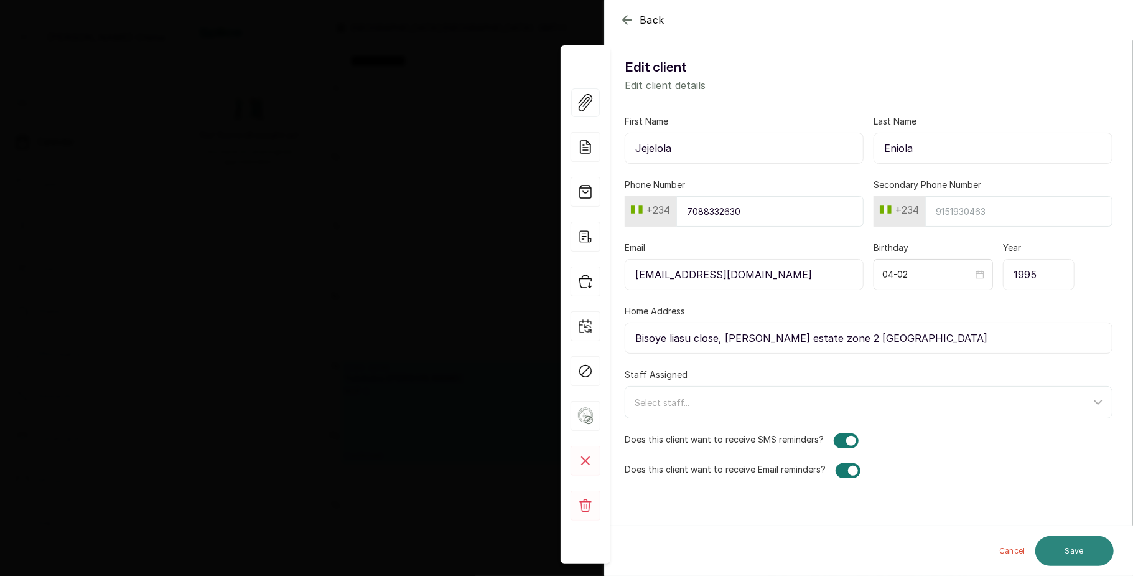
click at [1058, 550] on button "Save" at bounding box center [1075, 551] width 78 height 30
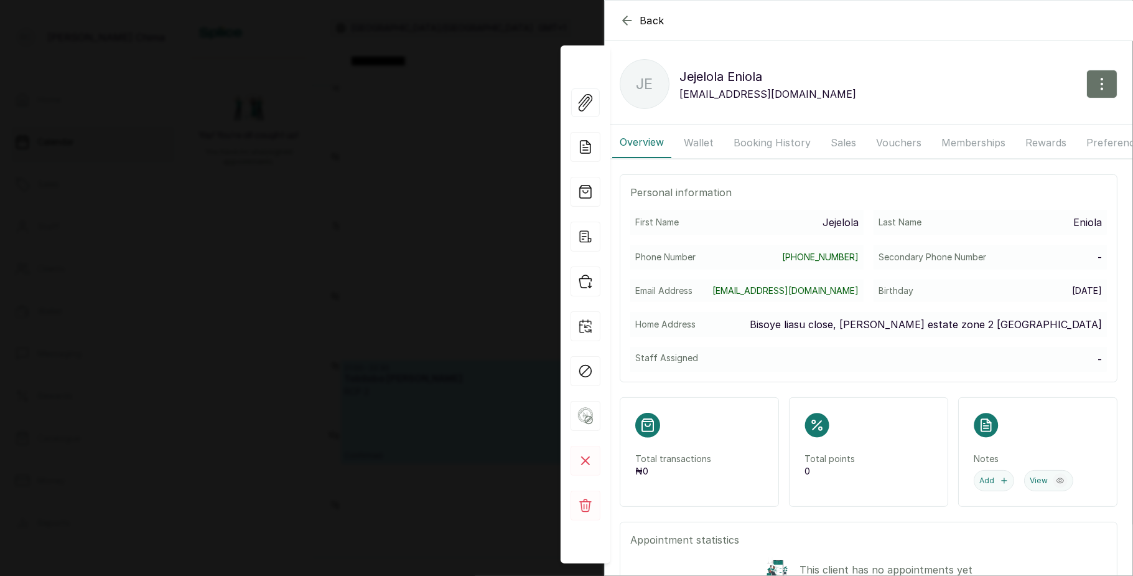
click at [408, 274] on div "Back [PERSON_NAME] [PERSON_NAME] [EMAIL_ADDRESS][DOMAIN_NAME] Overview Wallet B…" at bounding box center [566, 288] width 1133 height 576
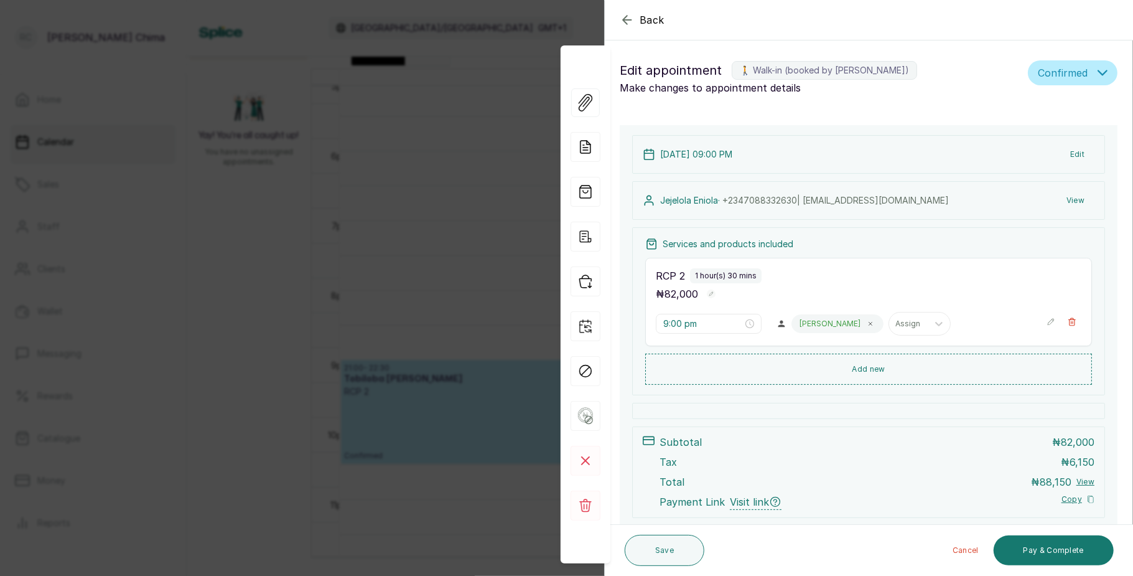
click at [408, 274] on div "Back Appointment Details Edit appointment 🚶 Walk-in (booked by [PERSON_NAME]) M…" at bounding box center [566, 288] width 1133 height 576
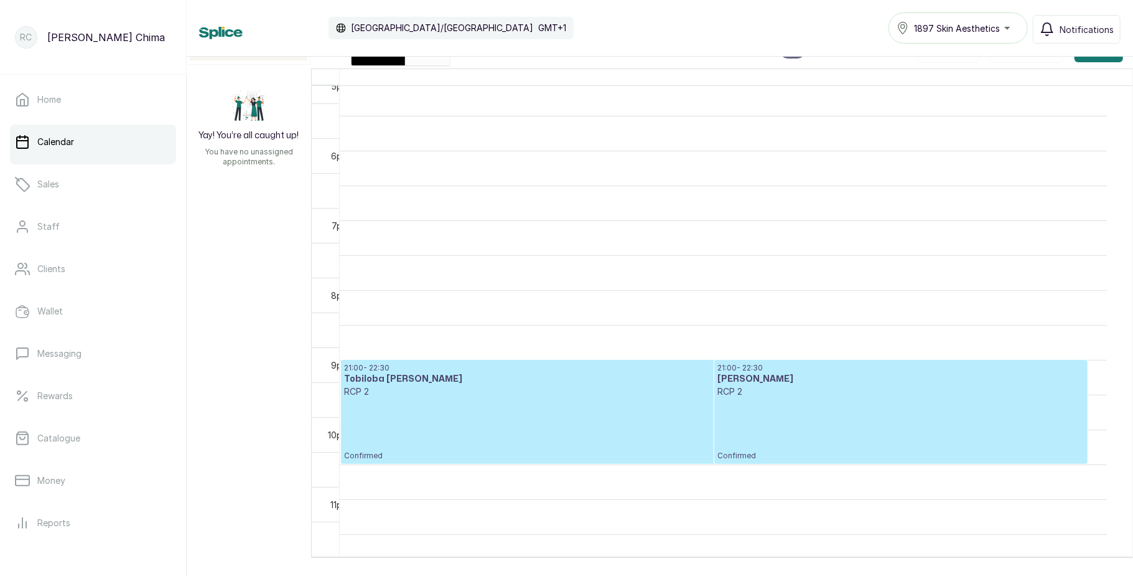
click at [743, 411] on p "Confirmed" at bounding box center [901, 429] width 367 height 63
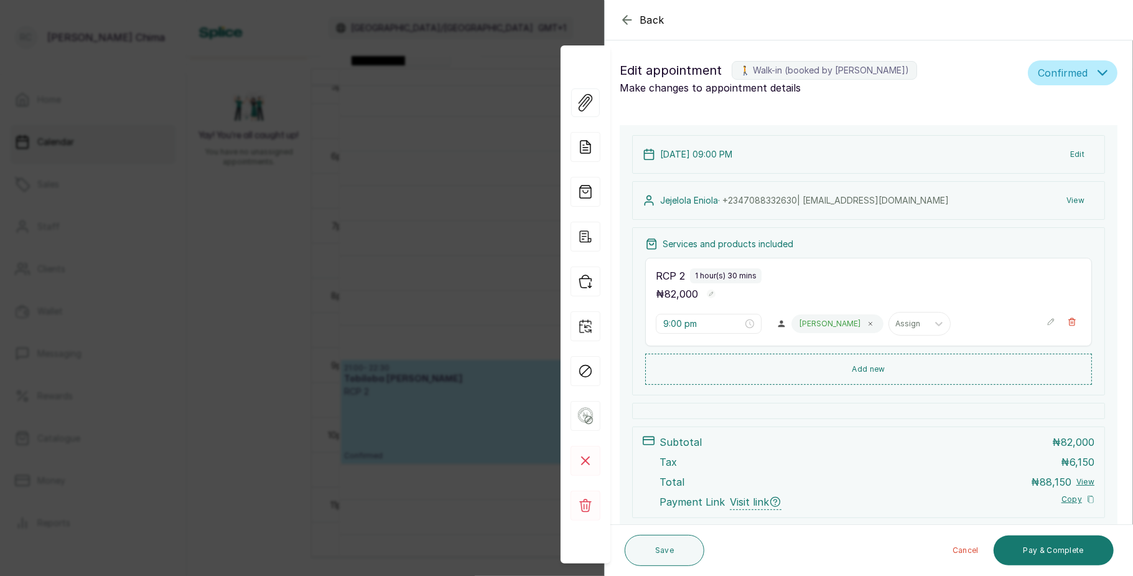
click at [481, 337] on div "Back Appointment Details Edit appointment 🚶 Walk-in (booked by [PERSON_NAME]) M…" at bounding box center [566, 288] width 1133 height 576
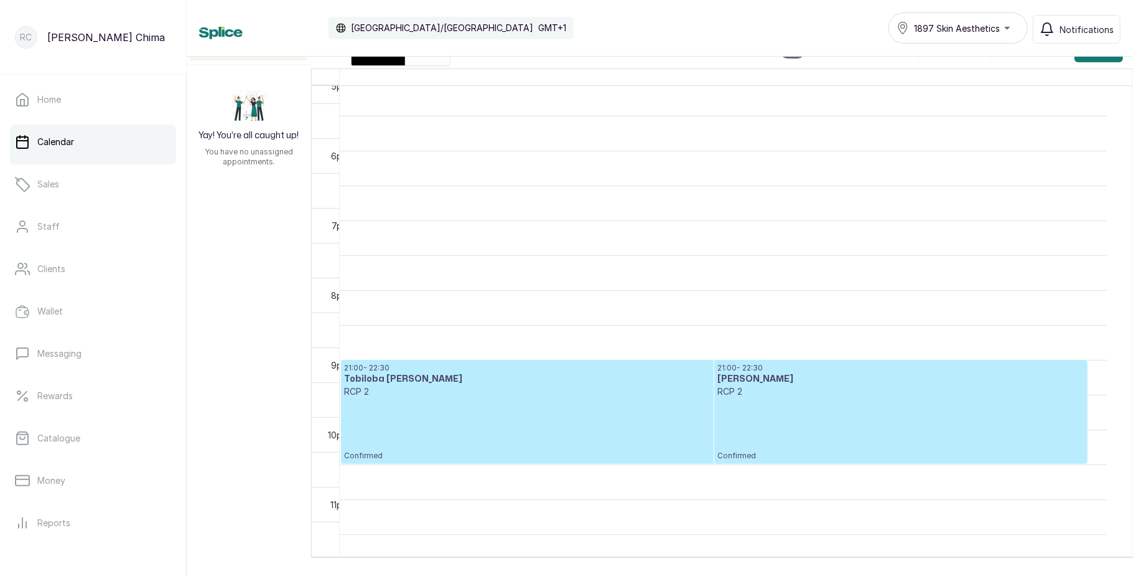
click at [538, 398] on p "Confirmed" at bounding box center [714, 429] width 741 height 63
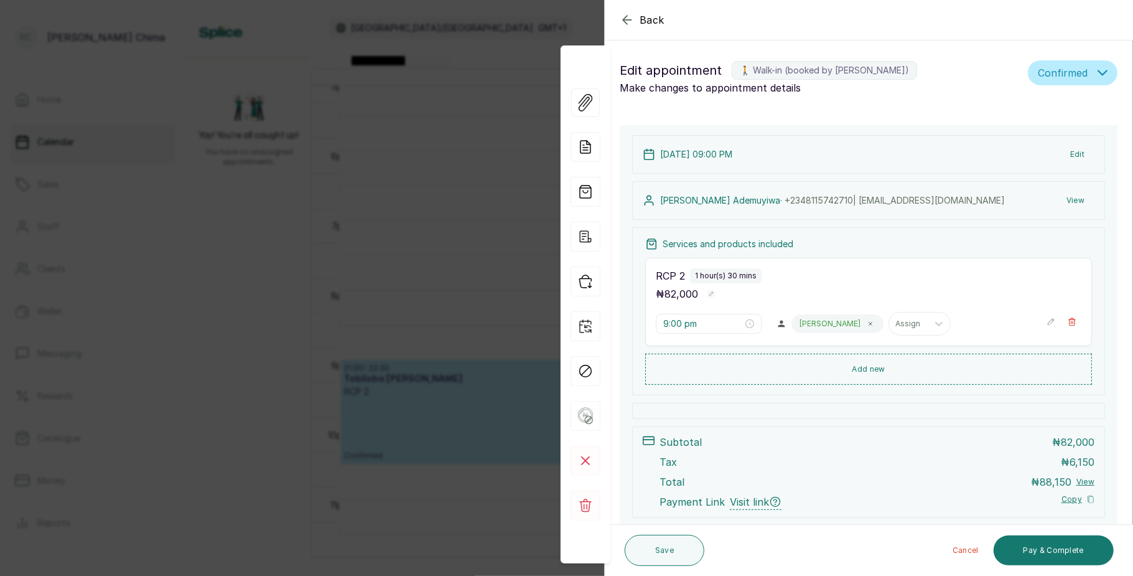
click at [1057, 204] on button "View" at bounding box center [1076, 200] width 38 height 22
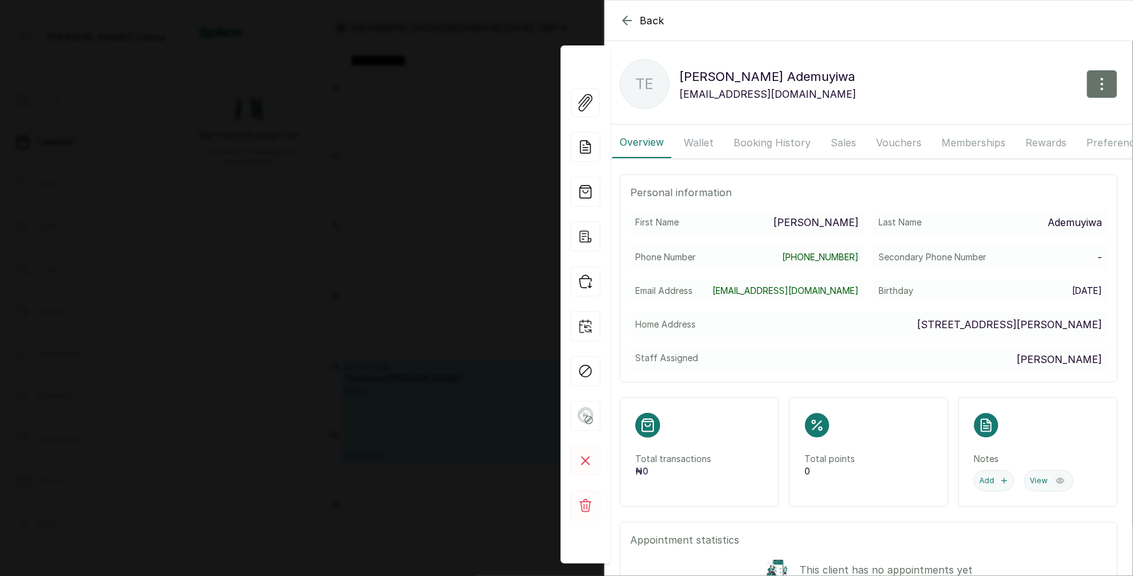
click at [454, 279] on div "Back Tobiloba [PERSON_NAME] TE Tobiloba [PERSON_NAME] [EMAIL_ADDRESS][DOMAIN_NA…" at bounding box center [566, 288] width 1133 height 576
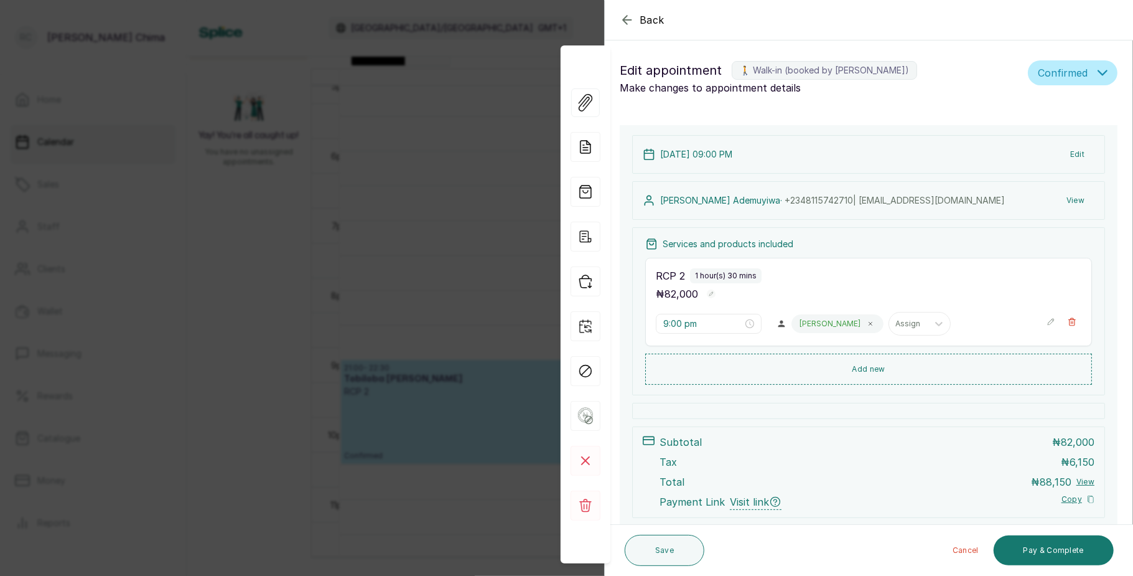
click at [383, 223] on div "Back Appointment Details Edit appointment 🚶 Walk-in (booked by [PERSON_NAME]) M…" at bounding box center [566, 288] width 1133 height 576
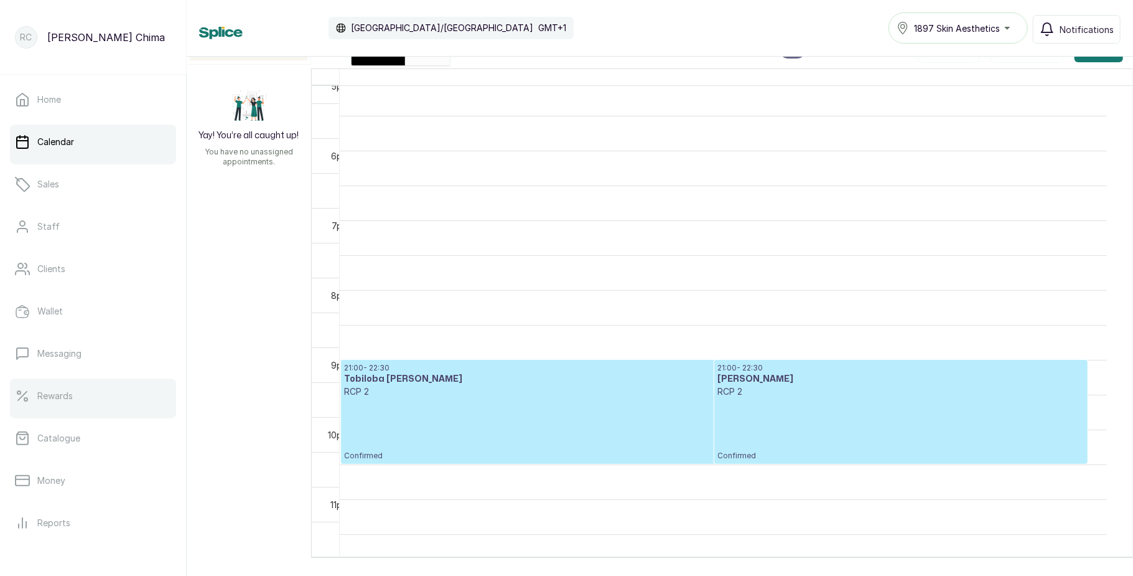
scroll to position [139, 0]
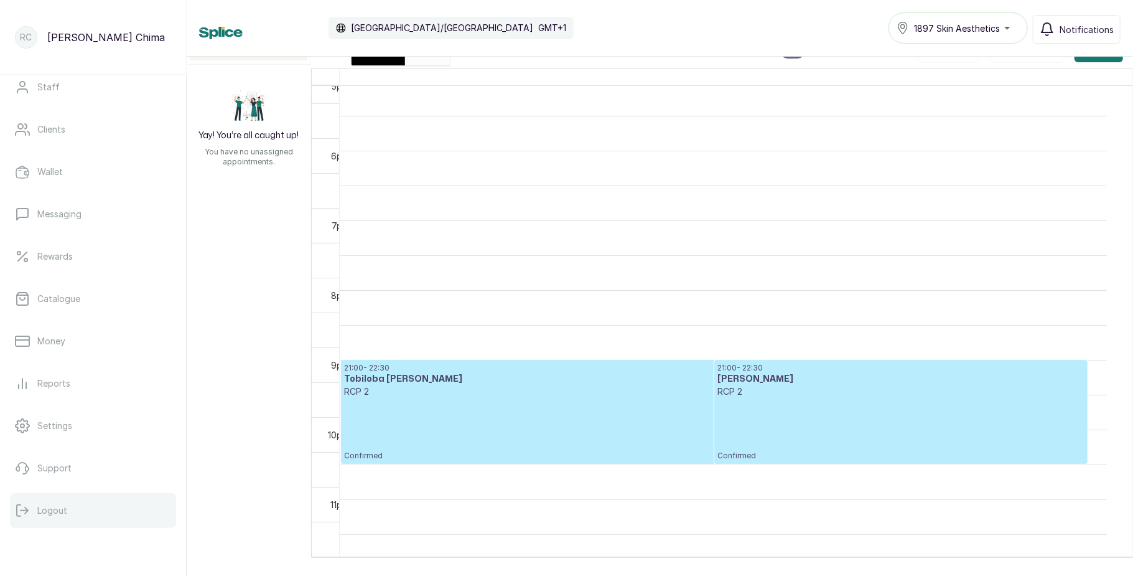
click at [61, 499] on button "Logout" at bounding box center [93, 510] width 166 height 35
